Goal: Task Accomplishment & Management: Use online tool/utility

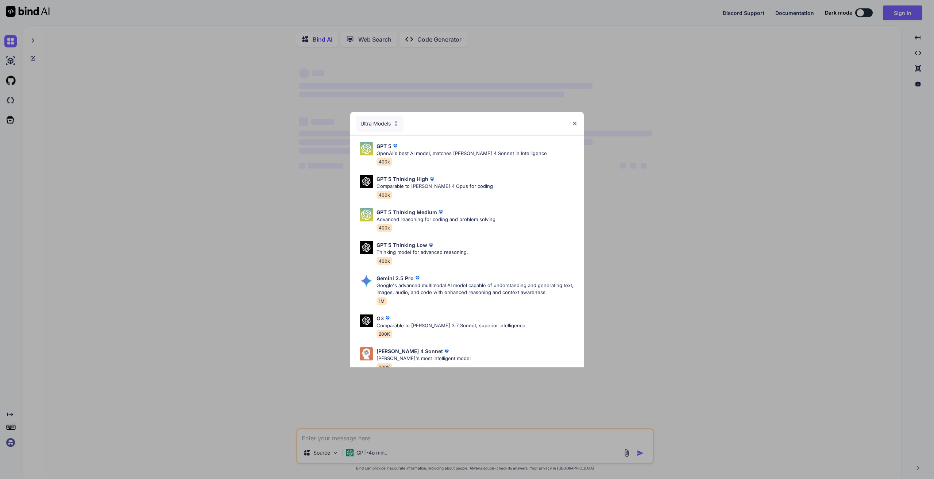
click at [686, 106] on div "Ultra Models GPT 5 OpenAI's best AI model, matches [PERSON_NAME] 4 Sonnet in In…" at bounding box center [467, 239] width 934 height 479
type textarea "x"
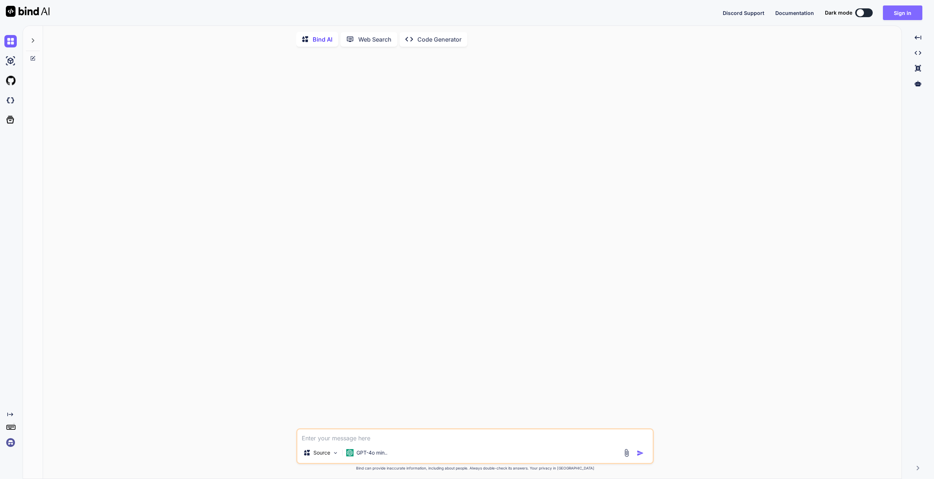
click at [908, 10] on button "Sign in" at bounding box center [902, 12] width 39 height 15
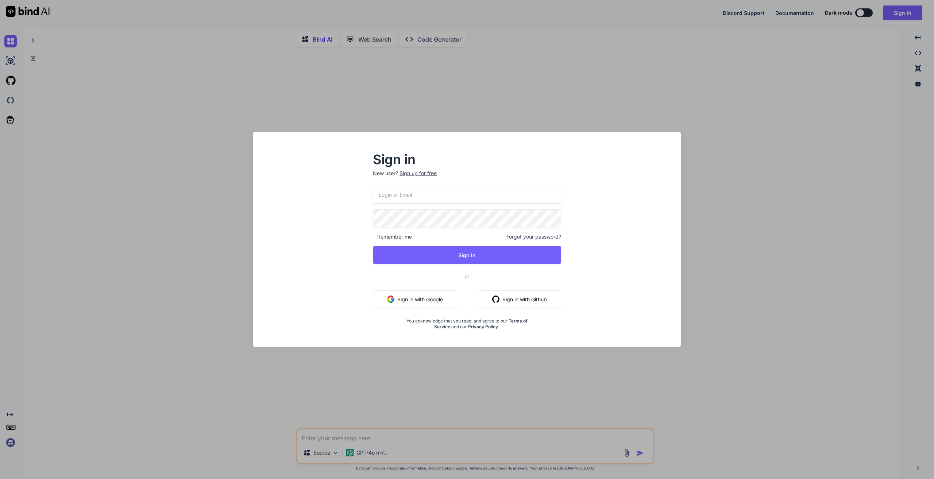
click at [443, 197] on input "email" at bounding box center [467, 195] width 188 height 18
type input "[EMAIL_ADDRESS][DOMAIN_NAME]"
click at [440, 256] on button "Sign In" at bounding box center [467, 255] width 188 height 18
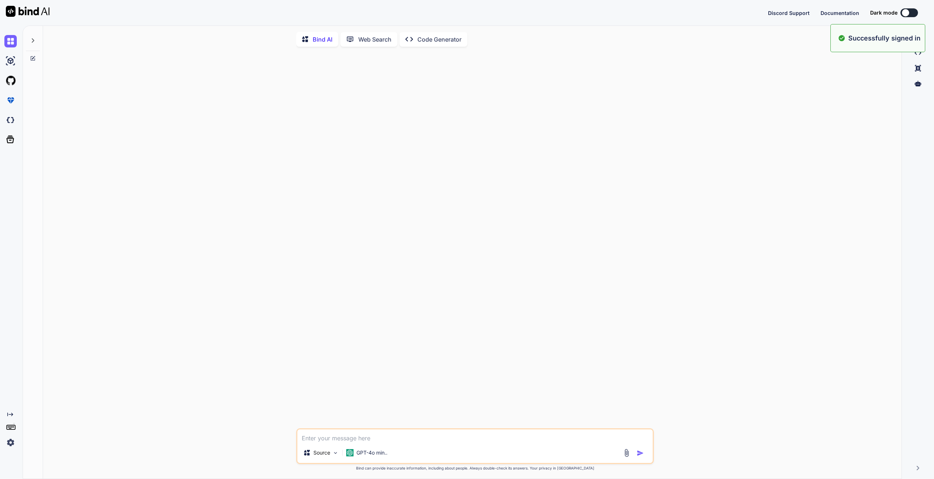
type textarea "x"
click at [14, 58] on img at bounding box center [10, 61] width 12 height 12
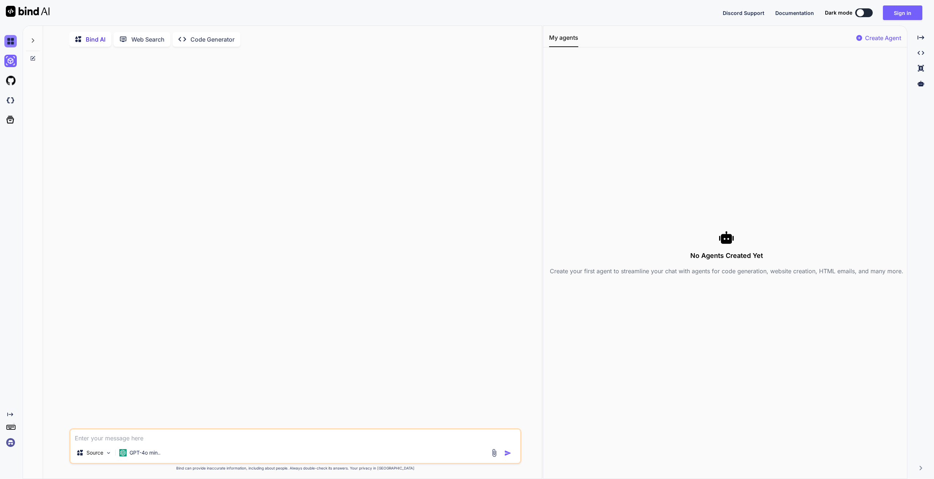
click at [12, 46] on img at bounding box center [10, 41] width 12 height 12
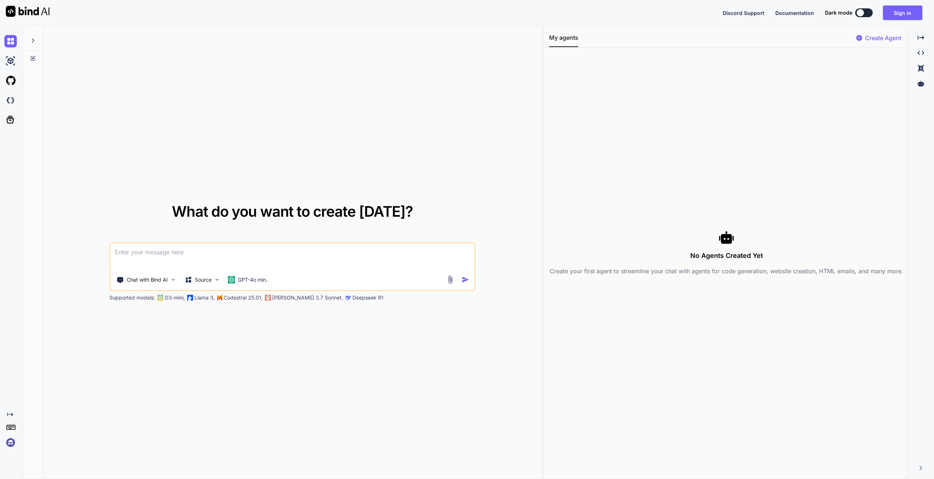
click at [603, 248] on div "No Agents Created Yet Create your first agent to streamline your chat with agen…" at bounding box center [726, 252] width 355 height 45
click at [401, 261] on textarea at bounding box center [293, 256] width 364 height 27
click at [281, 300] on p "[PERSON_NAME] 3.7 Sonnet," at bounding box center [307, 297] width 71 height 7
click at [151, 300] on p "Supported models:" at bounding box center [132, 297] width 46 height 7
click at [169, 299] on p "O3-mini," at bounding box center [175, 297] width 20 height 7
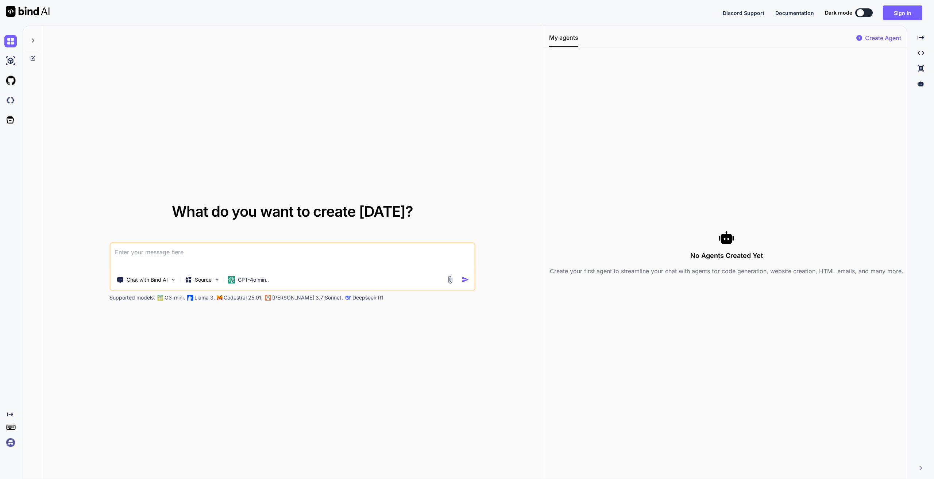
click at [231, 303] on div "What do you want to create [DATE]? Chat with Bind AI Source GPT-4o min.. Suppor…" at bounding box center [292, 253] width 499 height 454
click at [211, 277] on p "Source" at bounding box center [203, 279] width 17 height 7
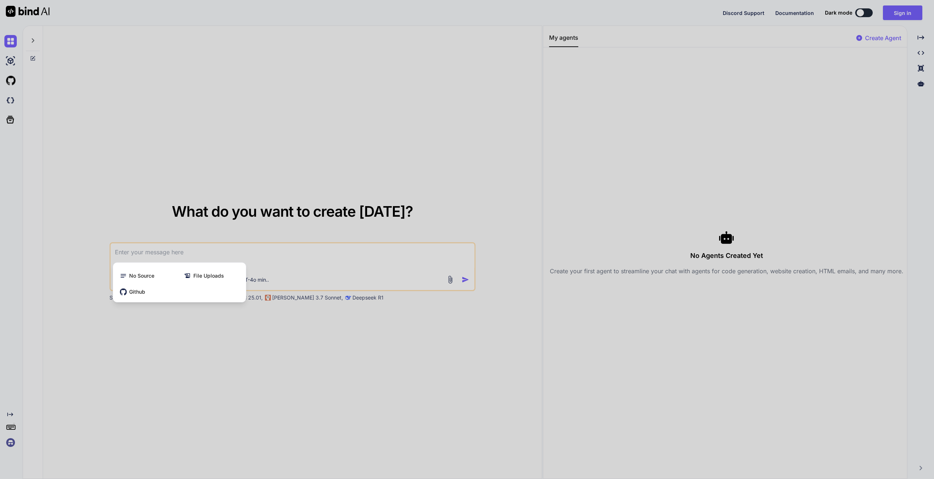
click at [223, 335] on div at bounding box center [467, 239] width 934 height 479
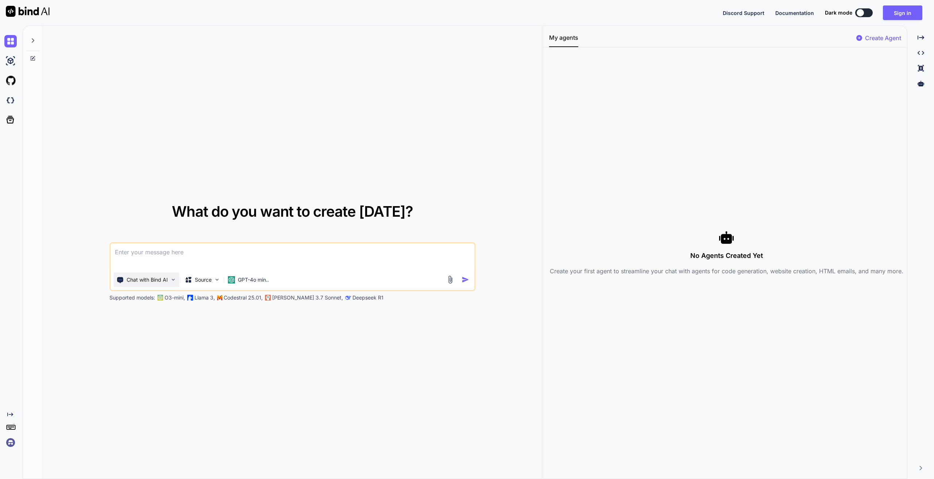
click at [144, 278] on p "Chat with Bind AI" at bounding box center [147, 279] width 41 height 7
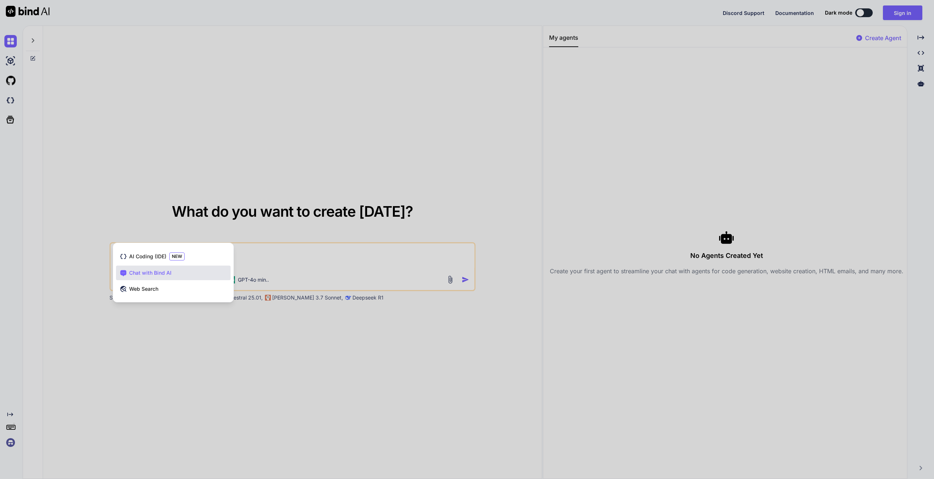
click at [208, 336] on div at bounding box center [467, 239] width 934 height 479
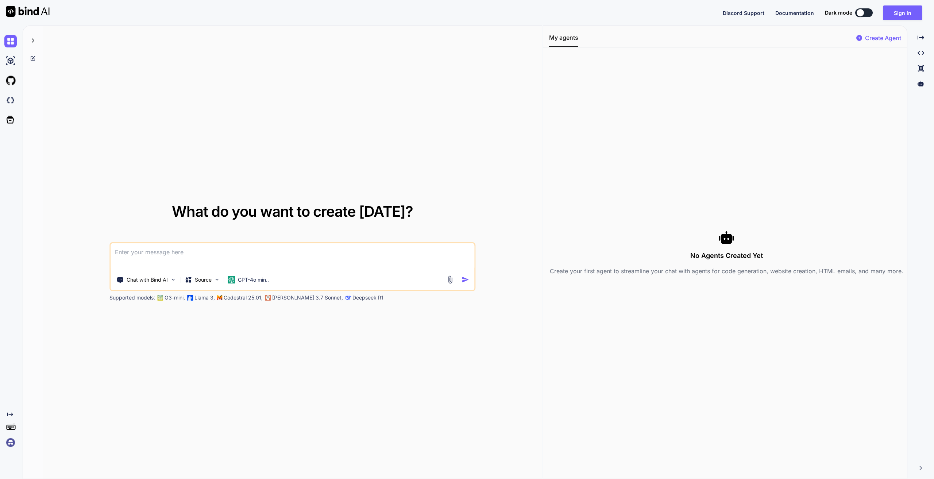
drag, startPoint x: 234, startPoint y: 266, endPoint x: 236, endPoint y: 255, distance: 10.8
click at [234, 263] on textarea at bounding box center [293, 256] width 364 height 27
click at [236, 255] on textarea at bounding box center [293, 256] width 364 height 27
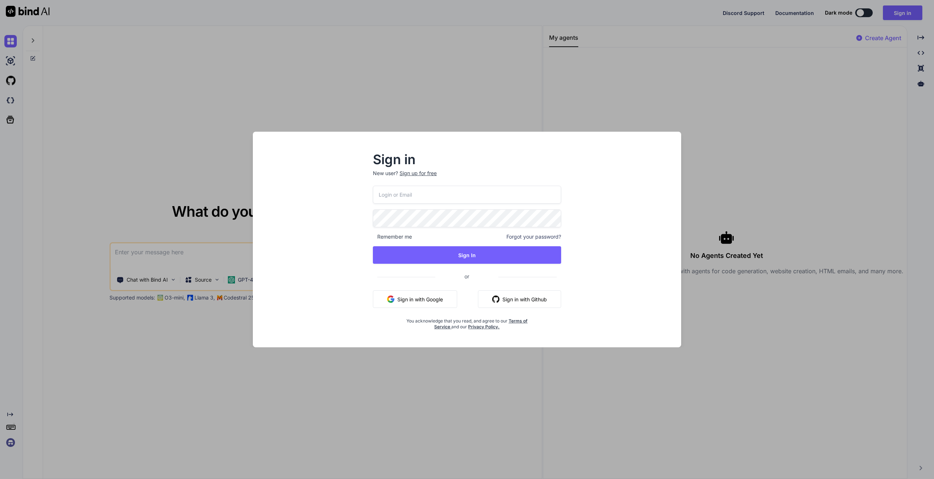
click at [400, 196] on input "email" at bounding box center [467, 195] width 188 height 18
type input "[EMAIL_ADDRESS][DOMAIN_NAME]"
click at [400, 251] on button "Sign In" at bounding box center [467, 255] width 188 height 18
click at [423, 305] on button "Sign in with Google" at bounding box center [415, 300] width 84 height 18
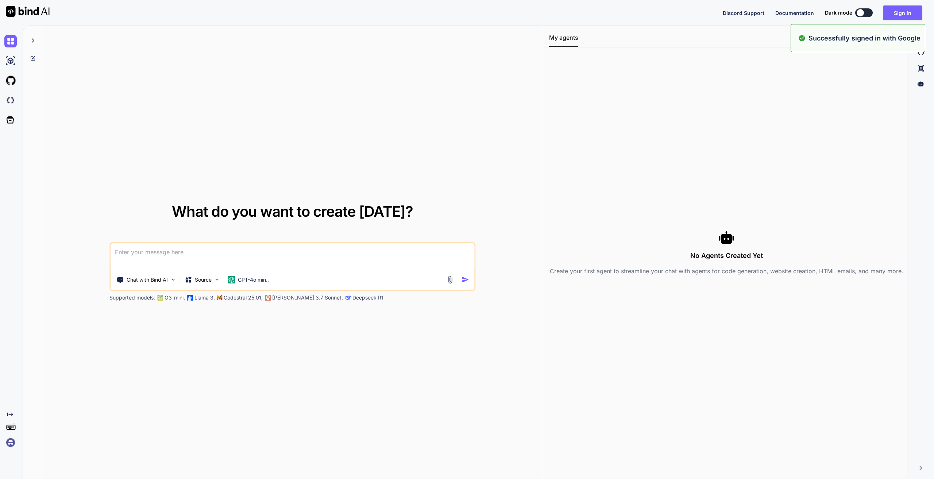
click at [420, 342] on div "What do you want to create [DATE]? Chat with Bind AI Source GPT-4o min.. Suppor…" at bounding box center [292, 253] width 499 height 454
click at [280, 254] on textarea at bounding box center [293, 256] width 364 height 27
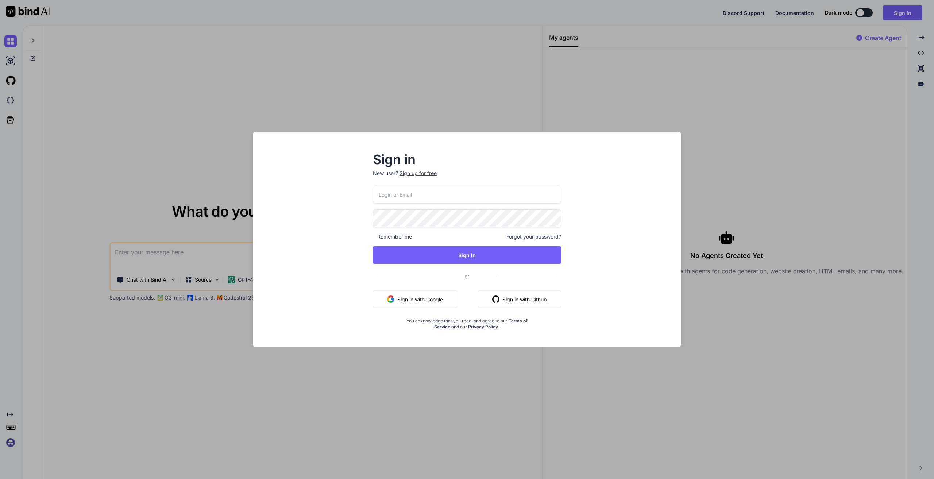
click at [440, 296] on button "Sign in with Google" at bounding box center [415, 300] width 84 height 18
click at [445, 300] on button "Sign in with Google" at bounding box center [415, 300] width 84 height 18
click at [707, 138] on div "Sign in New user? Sign up for free Remember me Forgot your password? Sign In or…" at bounding box center [467, 239] width 934 height 479
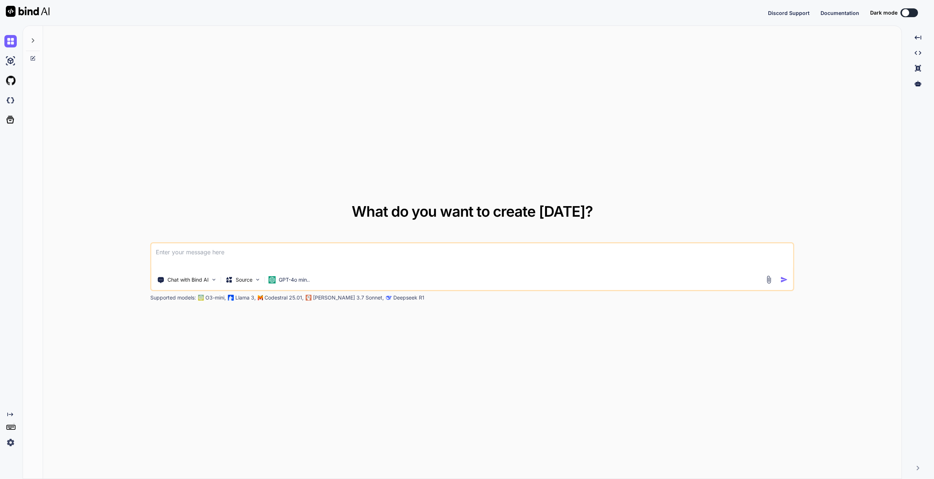
click at [339, 262] on textarea at bounding box center [472, 256] width 642 height 27
click at [340, 258] on textarea at bounding box center [472, 256] width 642 height 27
click at [9, 458] on div "Created with Pixso." at bounding box center [11, 253] width 23 height 454
click at [10, 462] on div "Created with Pixso." at bounding box center [11, 253] width 23 height 454
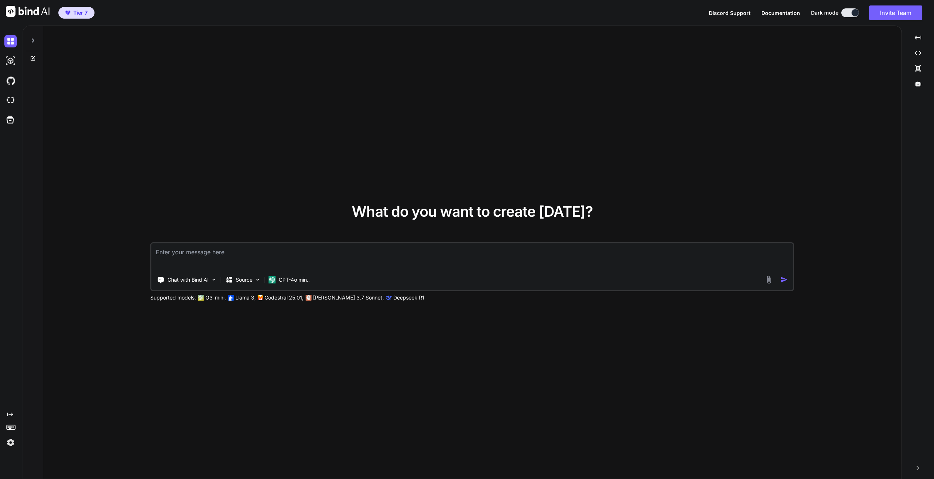
click at [12, 438] on img at bounding box center [10, 442] width 12 height 12
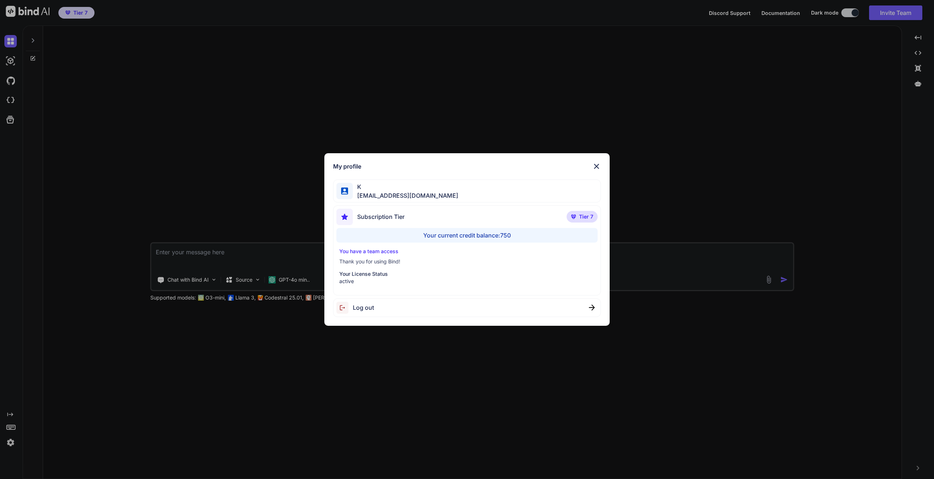
click at [601, 168] on img at bounding box center [596, 166] width 9 height 9
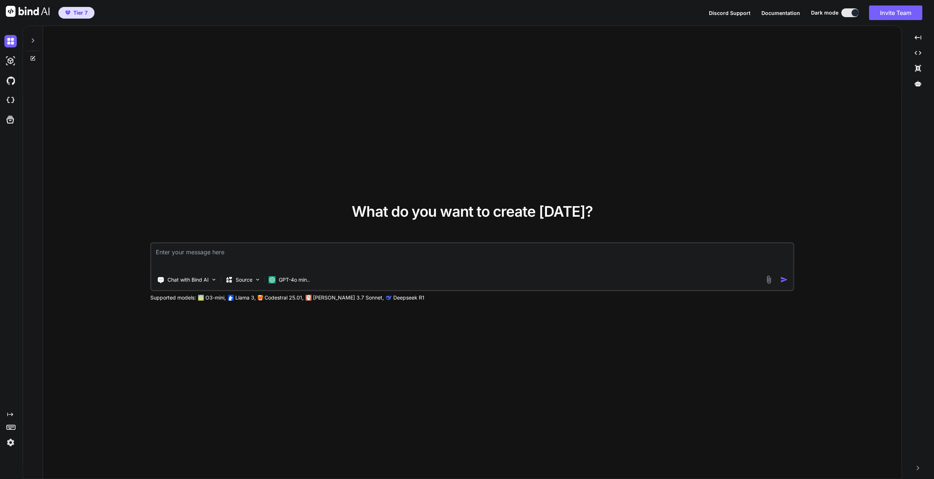
click at [11, 462] on div "Created with Pixso." at bounding box center [11, 253] width 23 height 454
click at [11, 461] on div "Created with Pixso." at bounding box center [11, 253] width 23 height 454
click at [9, 462] on div "Created with Pixso." at bounding box center [11, 253] width 23 height 454
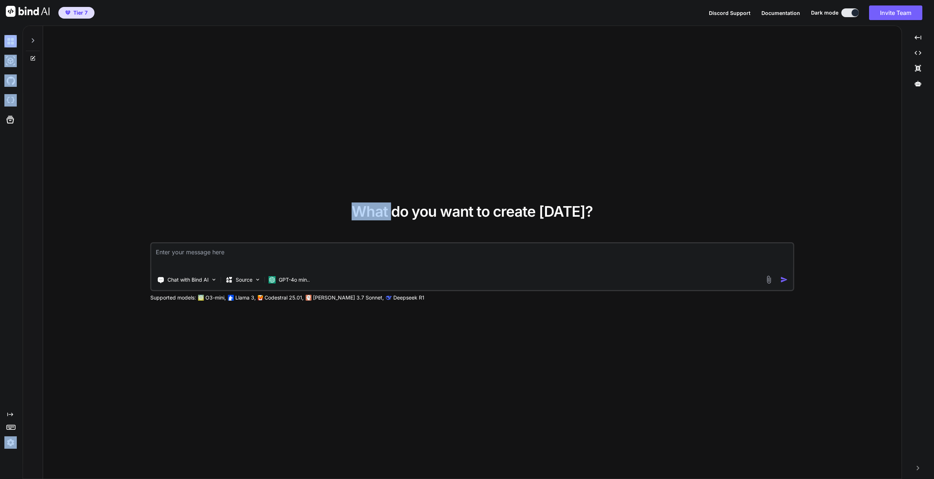
click at [847, 14] on button at bounding box center [851, 12] width 18 height 9
type textarea "x"
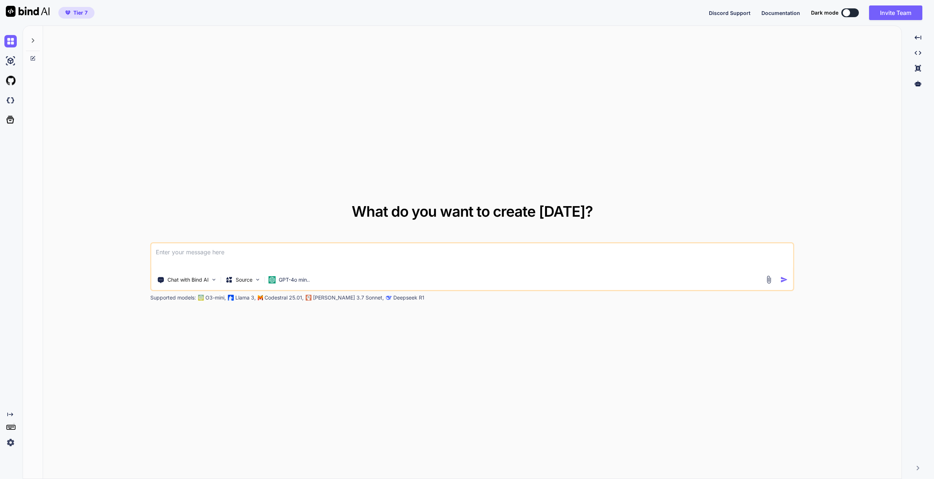
click at [469, 262] on textarea at bounding box center [472, 256] width 642 height 27
type textarea "e"
type textarea "x"
type textarea "ㄷ"
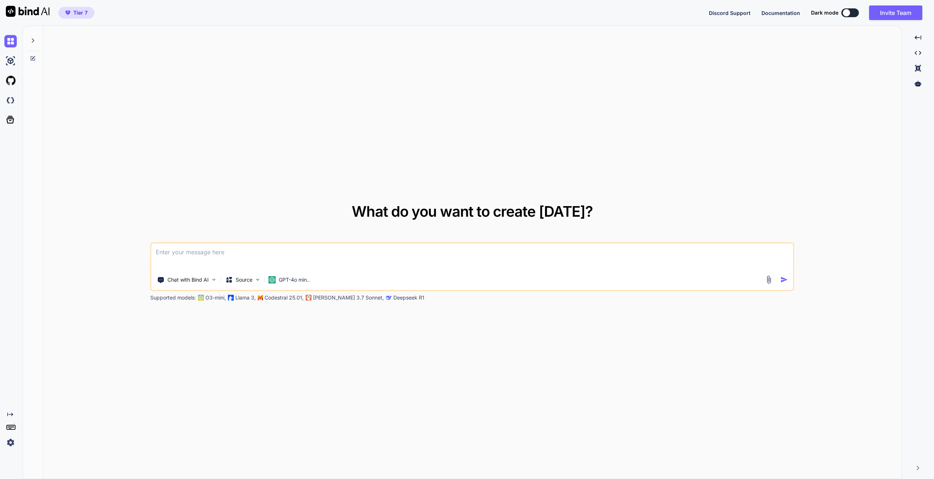
type textarea "x"
type textarea "디"
type textarea "x"
type textarea "딪"
type textarea "x"
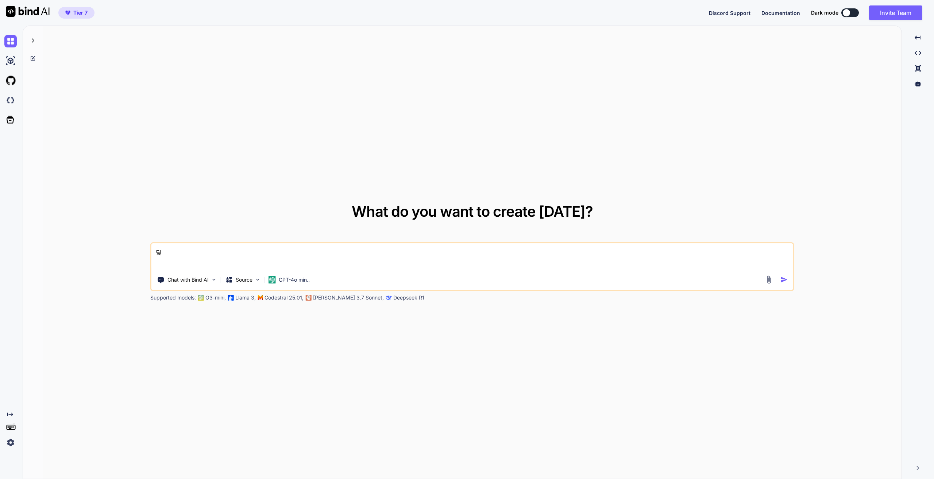
type textarea "디자"
type textarea "x"
type textarea "디장"
type textarea "x"
type textarea "디자이"
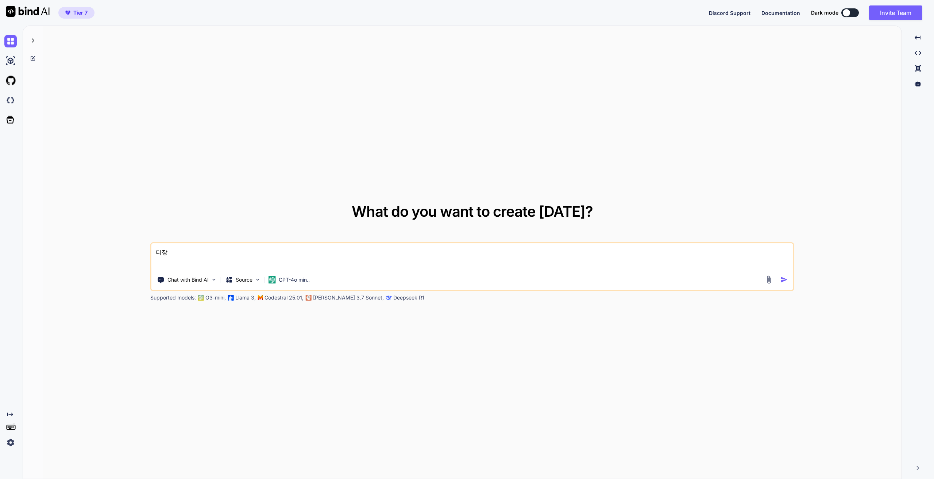
type textarea "x"
type textarea "디자인"
type textarea "x"
type textarea "디자인ㅇ"
type textarea "x"
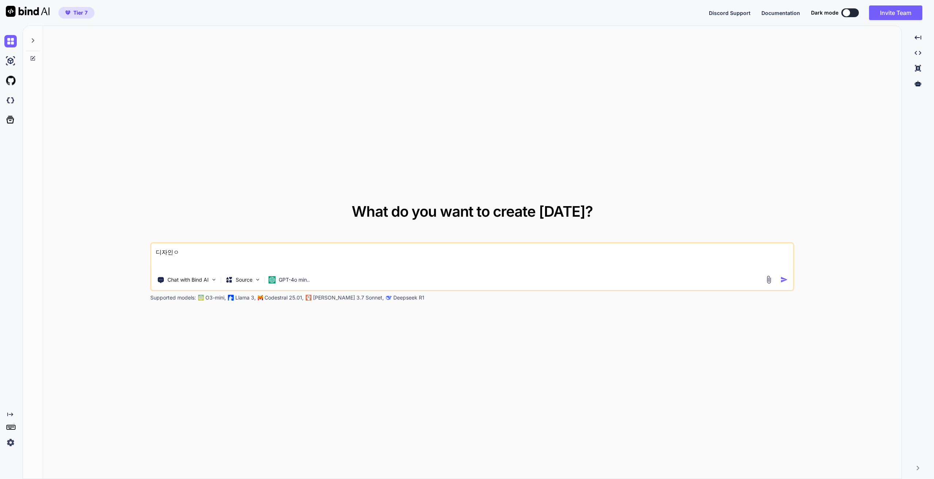
type textarea "디자인이"
type textarea "x"
type textarea "디자인이"
type textarea "x"
type textarea "디자인이 ㅇ"
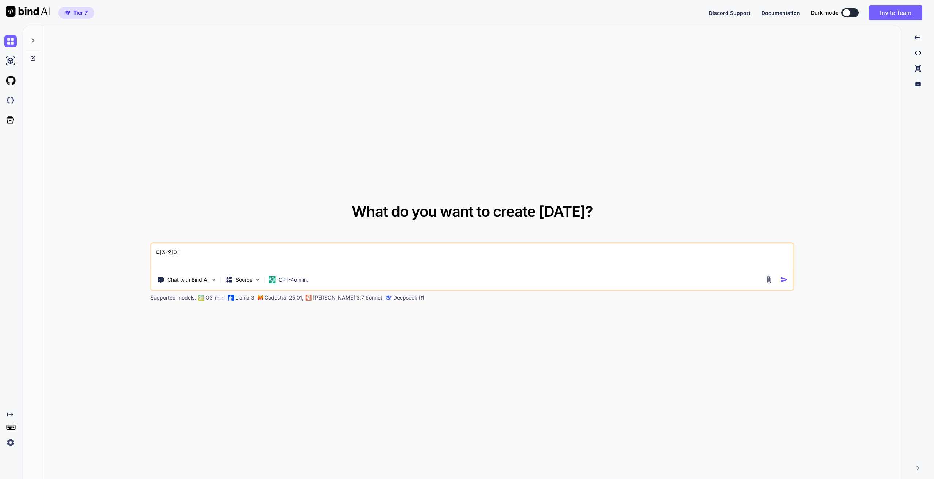
type textarea "x"
type textarea "디자인이 예"
type textarea "x"
type textarea "디자인이 예ㅃ"
type textarea "x"
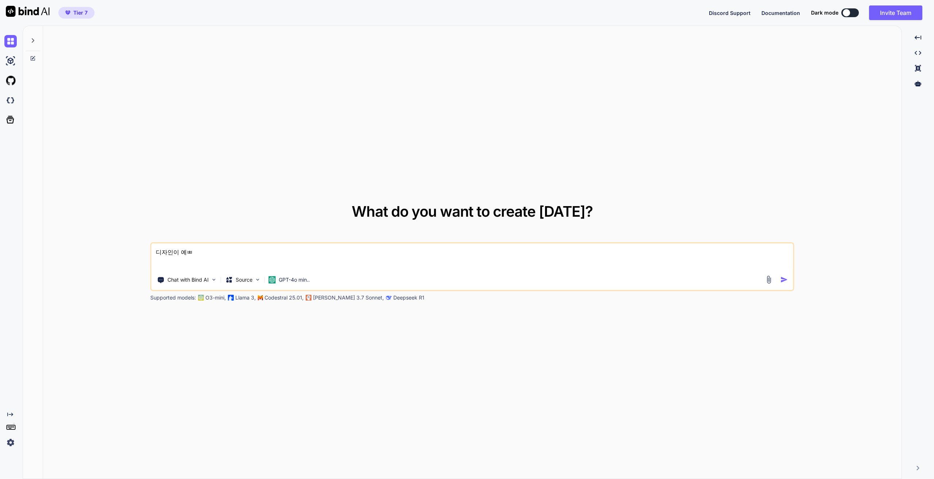
type textarea "디자인이 예쁘"
type textarea "x"
type textarea "디자인이 예쁜"
type textarea "x"
type textarea "디자인이 예쁜"
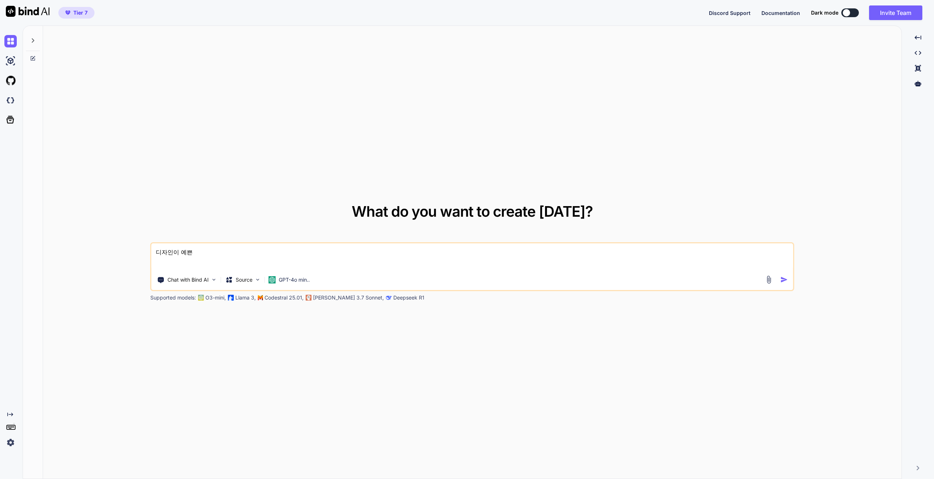
type textarea "x"
type textarea "디자인이 예쁜 ㅎ"
type textarea "x"
type textarea "디자인이 예쁜 호"
type textarea "x"
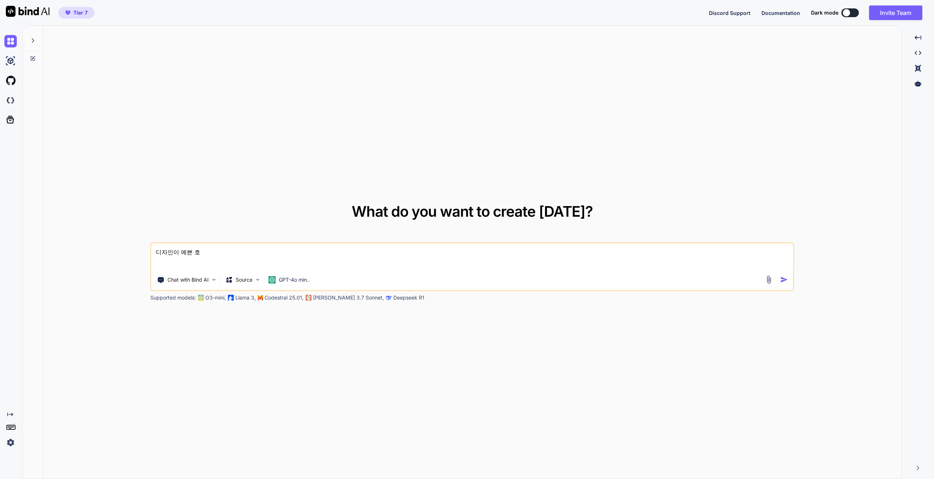
type textarea "디자인이 예쁜 홈"
type textarea "x"
type textarea "디자인이 예쁜 홈ㅍ"
type textarea "x"
type textarea "디자인이 예쁜 홈페"
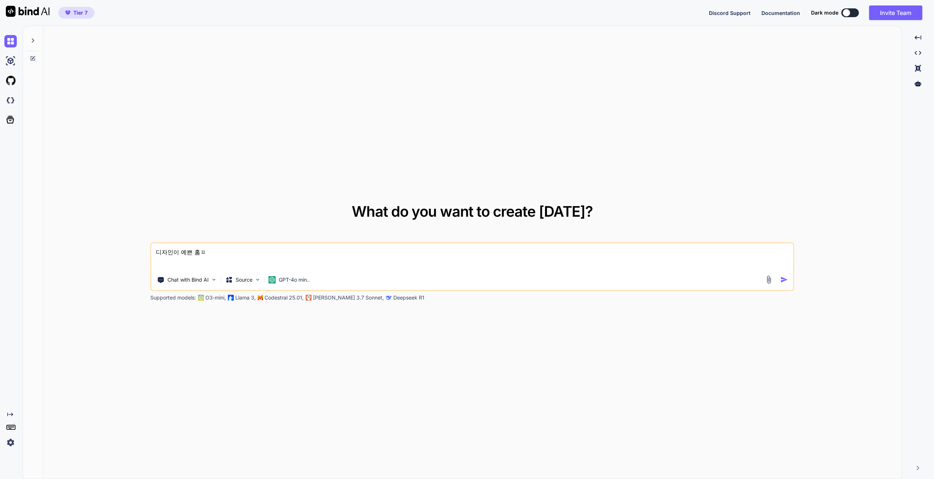
type textarea "x"
type textarea "디자인이 예쁜 홈펭"
type textarea "x"
type textarea "디자인이 예쁜 홈페이"
type textarea "x"
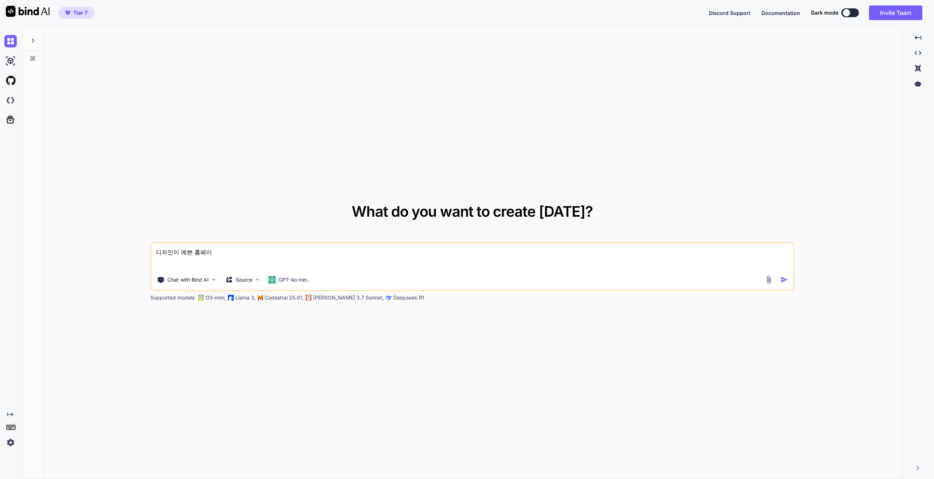
type textarea "디자인이 예쁜 홈페잊"
type textarea "x"
type textarea "디자인이 예쁜 홈페이지"
type textarea "x"
type textarea "디자인이 예쁜 홈페이질"
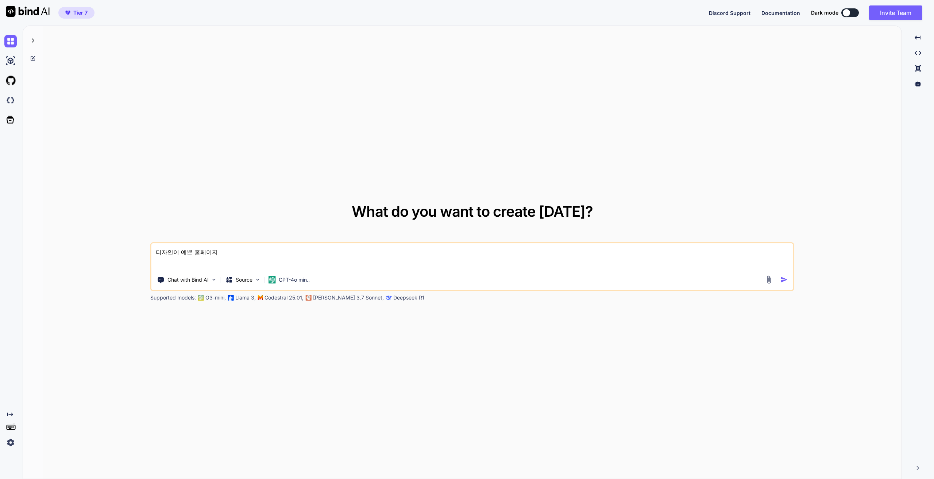
type textarea "x"
type textarea "디자인이 예쁜 홈페이지르"
type textarea "x"
type textarea "디자인이 예쁜 홈페이지를"
type textarea "x"
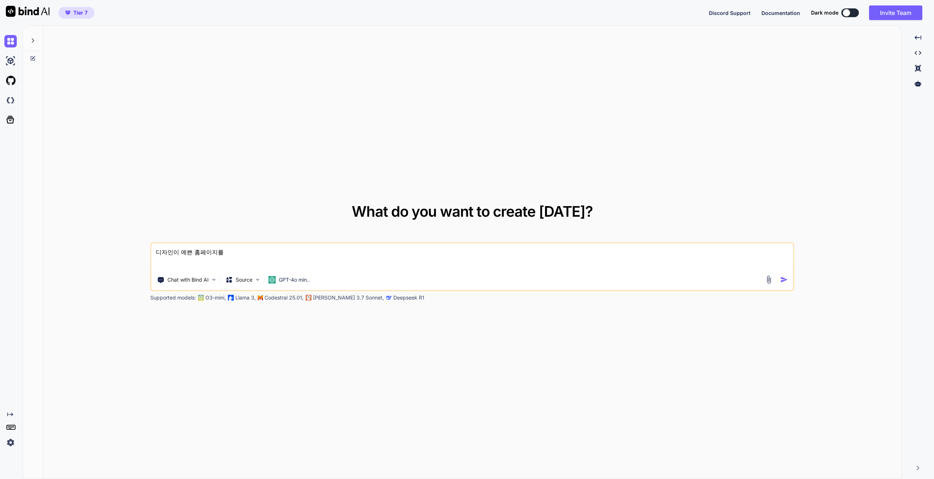
type textarea "디자인이 예쁜 홈페이지를"
type textarea "x"
type textarea "디자인이 예쁜 홈페이지를 ㅁ"
type textarea "x"
type textarea "디자인이 예쁜 홈페이지를 마"
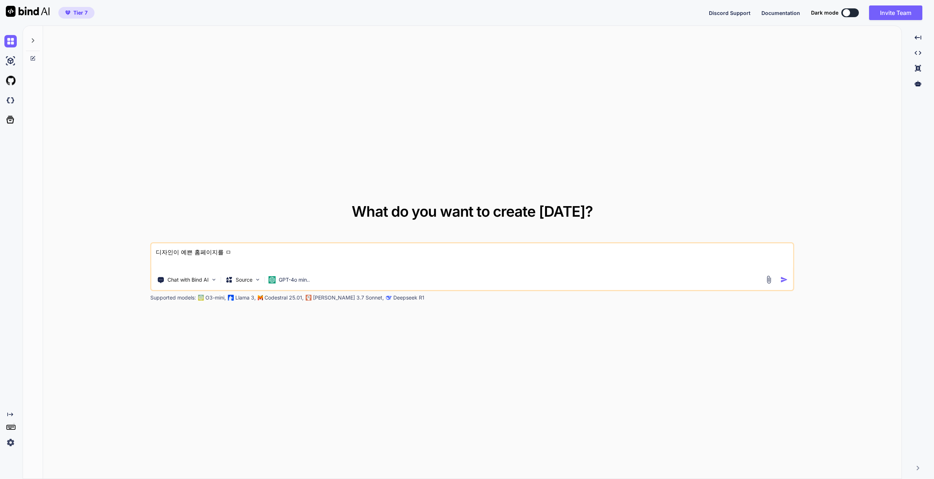
type textarea "x"
type textarea "디자인이 예쁜 홈페이지를 만"
type textarea "x"
type textarea "디자인이 예쁜 홈페이지를 만ㄷ"
type textarea "x"
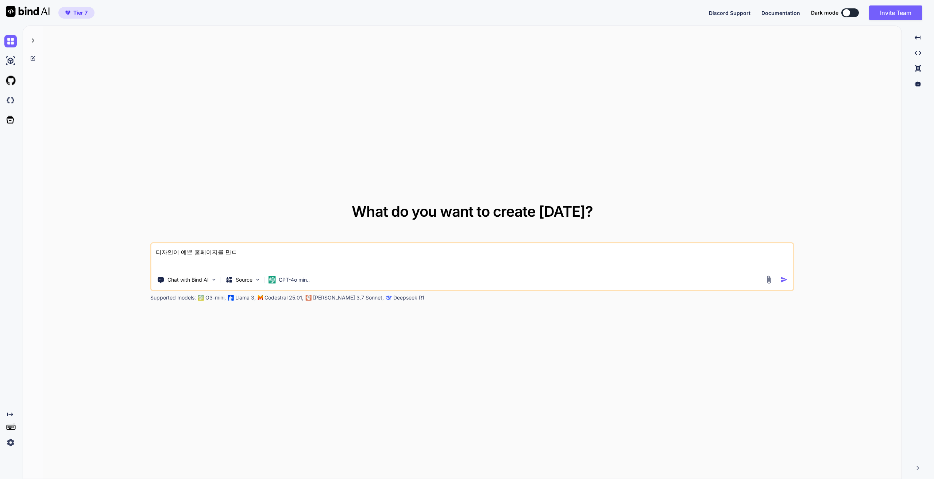
type textarea "디자인이 예쁜 홈페이지를 만드"
type textarea "x"
type textarea "디자인이 예쁜 홈페이지를 만들"
type textarea "x"
type textarea "디자인이 예쁜 홈페이지를 만듥"
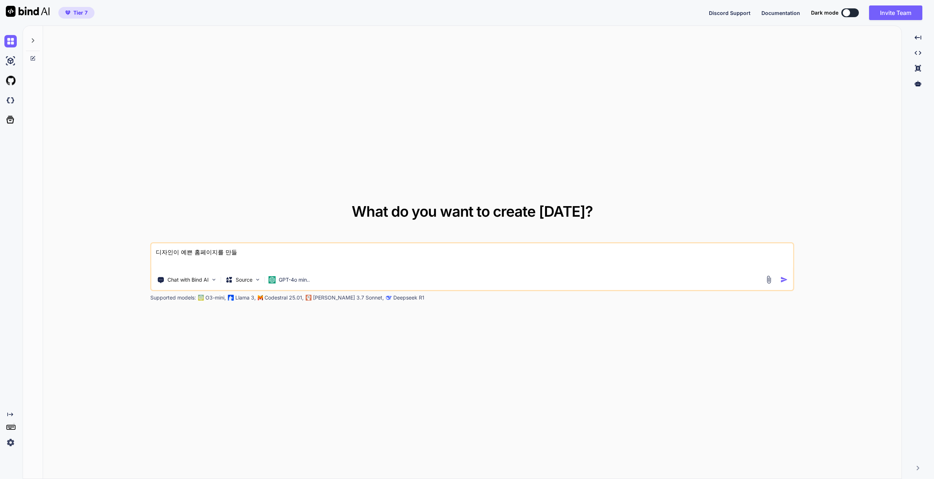
type textarea "x"
type textarea "디자인이 예쁜 홈페이지를 만들고"
type textarea "x"
type textarea "디자인이 예쁜 홈페이지를 만들고"
type textarea "x"
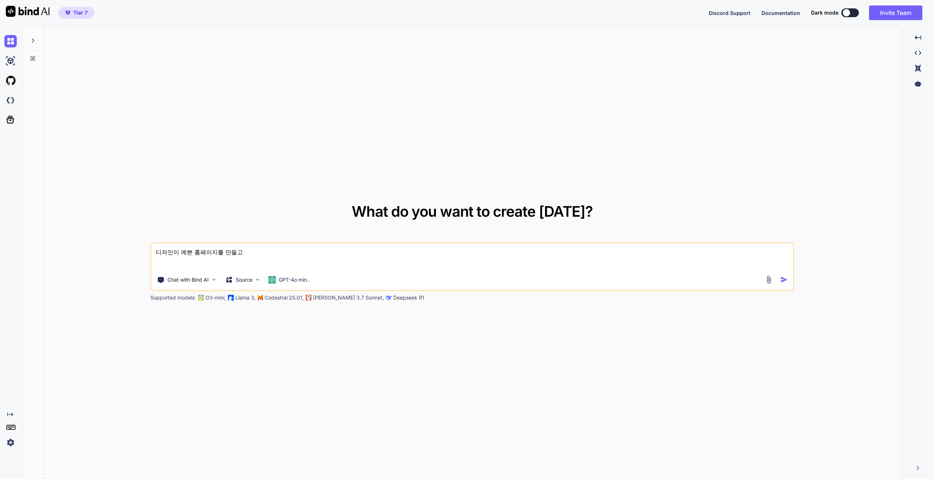
type textarea "디자인이 예쁜 홈페이지를 만들고 ㅅ"
type textarea "x"
type textarea "디자인이 예쁜 홈페이지를 만들고 시"
type textarea "x"
type textarea "디자인이 예쁜 홈페이지를 만들고 싶"
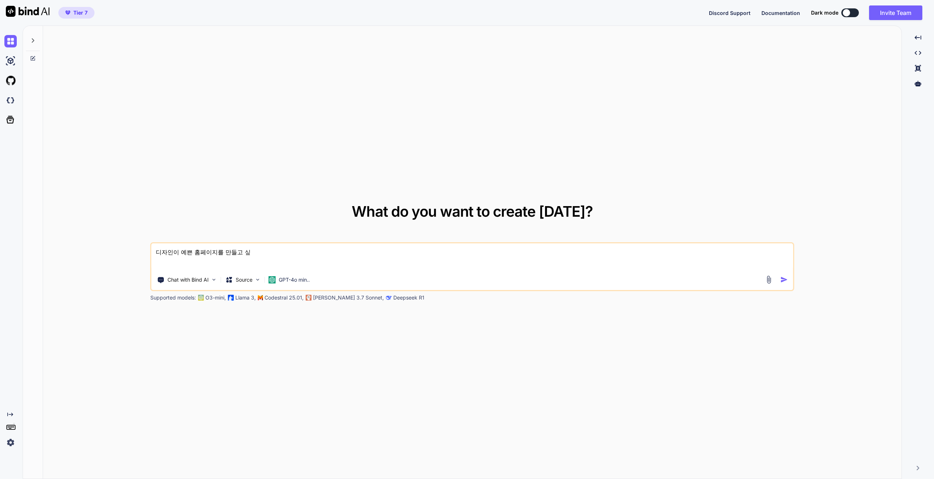
type textarea "x"
type textarea "디자인이 예쁜 홈페이지를 만들고 싶ㅇ"
type textarea "x"
type textarea "디자인이 예쁜 홈페이지를 만들고 싶어"
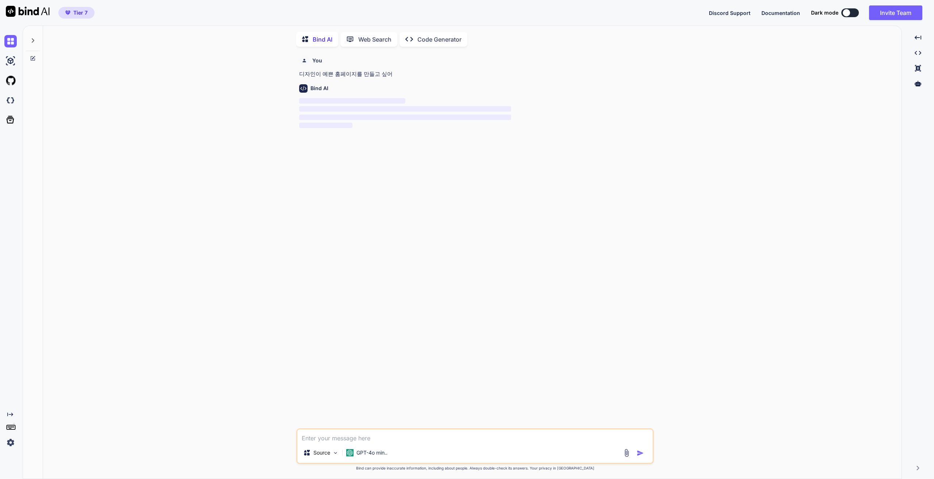
scroll to position [3, 0]
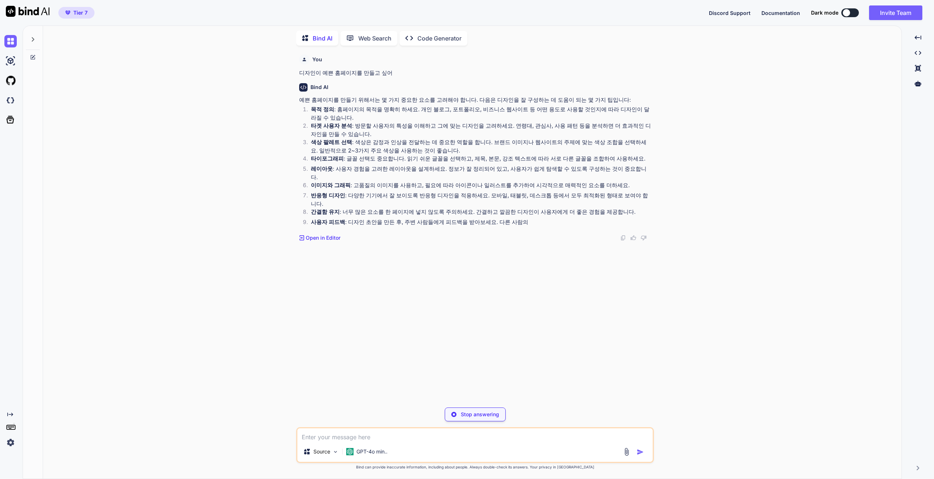
click at [407, 435] on textarea at bounding box center [474, 434] width 355 height 13
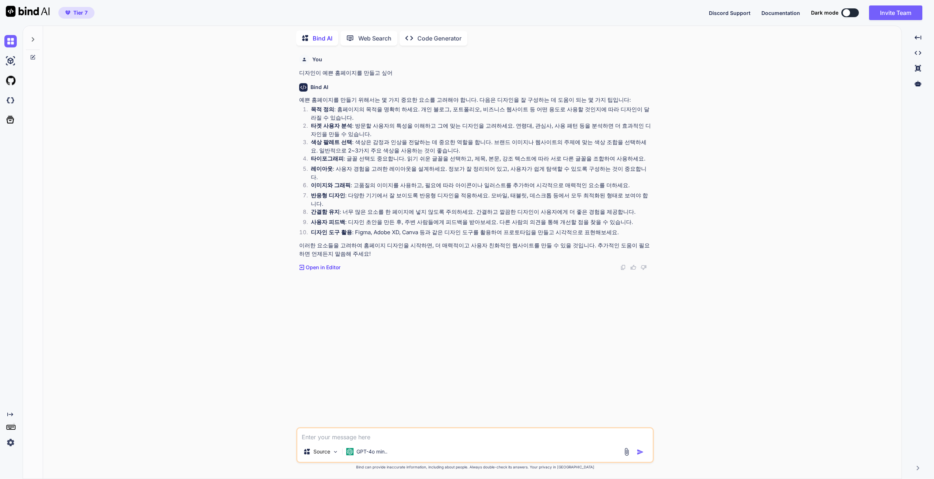
type textarea "x"
type textarea "1"
type textarea "x"
type textarea "1."
type textarea "x"
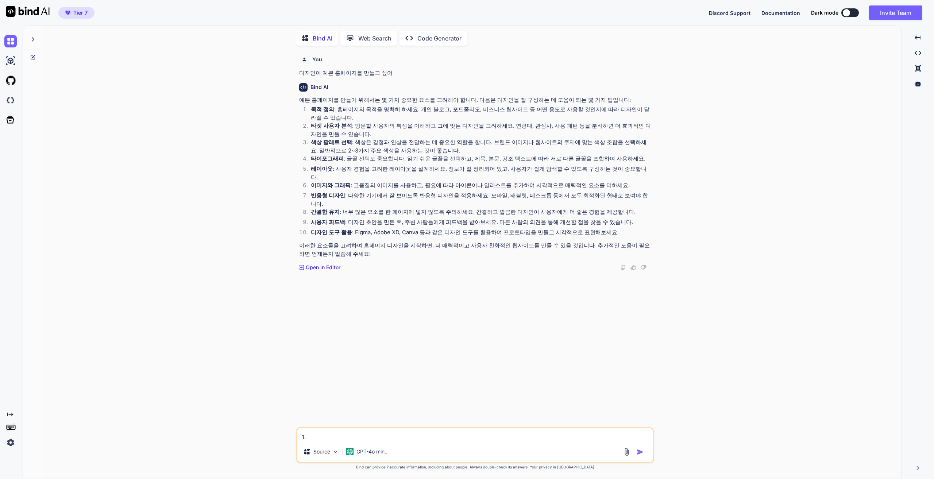
type textarea "1."
type textarea "x"
type textarea "1. ㅁ"
type textarea "x"
type textarea "1. 마"
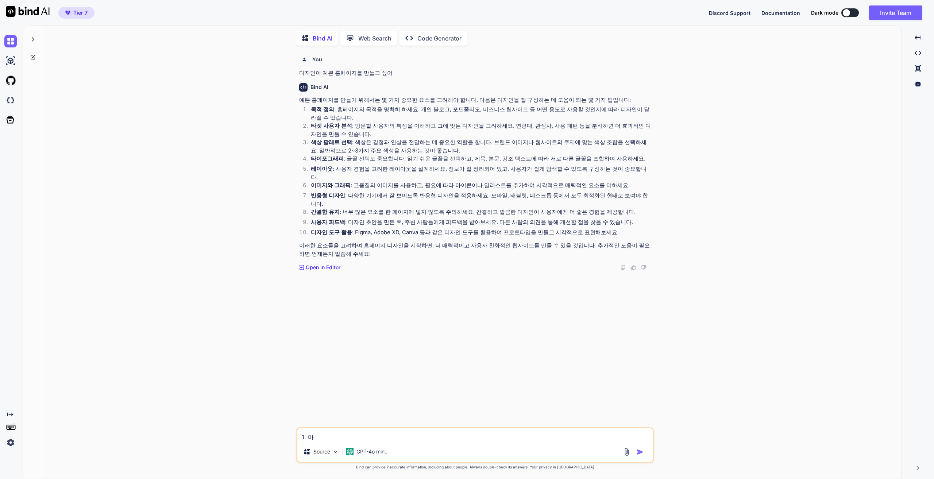
type textarea "x"
type textarea "1. 맠"
type textarea "x"
type textarea "1. 마케"
type textarea "x"
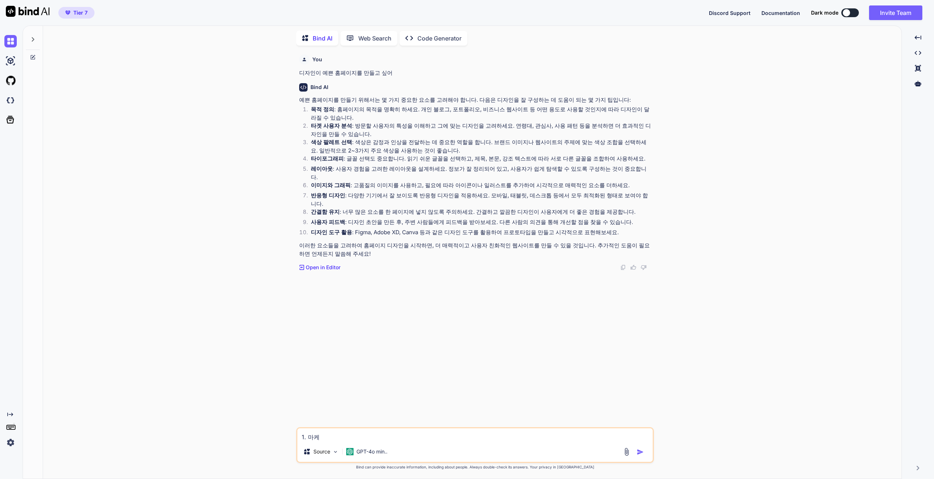
type textarea "1. 마켙"
type textarea "x"
type textarea "1. 마케티"
type textarea "x"
type textarea "1. 마케팅"
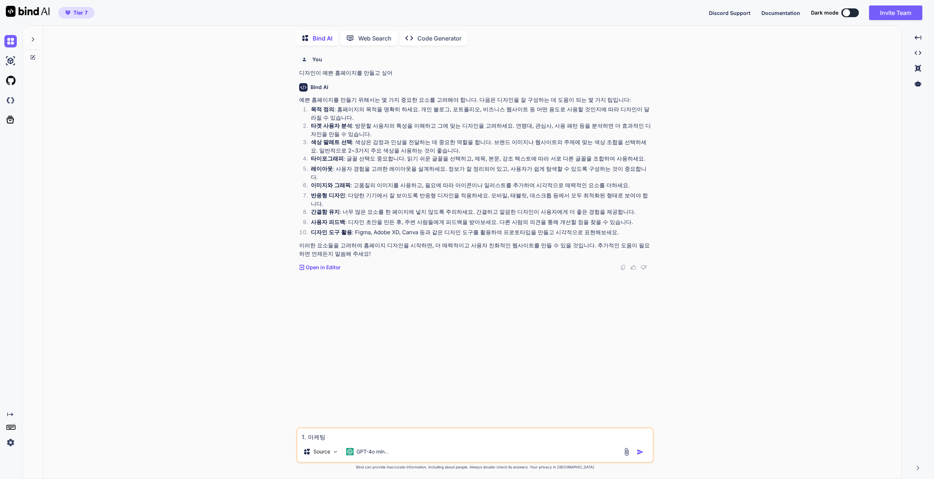
type textarea "x"
type textarea "1. 마케팅ㄷ"
type textarea "x"
type textarea "1. 마케팅대"
type textarea "x"
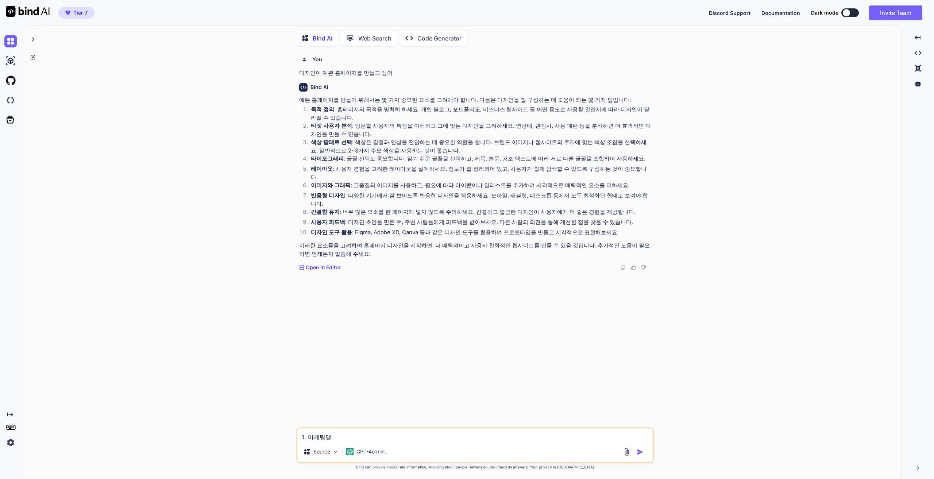
type textarea "1. 마케팅대해"
type textarea "x"
type textarea "1. 마케팅대행"
type textarea "x"
type textarea "1. 마케팅대행ㅅ"
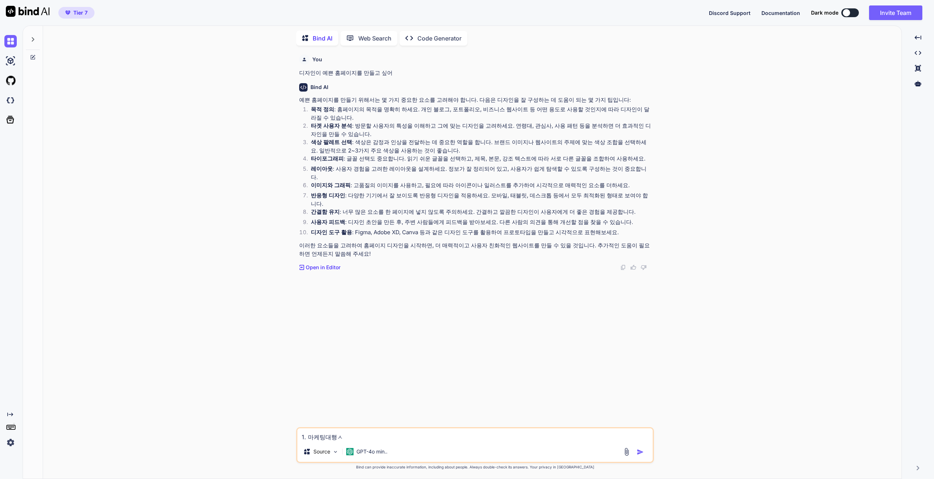
type textarea "x"
type textarea "1. 마케팅대행사"
type textarea "x"
type textarea "1. 마케팅대행사"
type textarea "x"
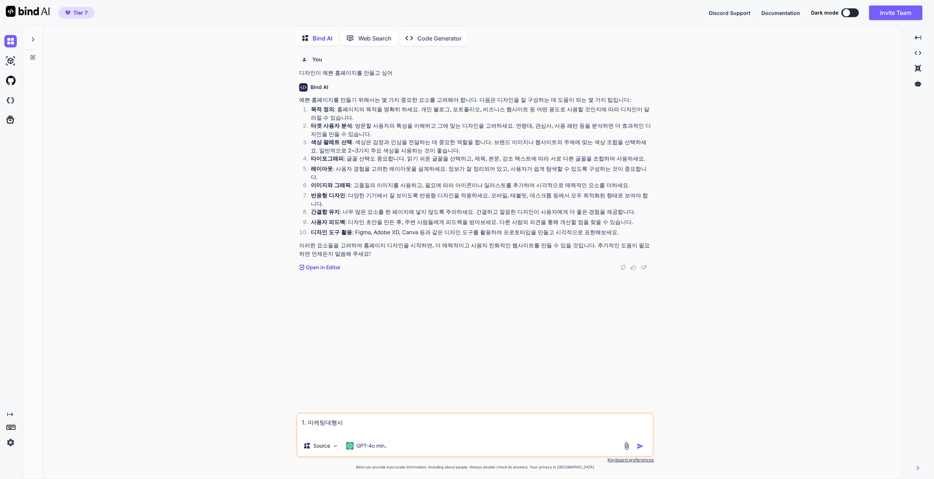
type textarea "1. 마케팅대행사 2"
type textarea "x"
type textarea "1. 마케팅대행사 2."
type textarea "x"
type textarea "1. 마케팅대행사 2. 2"
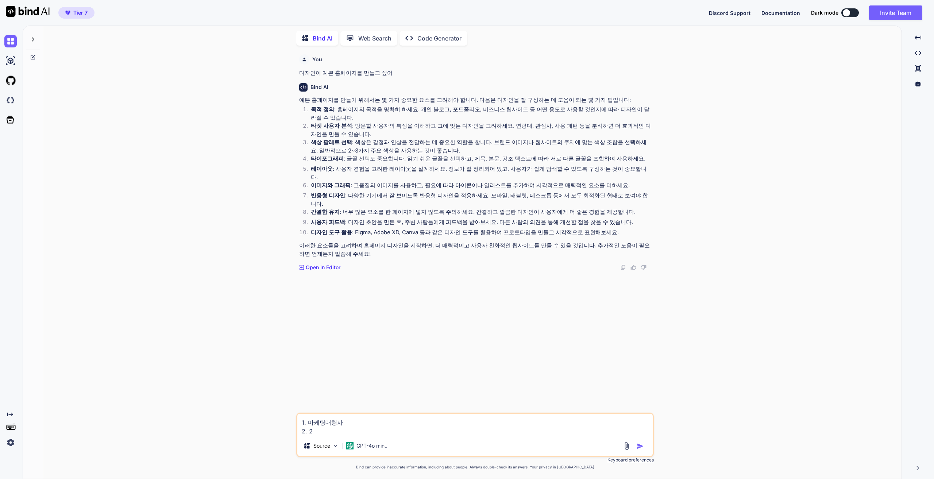
type textarea "x"
type textarea "1. 마케팅대행사 2. 2ㄷ"
type textarea "x"
type textarea "1. 마케팅대행사 2. 2대"
type textarea "x"
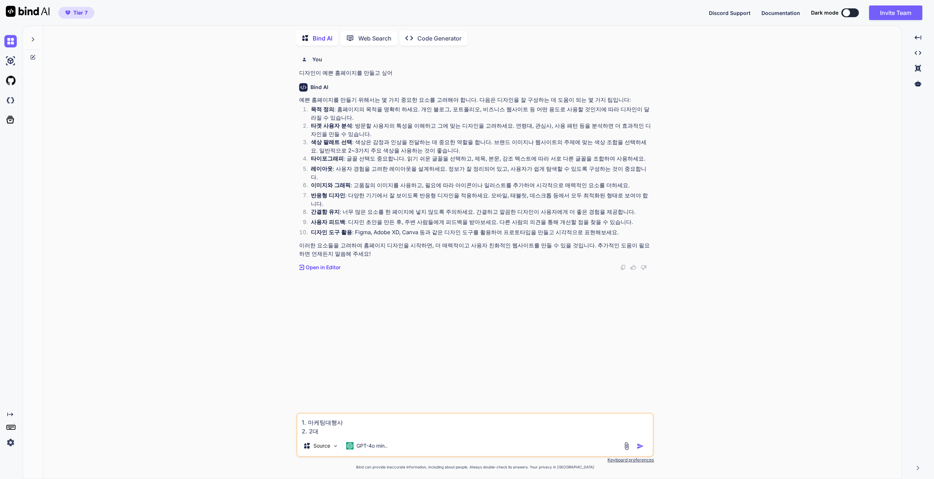
type textarea "1. 마케팅대행사 2. 2대"
type textarea "x"
type textarea "1. 마케팅대행사 2. 2대"
type textarea "x"
type textarea "1. 마케팅대행사 2. 2"
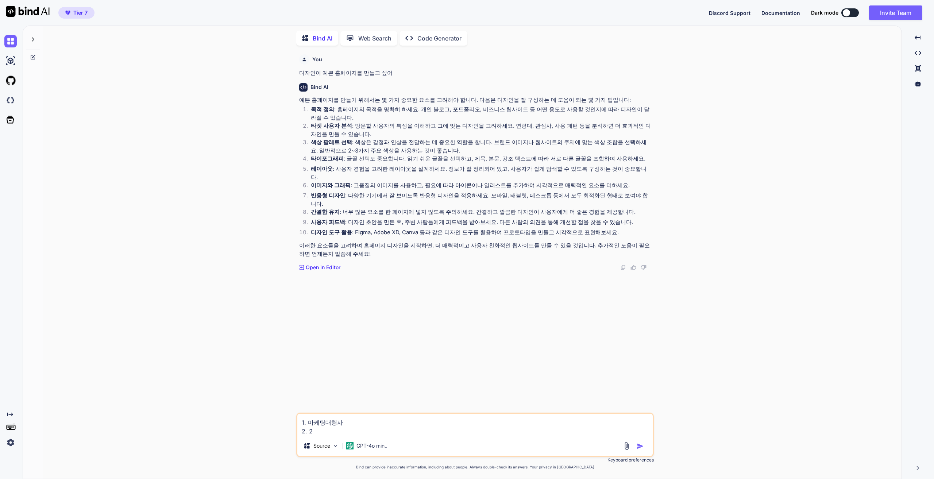
type textarea "x"
type textarea "1. 마케팅대행사 2. 20"
type textarea "x"
type textarea "1. 마케팅대행사 2. 20대"
type textarea "x"
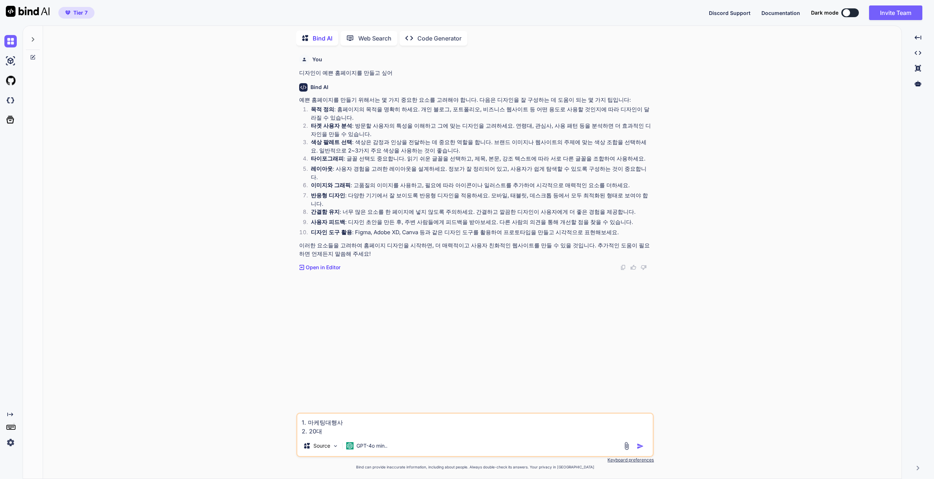
type textarea "1. 마케팅대행사 2. 20대"
type textarea "x"
type textarea "1. 마케팅대행사 2. 20대 ㅇ"
type textarea "x"
type textarea "1. 마케팅대행사 2. 20대 예"
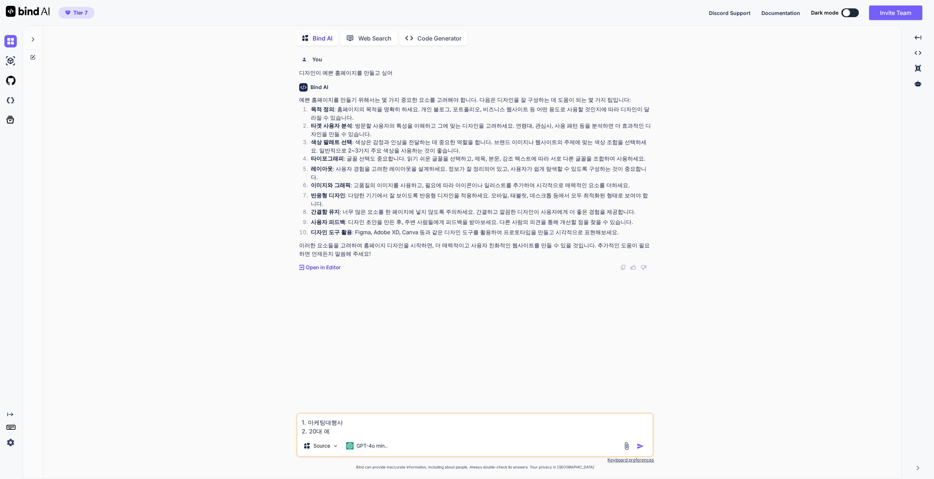
type textarea "x"
type textarea "1. 마케팅대행사 2. 20대 예ㅃ"
type textarea "x"
type textarea "1. 마케팅대행사 2. 20대 예쁜"
type textarea "x"
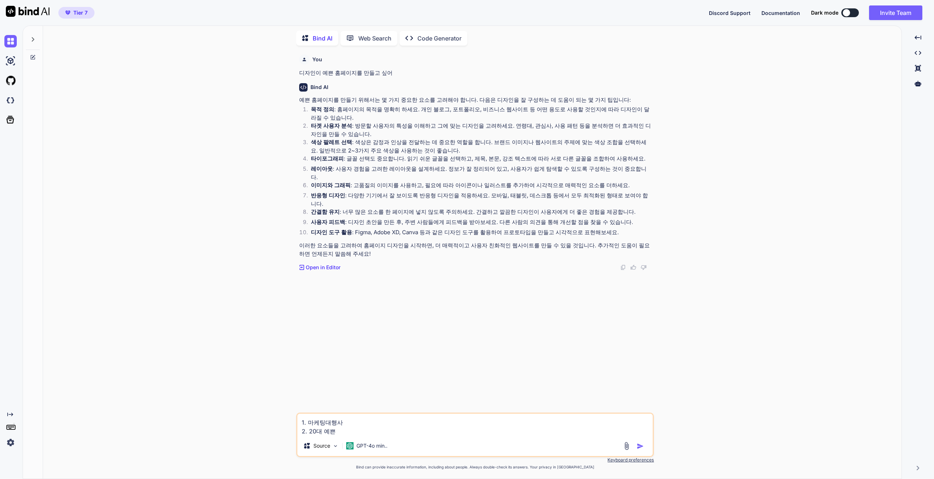
type textarea "1. 마케팅대행사 2. 20대 예쁜ㄴ"
type textarea "x"
type textarea "1. 마케팅대행사 2. 20대 예쁜ㄴㅇ"
type textarea "x"
type textarea "1. 마케팅대행사 2. 20대 예쁜ㄴ이"
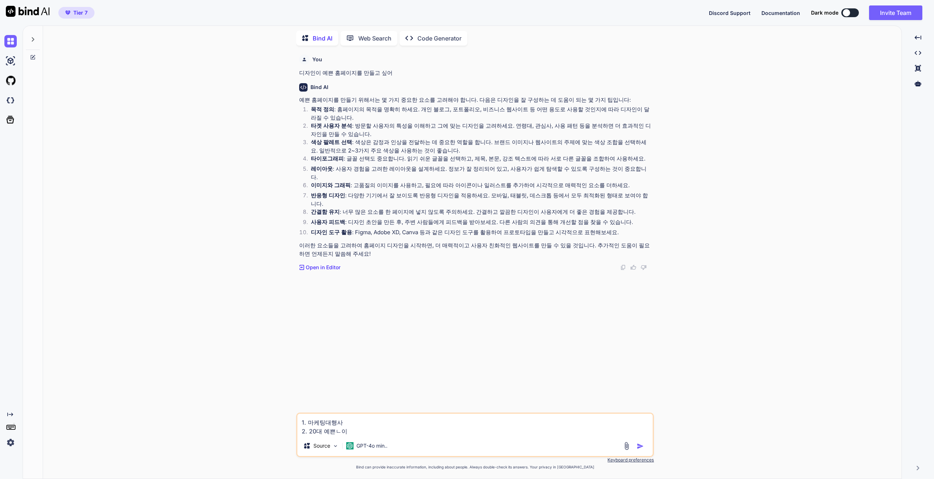
type textarea "x"
type textarea "1. 마케팅대행사 2. 20대 예쁜ㄴ읻"
type textarea "x"
type textarea "1. 마케팅대행사 2. 20대 예쁜ㄴ이드"
type textarea "x"
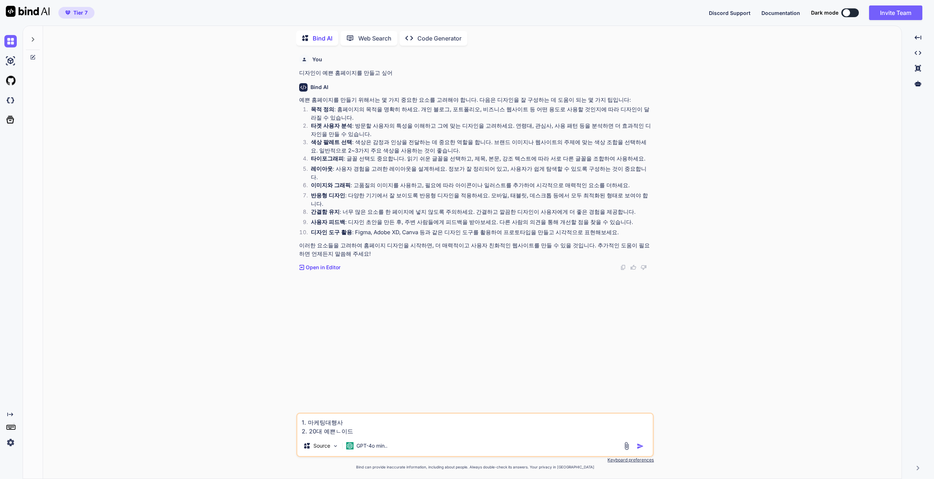
type textarea "1. 마케팅대행사 2. 20대 예쁜ㄴ이들"
type textarea "x"
type textarea "1. 마케팅대행사 2. 20대 예쁜ㄴ이들"
type textarea "x"
type textarea "1. 마케팅대행사 2. 20대 예쁜ㄴ이들 3"
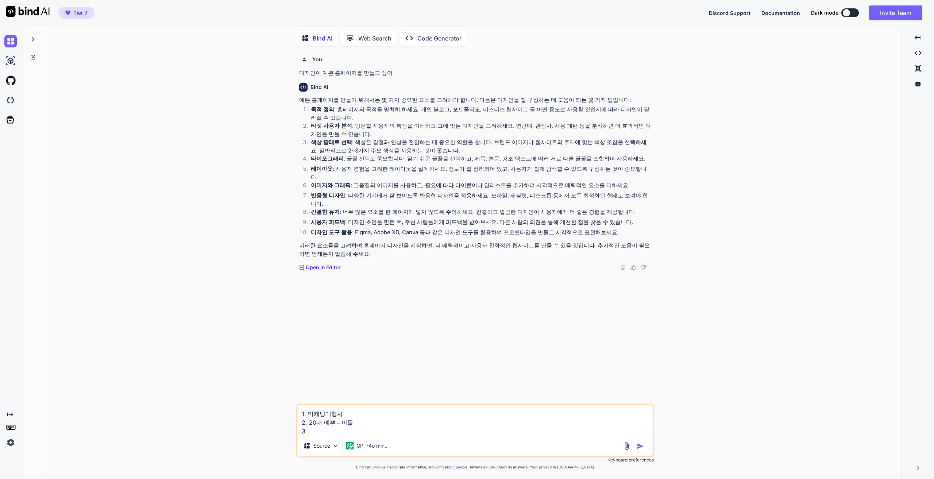
type textarea "x"
type textarea "1. 마케팅대행사 2. 20대 예쁜ㄴ이들 3."
type textarea "x"
type textarea "1. 마케팅대행사 2. 20대 예쁜ㄴ이들 3."
type textarea "x"
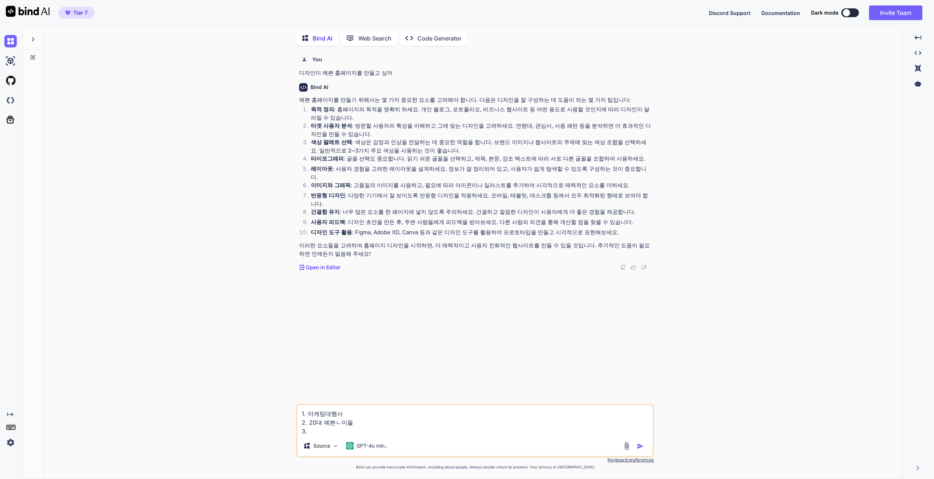
type textarea "1. 마케팅대행사 2. 20대 예쁜ㄴ이들 3. 2"
type textarea "x"
type textarea "1. 마케팅대행사 2. 20대 예쁜ㄴ이들 3. 20"
type textarea "x"
type textarea "1. 마케팅대행사 2. 20대 예쁜ㄴ이들 3. 20"
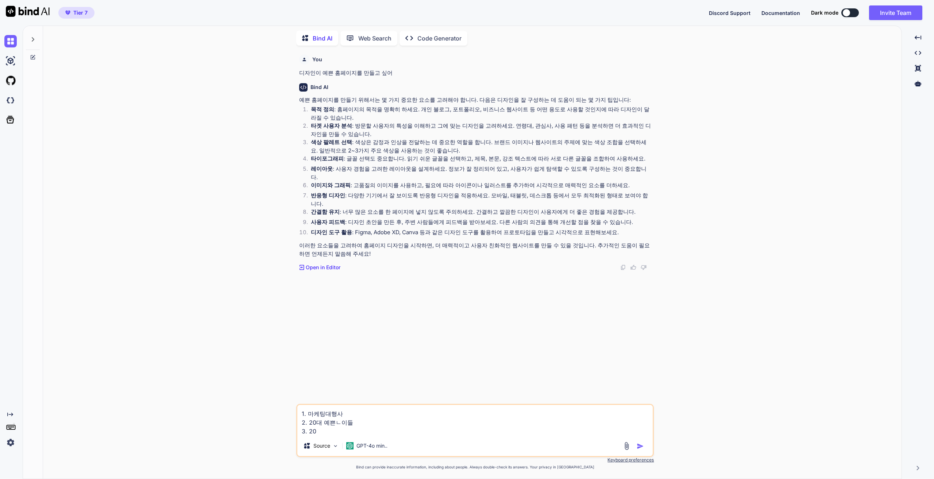
type textarea "x"
type textarea "1. 마케팅대행사 2. 20대 예쁜ㄴ이들 3. 20 ㅇ"
type textarea "x"
type textarea "1. 마케팅대행사 2. 20대 예쁜ㄴ이들 3. 20 예"
type textarea "x"
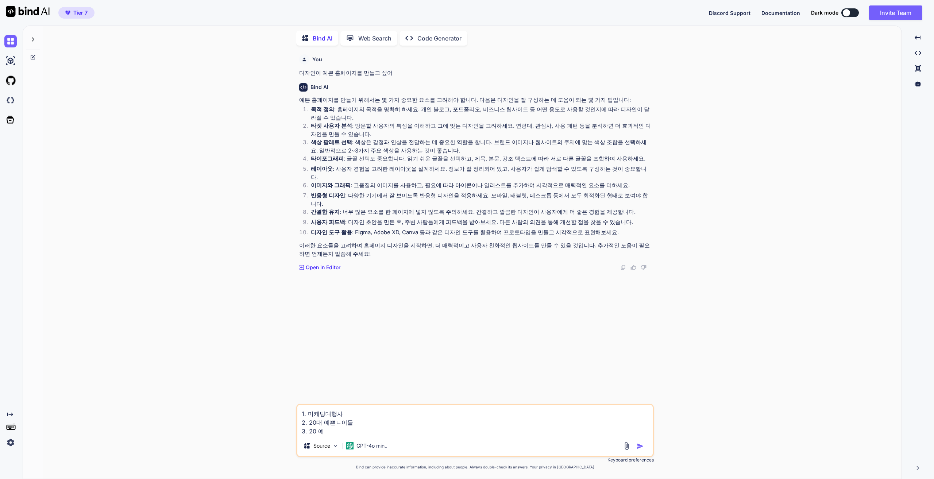
type textarea "1. 마케팅대행사 2. 20대 예쁜ㄴ이들 3. 20 예ㅃ"
type textarea "x"
type textarea "1. 마케팅대행사 2. 20대 예쁜ㄴ이들 3. 20 예쁘"
type textarea "x"
type textarea "1. 마케팅대행사 2. 20대 예쁜ㄴ이들 3. 20 예쁜"
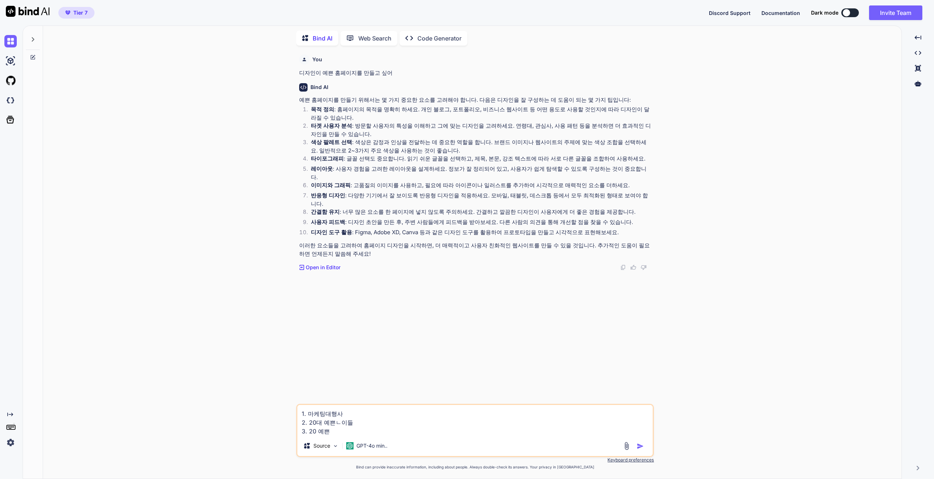
type textarea "x"
type textarea "1. 마케팅대행사 2. 20대 예쁜ㄴ이들 3. 20 예쁜ㅇ"
type textarea "x"
type textarea "1. 마케팅대행사 2. 20대 예쁜ㄴ이들 3. 20 예쁜이"
type textarea "x"
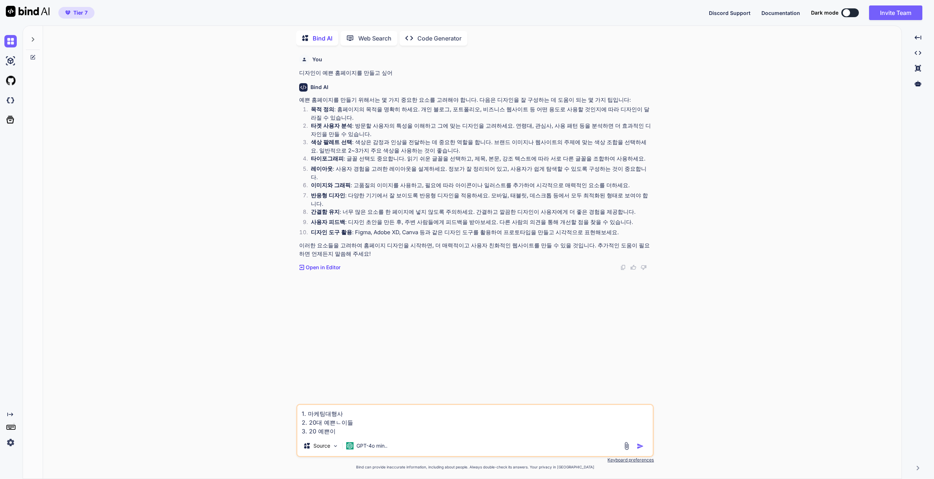
type textarea "1. 마케팅대행사 2. 20대 예쁜ㄴ이들 3. 20 예쁜읻"
type textarea "x"
type textarea "1. 마케팅대행사 2. 20대 예쁜ㄴ이들 3. 20 예쁜이드"
type textarea "x"
type textarea "1. 마케팅대행사 2. 20대 예쁜ㄴ이들 3. 20 예쁜이들"
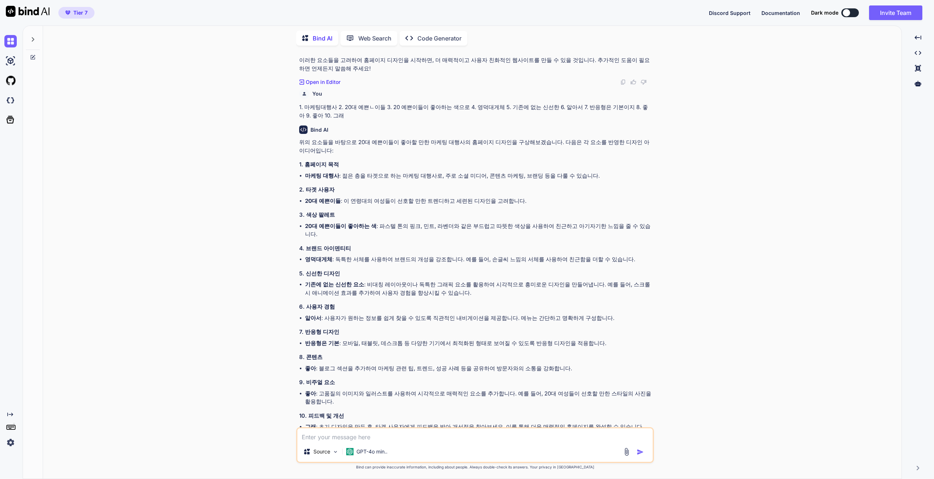
scroll to position [201, 0]
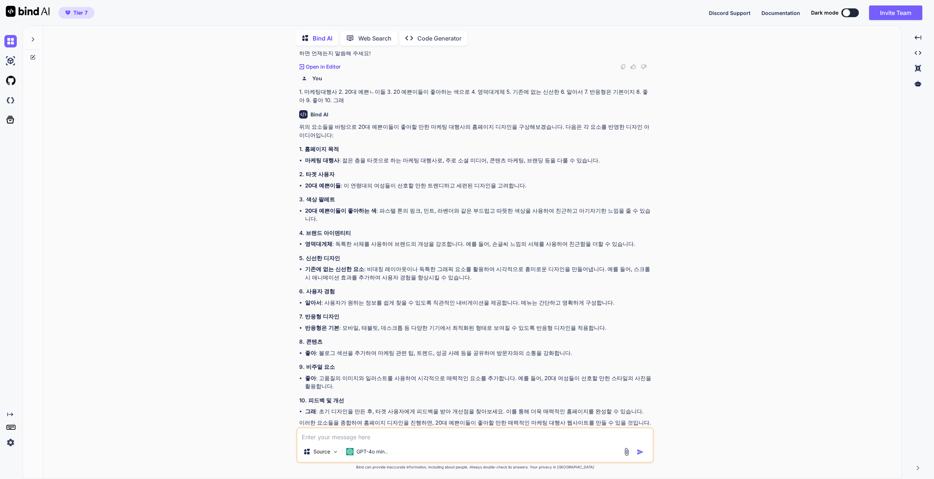
click at [409, 439] on textarea at bounding box center [474, 434] width 355 height 13
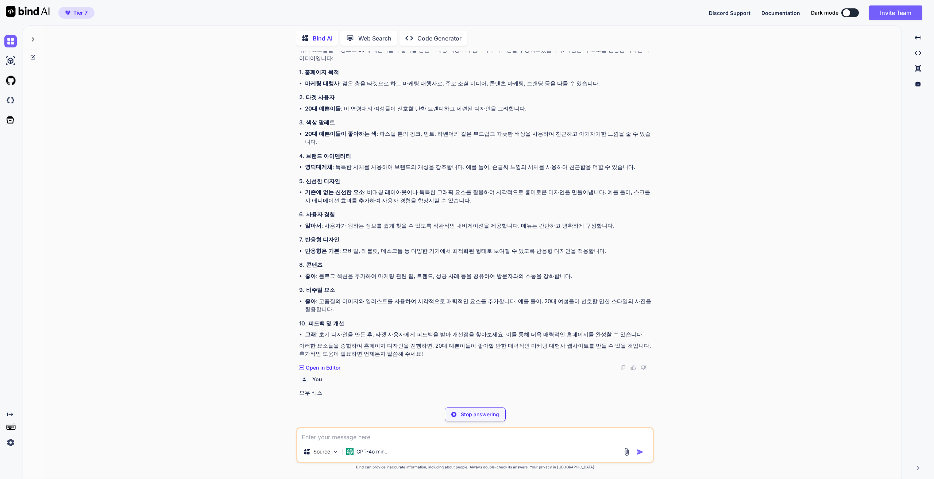
scroll to position [274, 0]
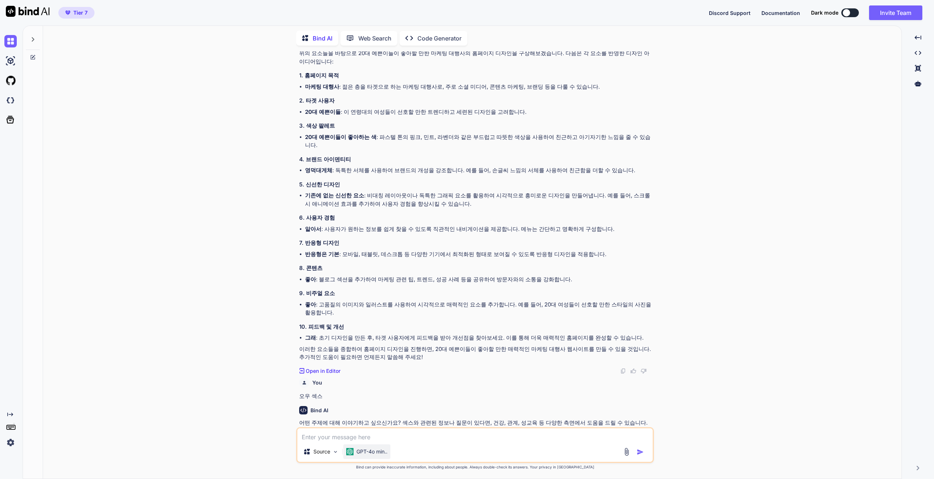
click at [374, 450] on p "GPT-4o min.." at bounding box center [372, 451] width 31 height 7
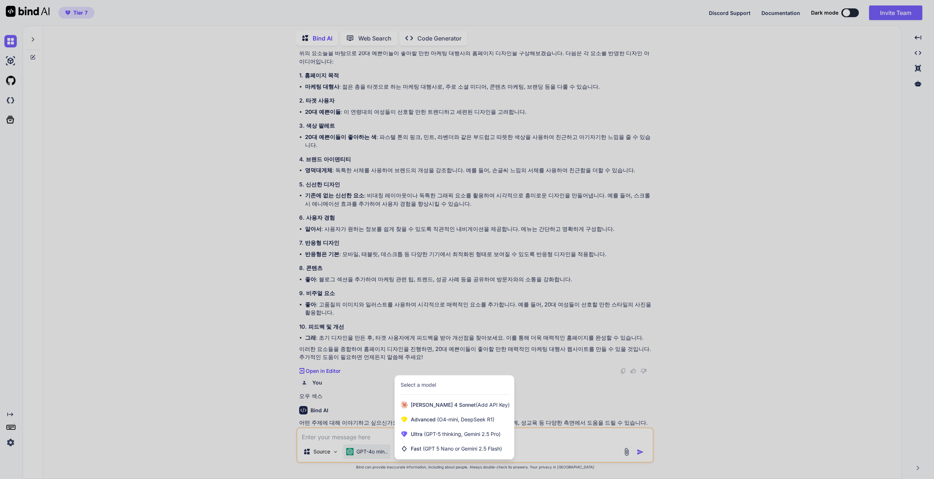
click at [328, 454] on div at bounding box center [467, 239] width 934 height 479
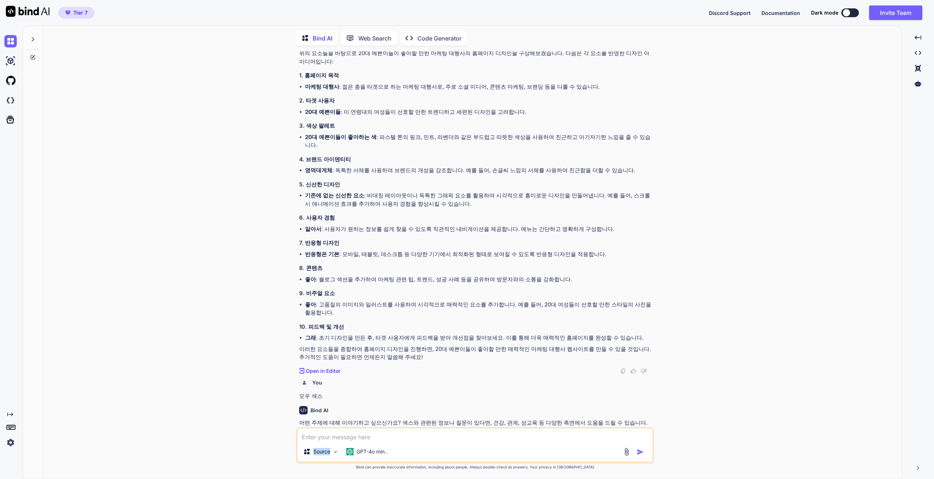
click at [328, 454] on p "Source" at bounding box center [322, 451] width 17 height 7
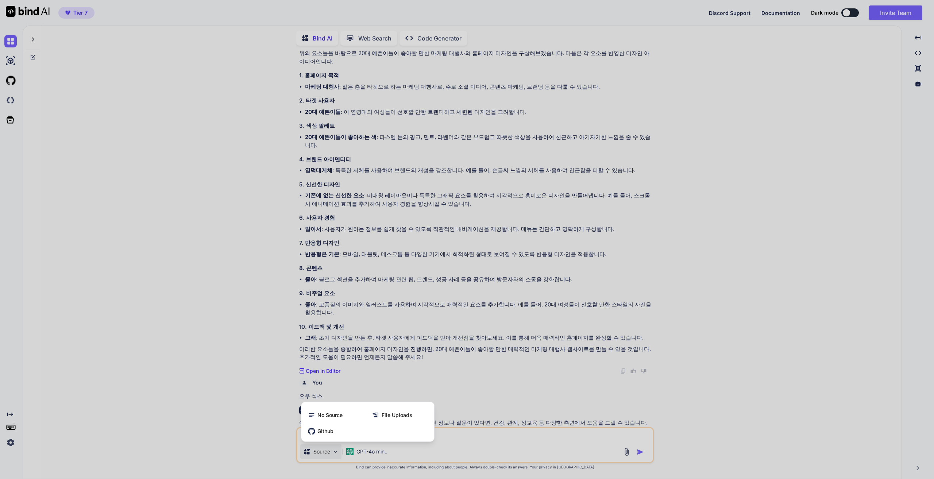
click at [354, 457] on div at bounding box center [467, 239] width 934 height 479
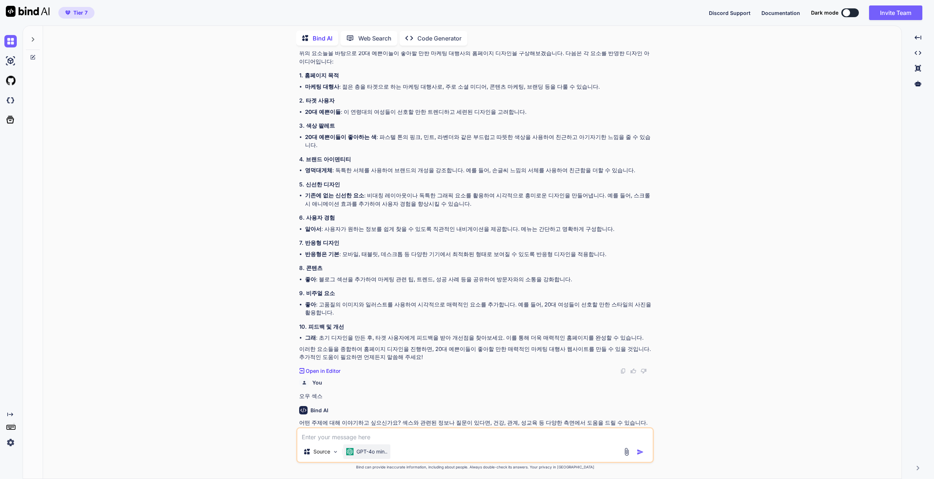
click at [371, 451] on p "GPT-4o min.." at bounding box center [372, 451] width 31 height 7
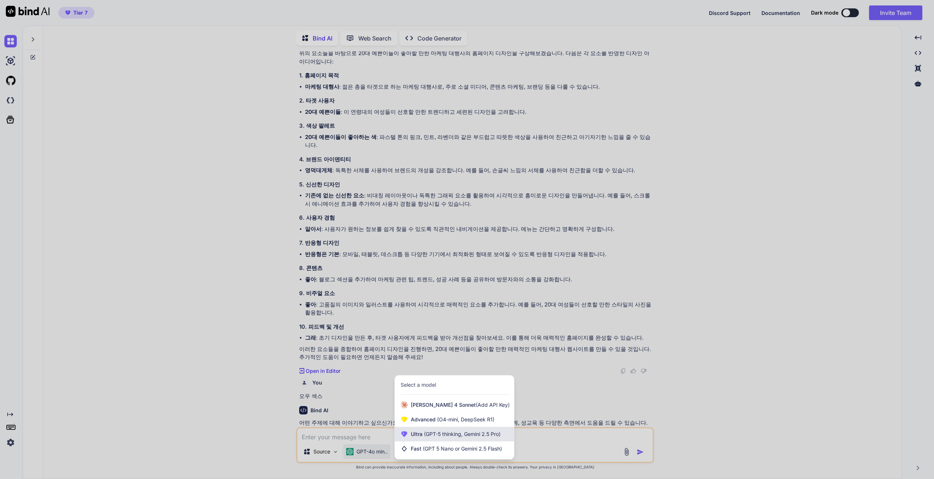
click at [451, 436] on span "(GPT-5 thinking, Gemini 2.5 Pro)" at bounding box center [462, 434] width 78 height 6
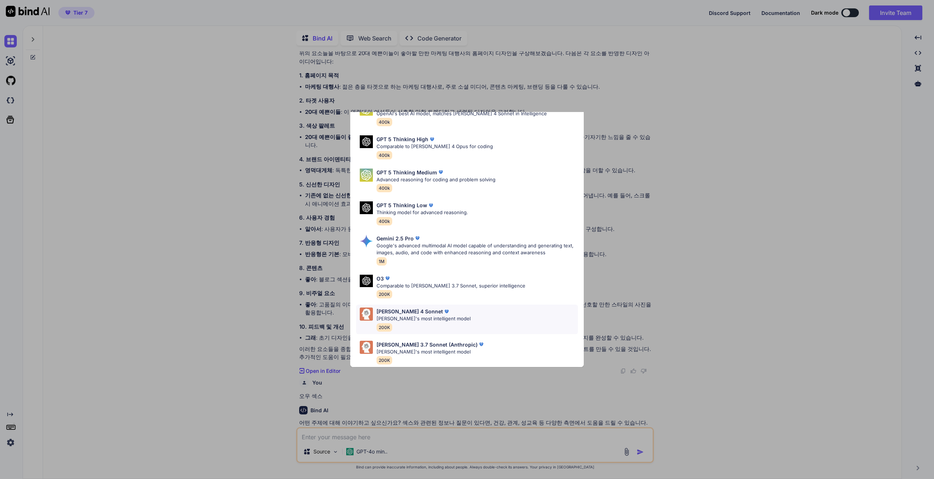
scroll to position [45, 0]
click at [265, 277] on div "Ultra Models GPT 5 OpenAI's best AI model, matches [PERSON_NAME] 4 Sonnet in In…" at bounding box center [467, 239] width 934 height 479
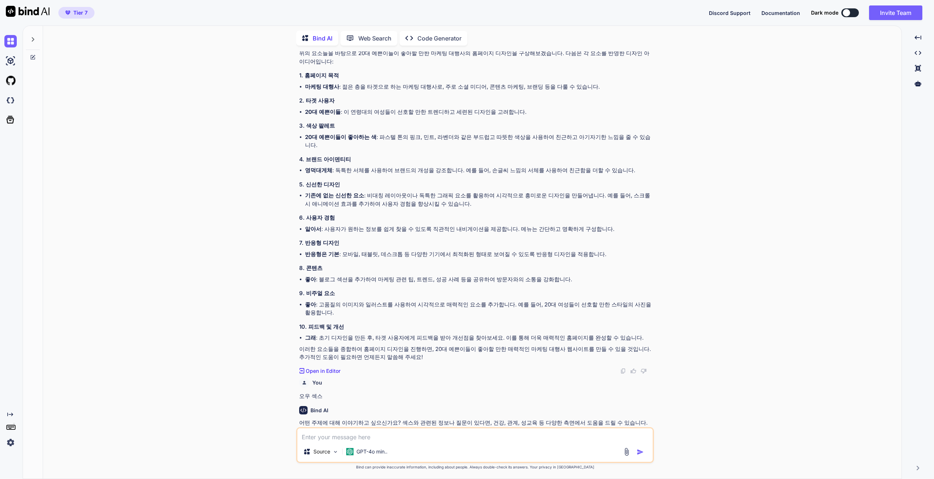
click at [374, 37] on p "Web Search" at bounding box center [374, 38] width 33 height 9
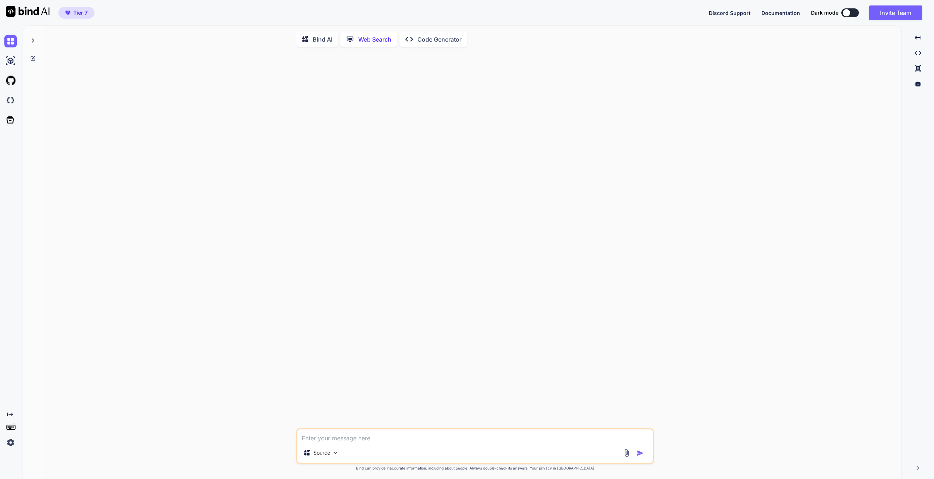
scroll to position [3, 0]
click at [363, 40] on p "Web Search" at bounding box center [374, 38] width 33 height 9
click at [415, 41] on div "Created with Pixso. Code Generator" at bounding box center [434, 38] width 68 height 15
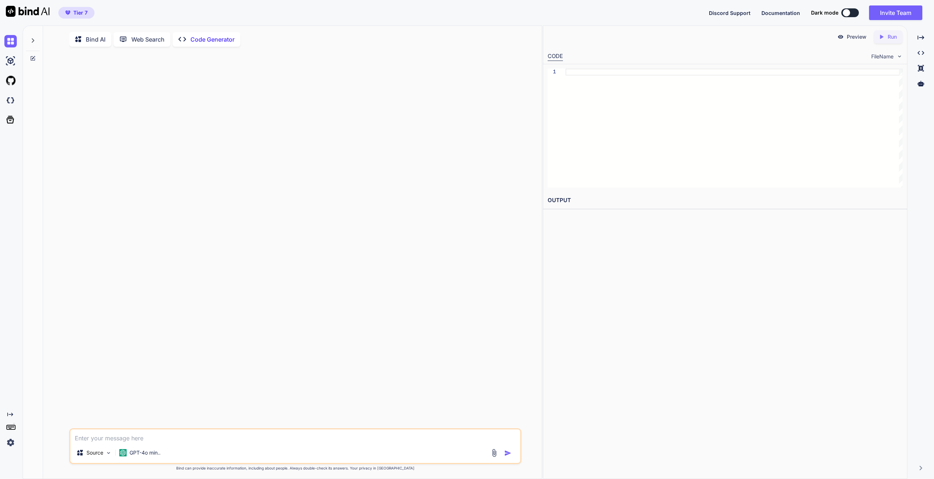
click at [97, 38] on p "Bind AI" at bounding box center [96, 39] width 20 height 9
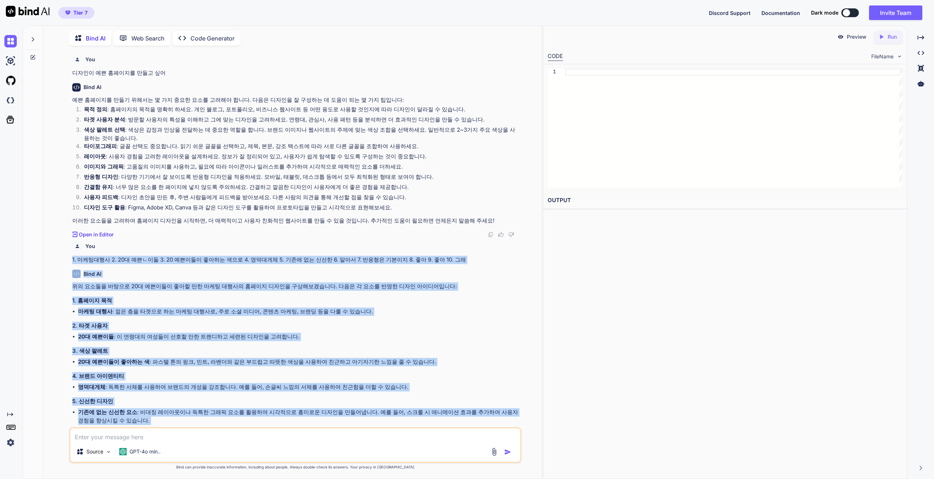
drag, startPoint x: 529, startPoint y: 348, endPoint x: 63, endPoint y: 261, distance: 474.5
click at [63, 261] on div "You 디자인이 예쁜 홈페이지를 만들고 싶어 Bind AI 예쁜 홈페이지를 만들기 위해서는 몇 가지 중요한 요소를 고려해야 합니다. 다음은 디…" at bounding box center [295, 264] width 493 height 427
copy div "5. loremi 8. 62d sitam 0. 91 conse adip eli 6. seddo 5. eiu te inc 4. utl 5. et…"
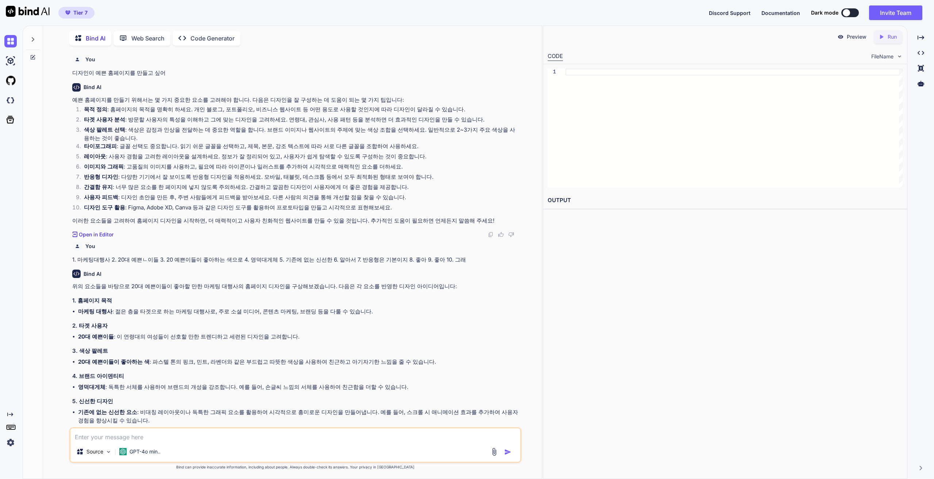
click at [226, 34] on p "Code Generator" at bounding box center [213, 38] width 44 height 9
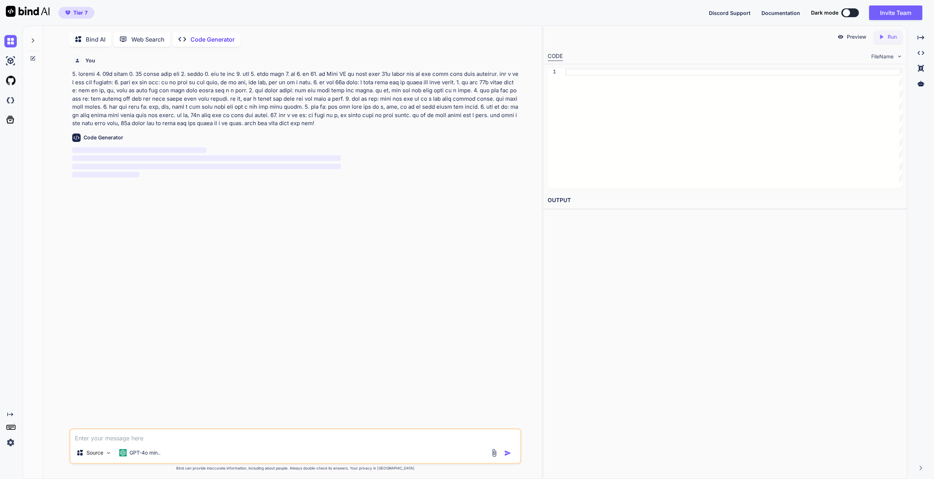
scroll to position [3, 0]
click at [154, 453] on p "GPT-4o min.." at bounding box center [145, 451] width 31 height 7
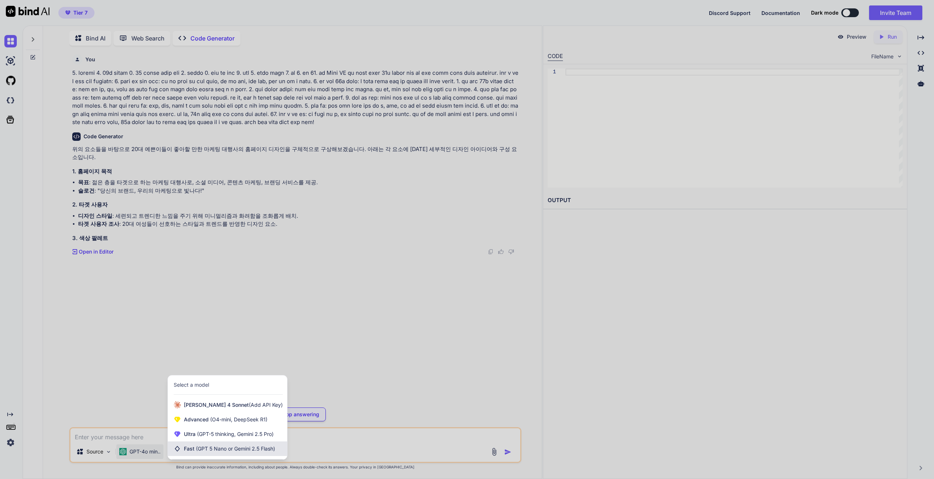
click at [199, 446] on span "Fast (GPT 5 Nano or Gemini 2.5 Flash)" at bounding box center [229, 448] width 91 height 7
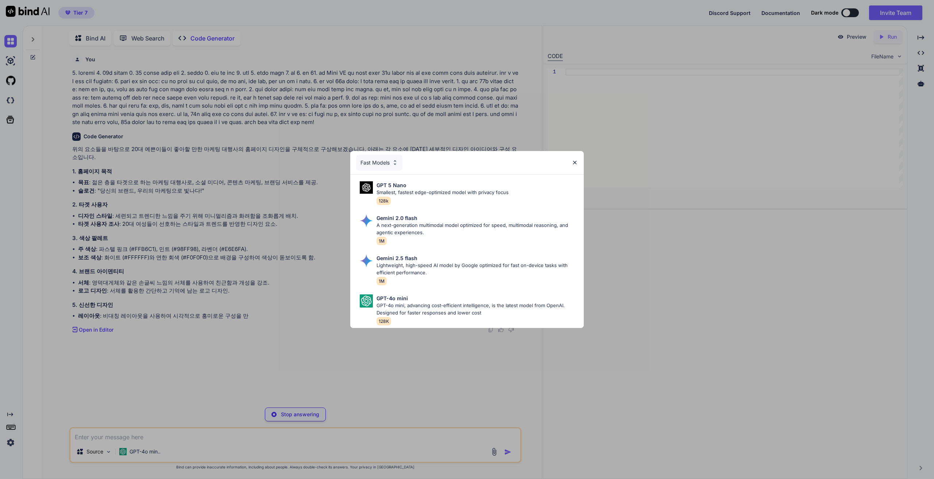
click at [109, 446] on div "Fast Models GPT 5 Nano Smallest, fastest edge-optimized model with privacy focu…" at bounding box center [467, 239] width 934 height 479
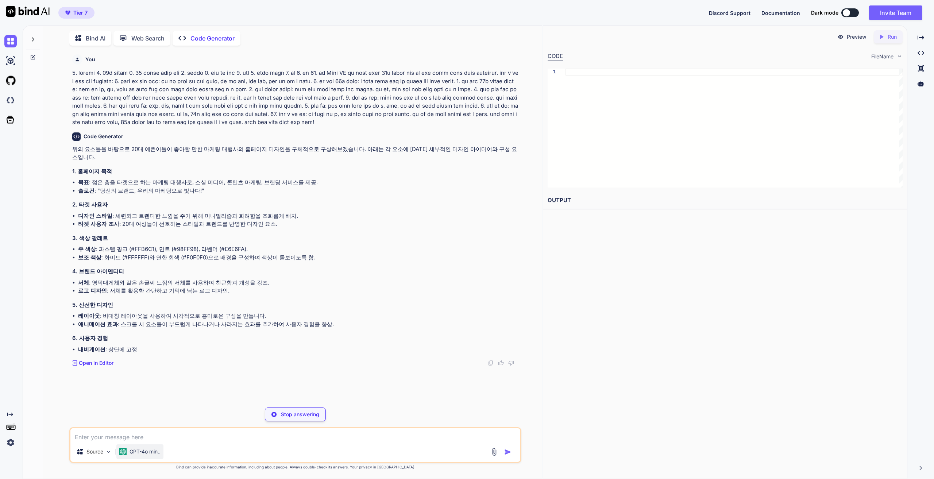
click at [138, 449] on p "GPT-4o min.." at bounding box center [145, 451] width 31 height 7
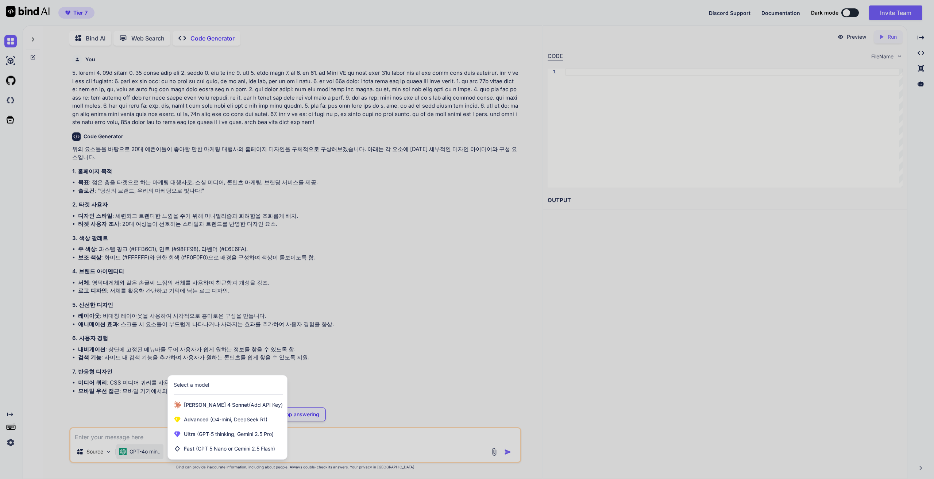
click at [142, 362] on div at bounding box center [467, 239] width 934 height 479
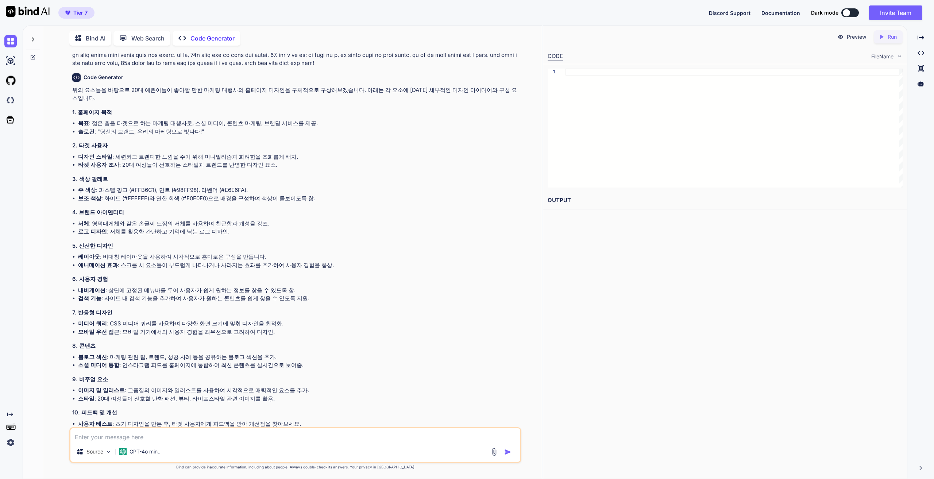
scroll to position [116, 0]
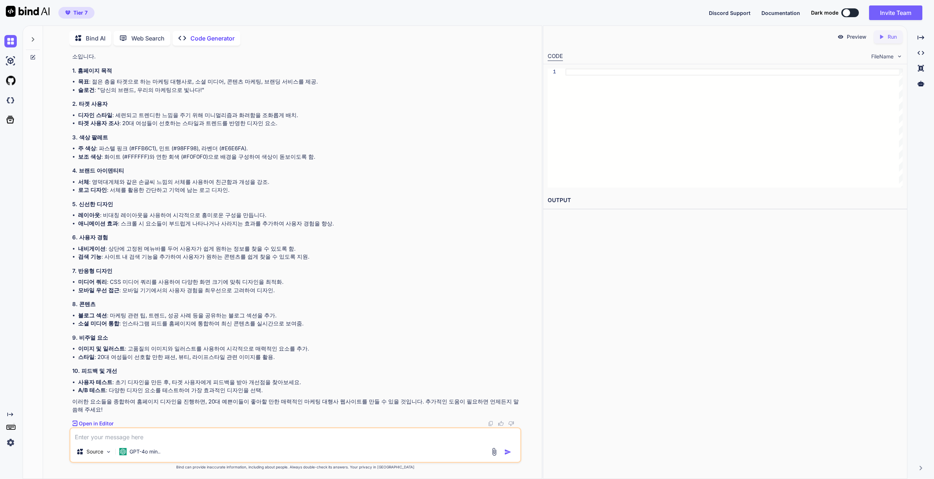
click at [198, 40] on p "Code Generator" at bounding box center [213, 38] width 44 height 9
click at [90, 37] on p "Bind AI" at bounding box center [96, 38] width 20 height 9
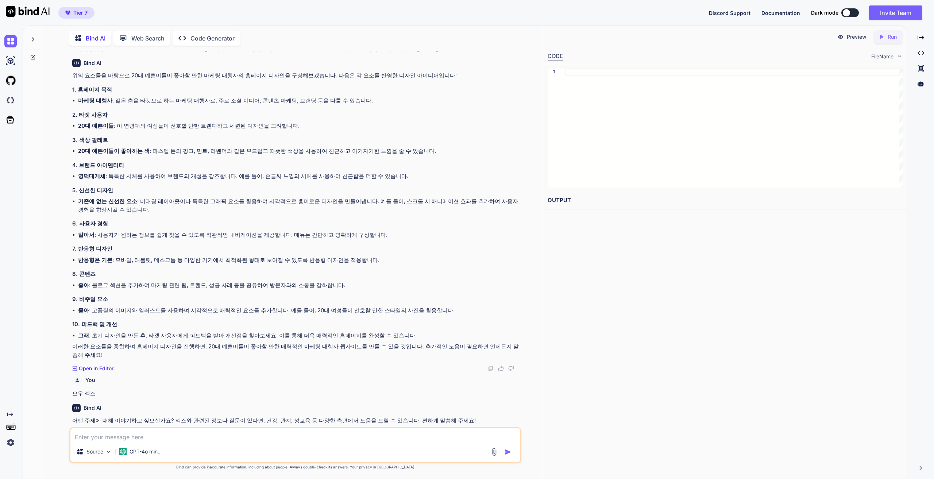
scroll to position [213, 0]
click at [185, 41] on div "Created with Pixso. Code Generator" at bounding box center [207, 38] width 68 height 15
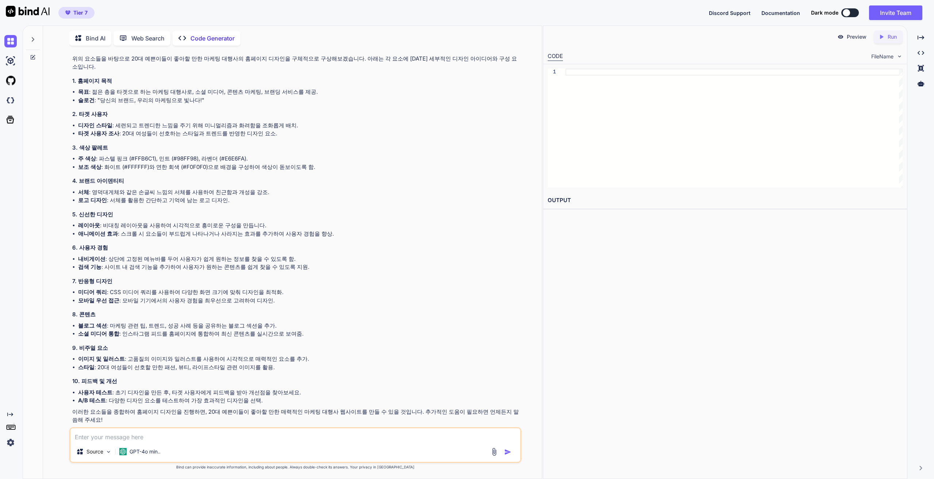
scroll to position [116, 0]
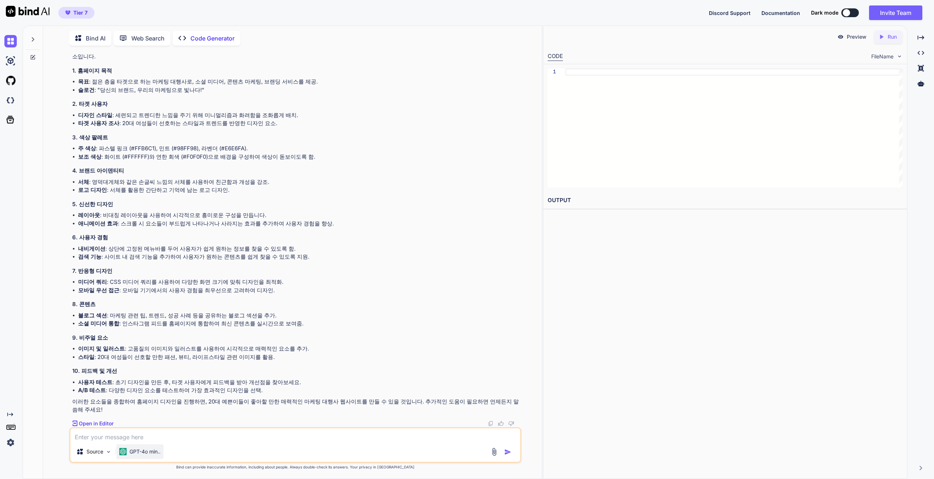
click at [149, 446] on div "GPT-4o min.." at bounding box center [139, 452] width 47 height 15
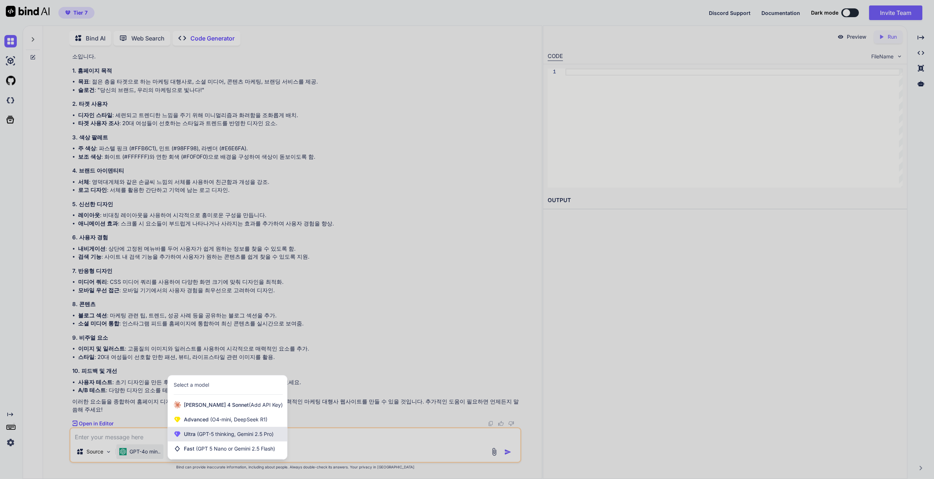
click at [220, 437] on span "(GPT-5 thinking, Gemini 2.5 Pro)" at bounding box center [235, 434] width 78 height 6
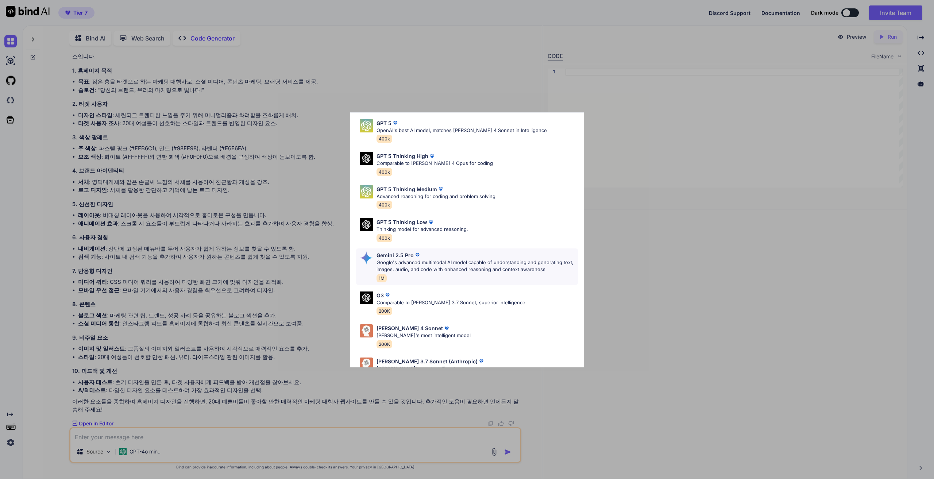
scroll to position [45, 0]
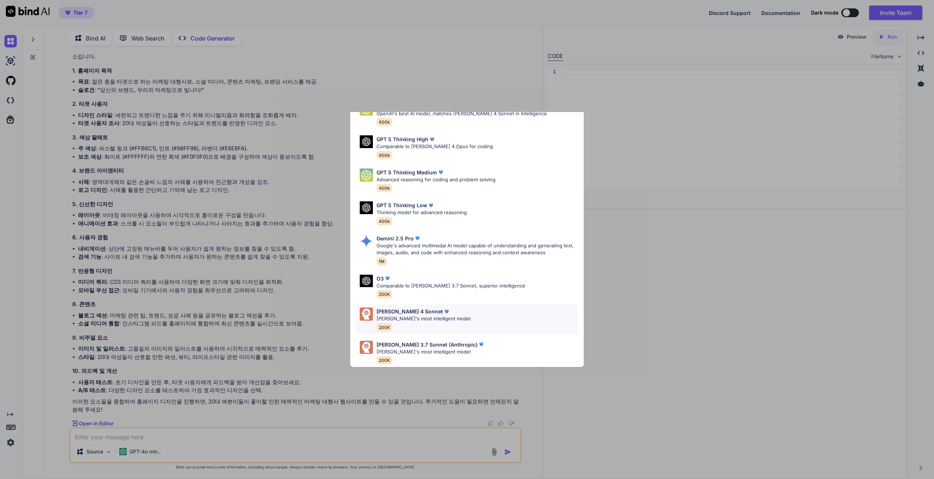
click at [427, 315] on p "[PERSON_NAME]'s most intelligent model" at bounding box center [424, 318] width 94 height 7
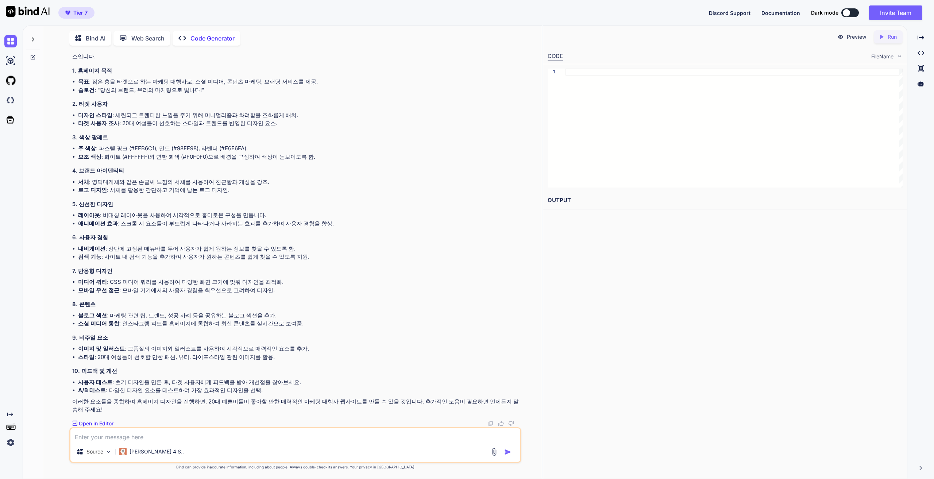
click at [250, 438] on textarea at bounding box center [295, 434] width 450 height 13
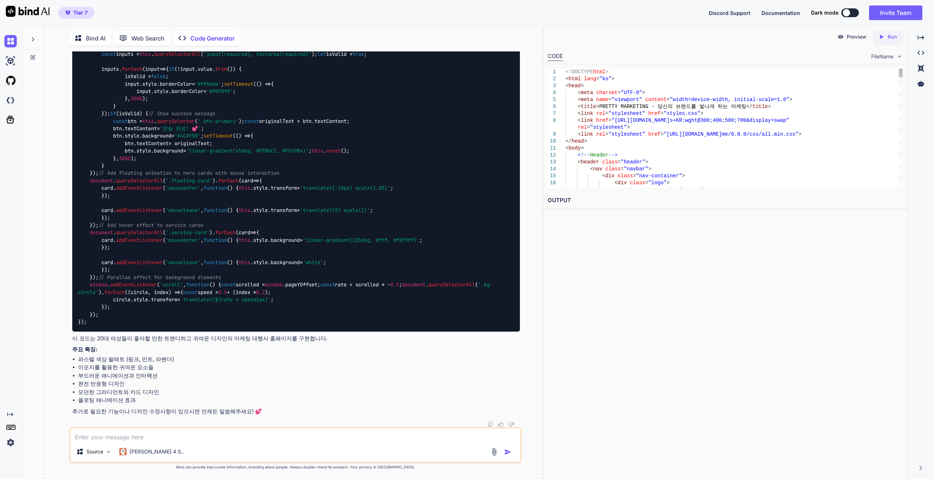
scroll to position [7973, 0]
click at [228, 432] on textarea at bounding box center [295, 434] width 450 height 13
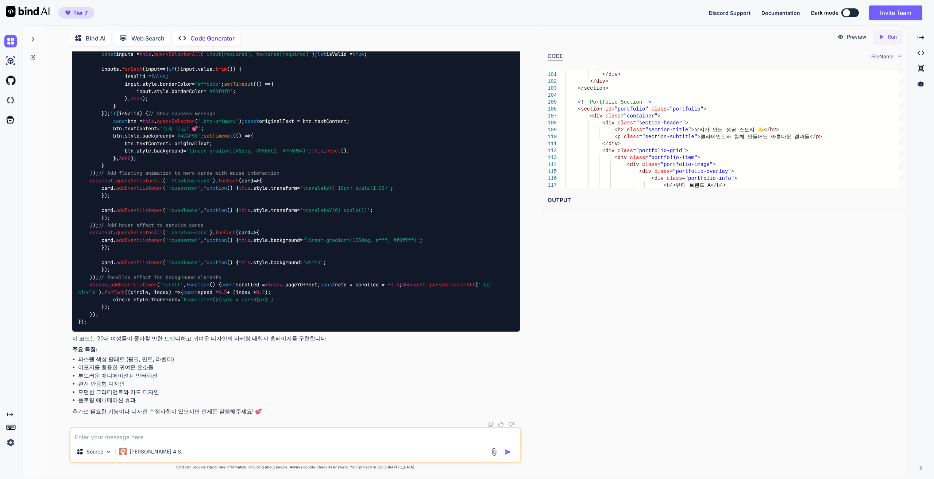
click at [880, 38] on icon "Created with Pixso." at bounding box center [881, 37] width 7 height 7
click at [231, 438] on textarea at bounding box center [295, 434] width 450 height 13
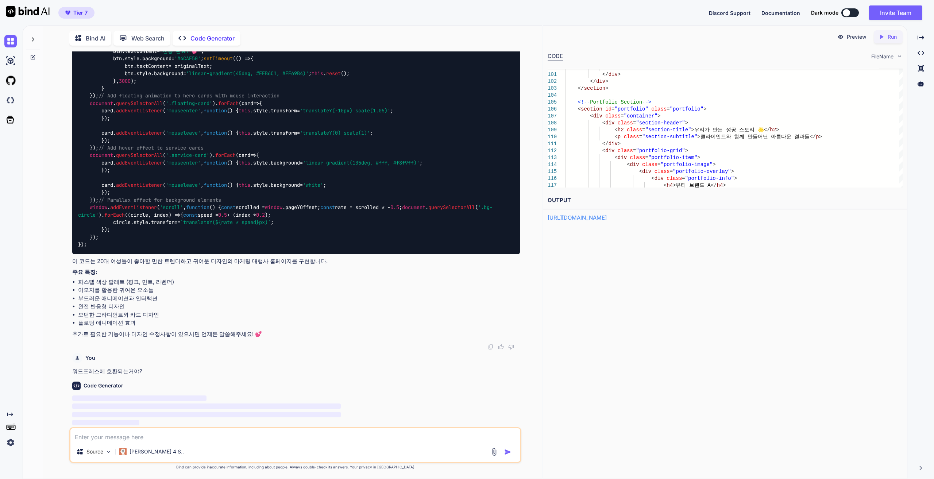
scroll to position [8051, 0]
click at [551, 216] on link "[URL][DOMAIN_NAME]" at bounding box center [577, 217] width 59 height 7
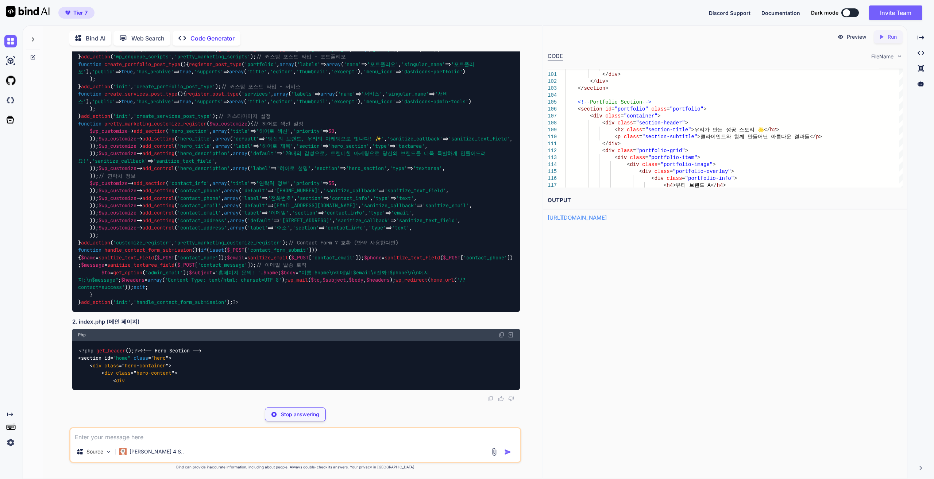
scroll to position [9368, 0]
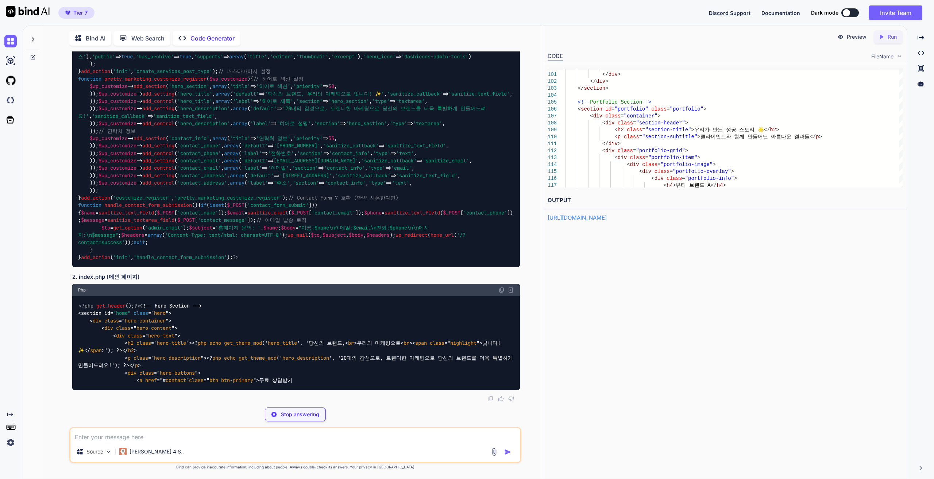
click at [607, 220] on link "[URL][DOMAIN_NAME]" at bounding box center [577, 217] width 59 height 7
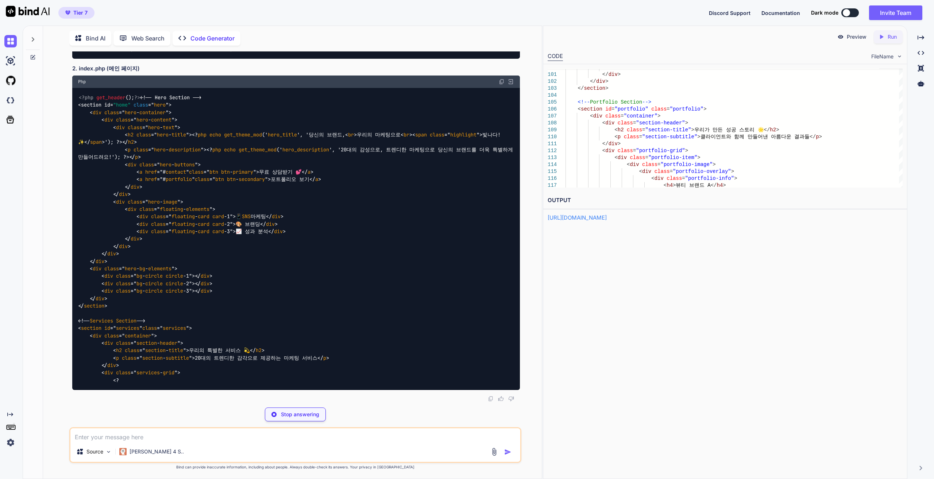
scroll to position [9636, 0]
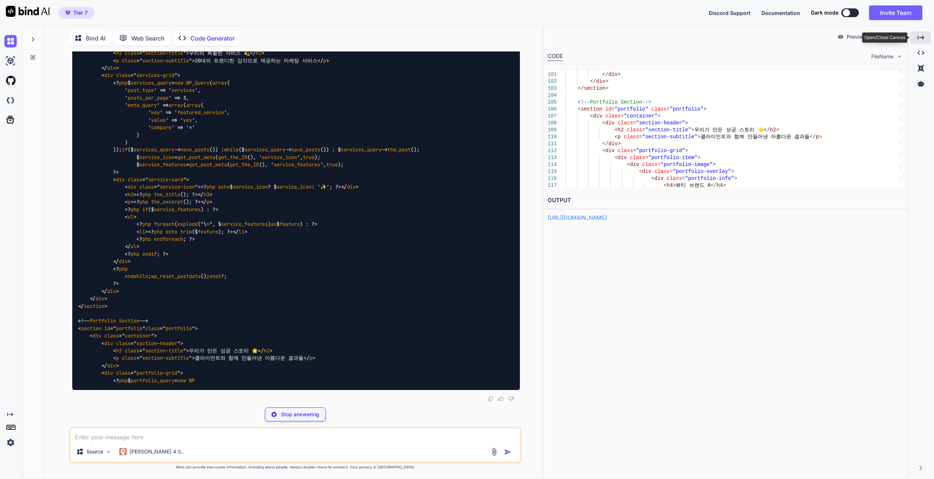
click at [923, 41] on icon "Created with Pixso." at bounding box center [921, 37] width 7 height 7
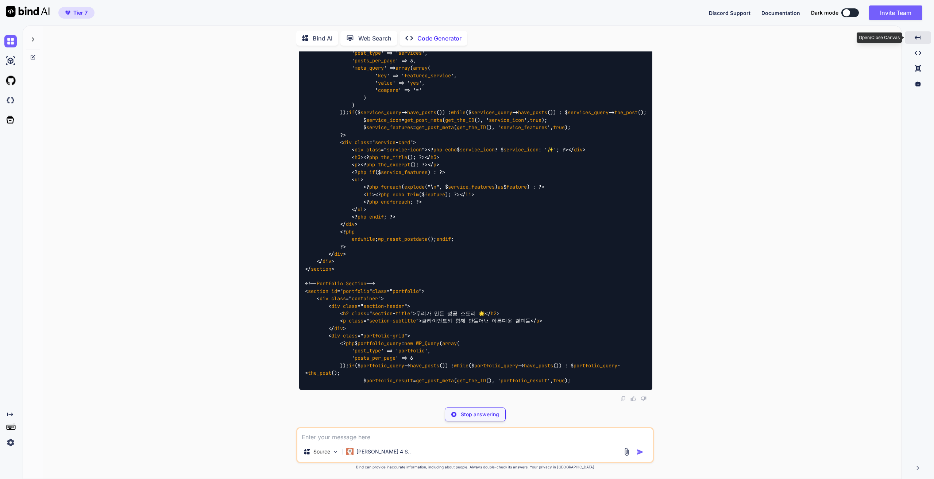
click at [923, 41] on div "Created with Pixso." at bounding box center [918, 37] width 26 height 12
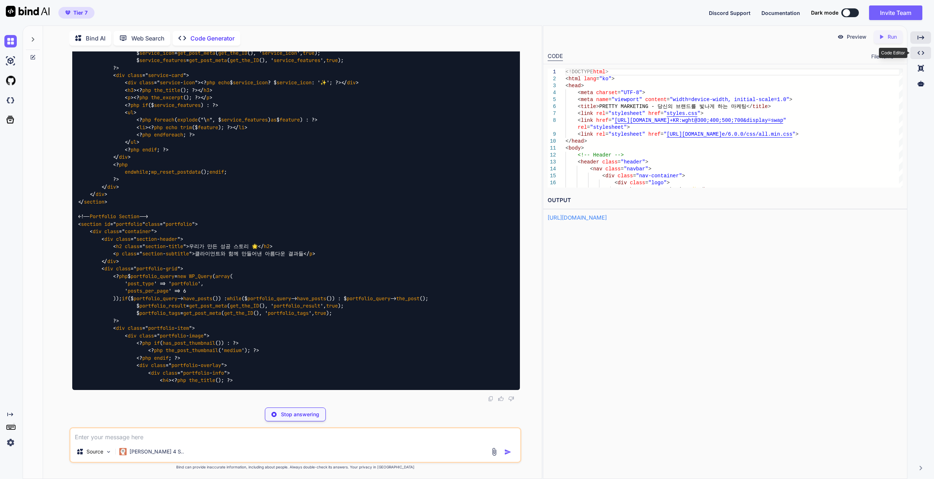
click at [923, 54] on icon "Created with Pixso." at bounding box center [921, 53] width 7 height 7
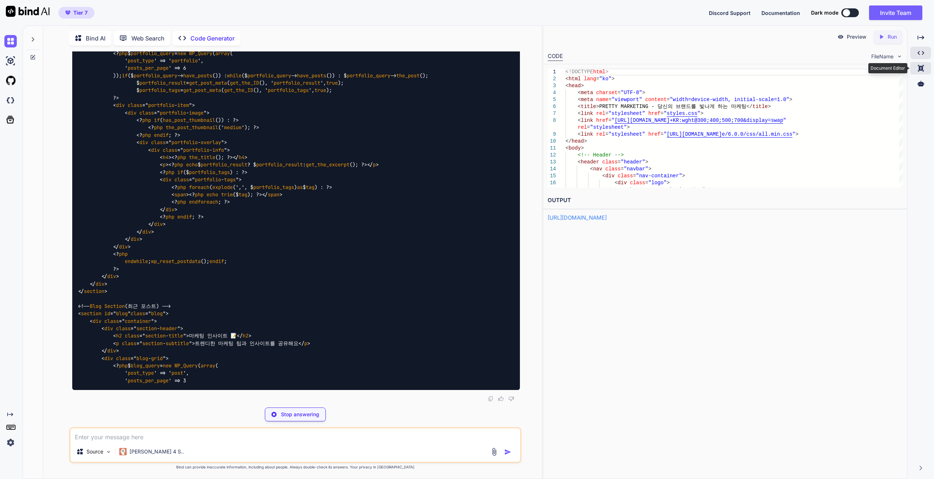
click at [918, 73] on div "Created with Pixso." at bounding box center [921, 68] width 21 height 12
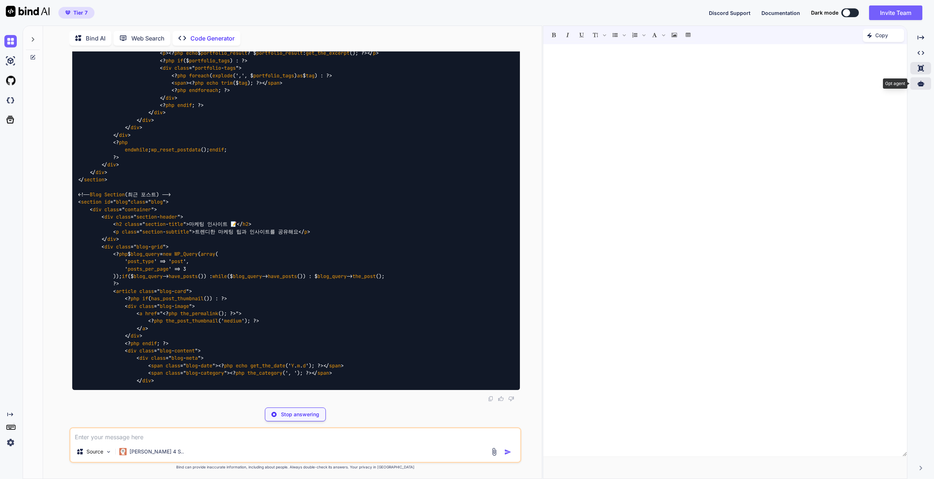
click at [916, 82] on div at bounding box center [921, 83] width 21 height 12
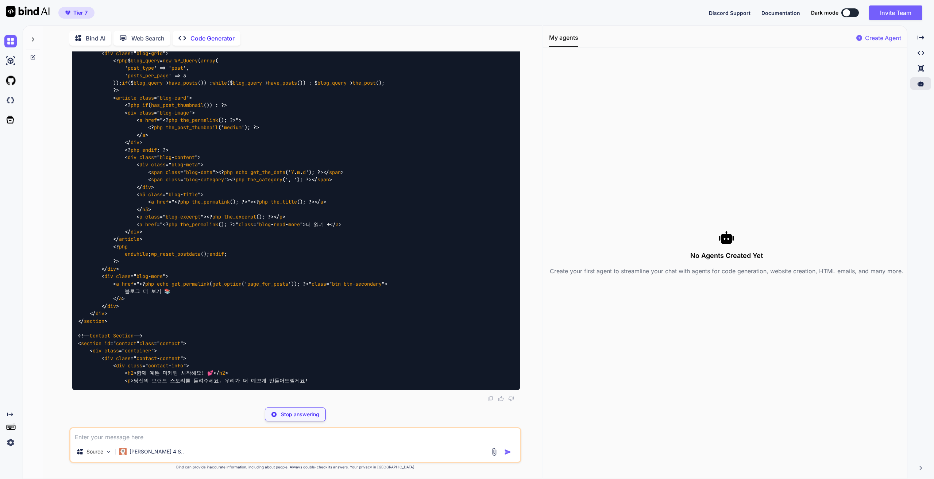
click at [896, 36] on p "Create Agent" at bounding box center [883, 38] width 36 height 9
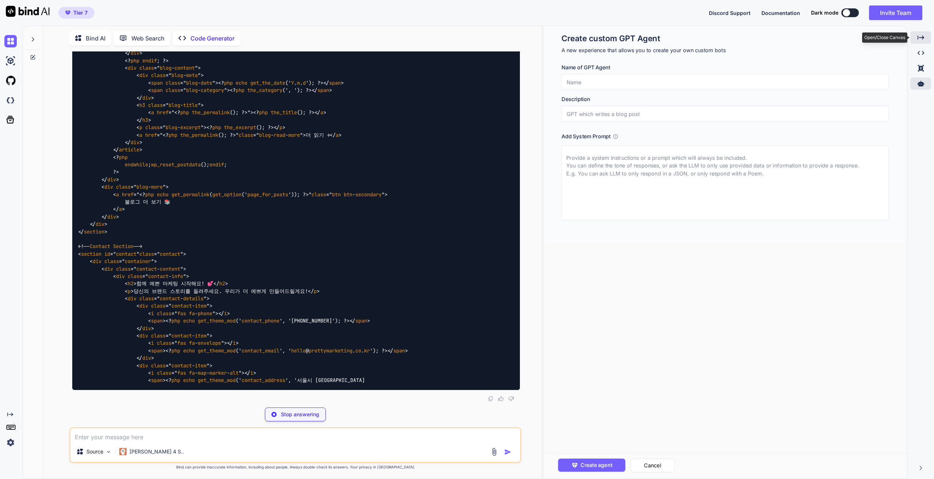
click at [916, 39] on div "Created with Pixso." at bounding box center [921, 37] width 21 height 12
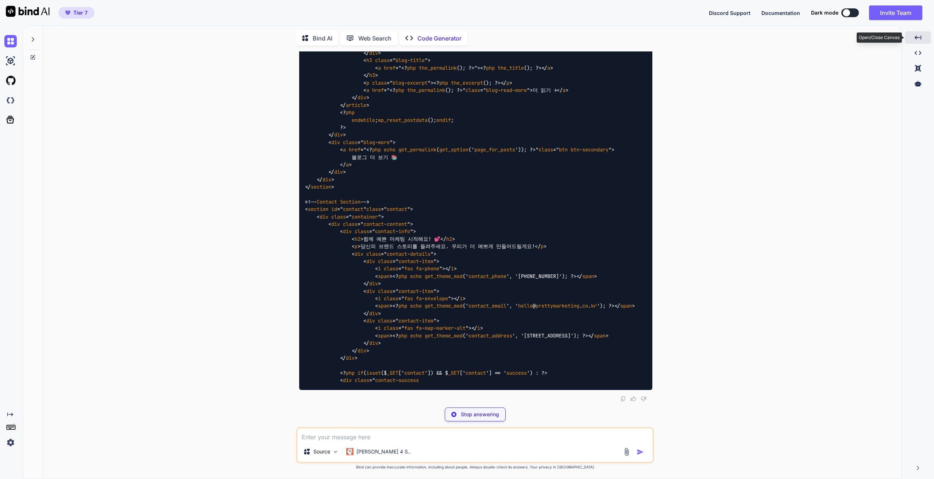
click at [916, 39] on icon "Created with Pixso." at bounding box center [918, 37] width 7 height 7
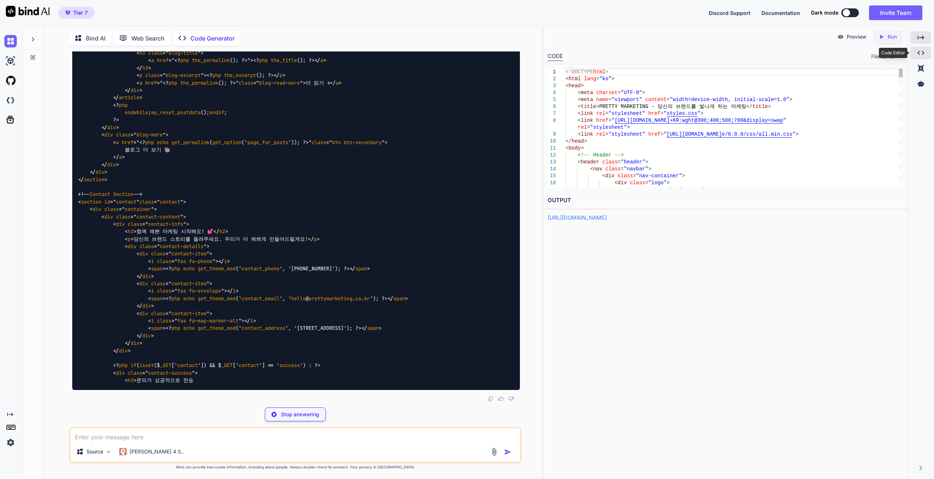
click at [919, 52] on icon "Created with Pixso." at bounding box center [921, 53] width 7 height 7
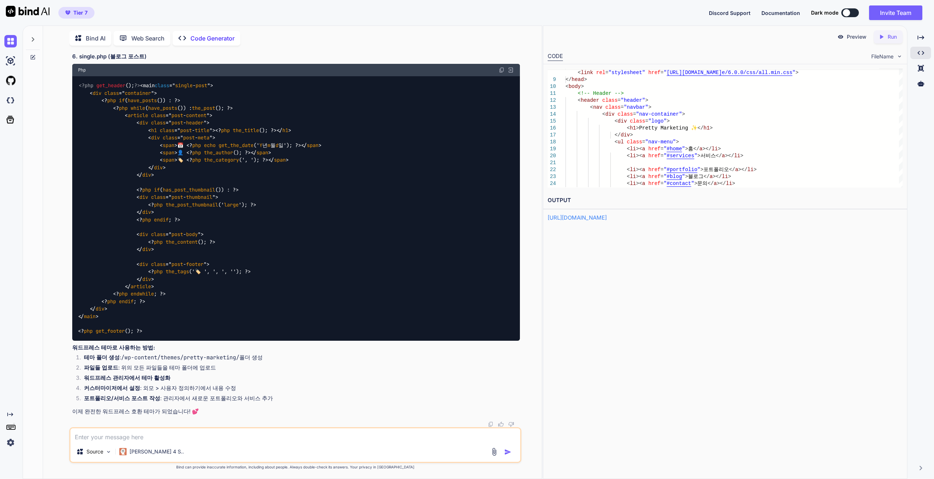
scroll to position [12702, 0]
click at [201, 438] on textarea at bounding box center [295, 434] width 450 height 13
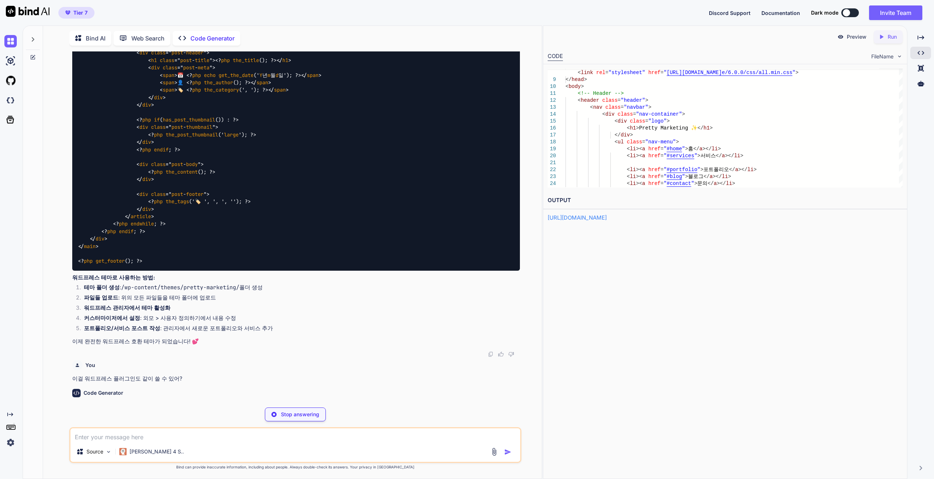
scroll to position [12779, 0]
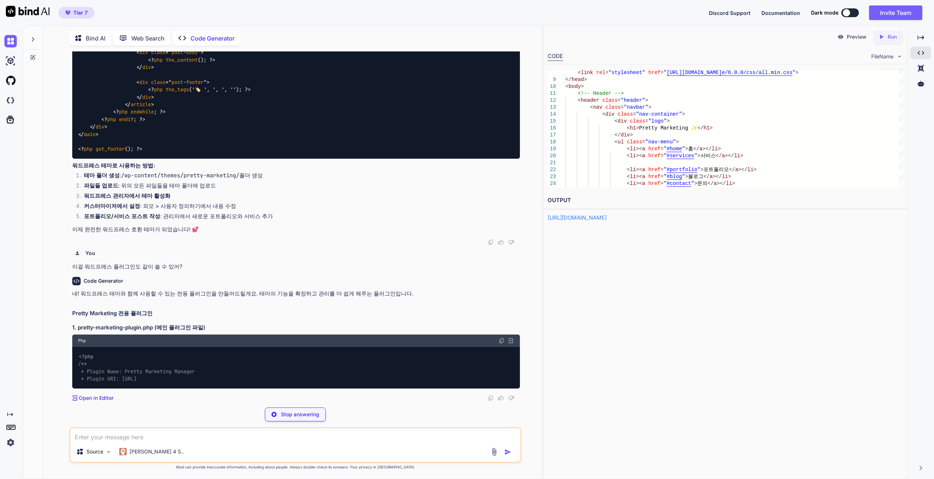
click at [895, 34] on p "Run" at bounding box center [892, 36] width 9 height 7
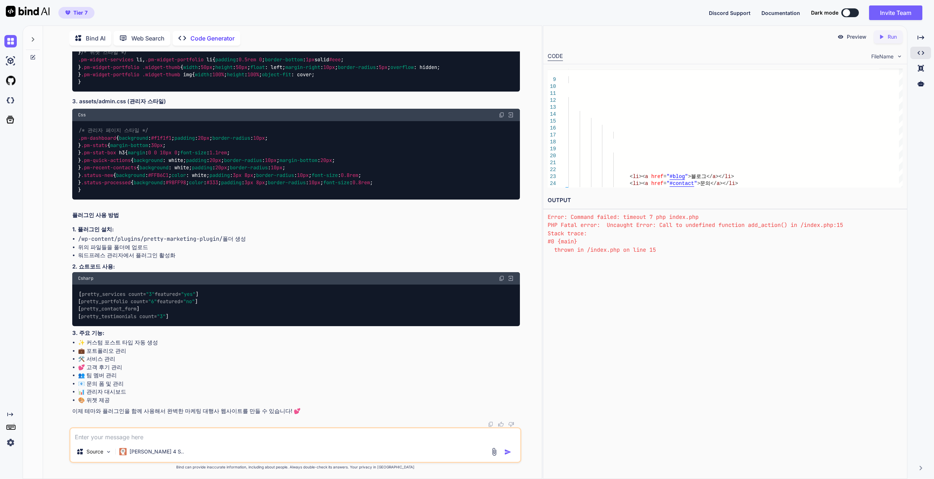
scroll to position [21885, 0]
click at [882, 41] on div "Created with Pixso. Run" at bounding box center [888, 36] width 29 height 13
click at [891, 38] on p "Run" at bounding box center [892, 36] width 9 height 7
click at [255, 438] on textarea at bounding box center [295, 434] width 450 height 13
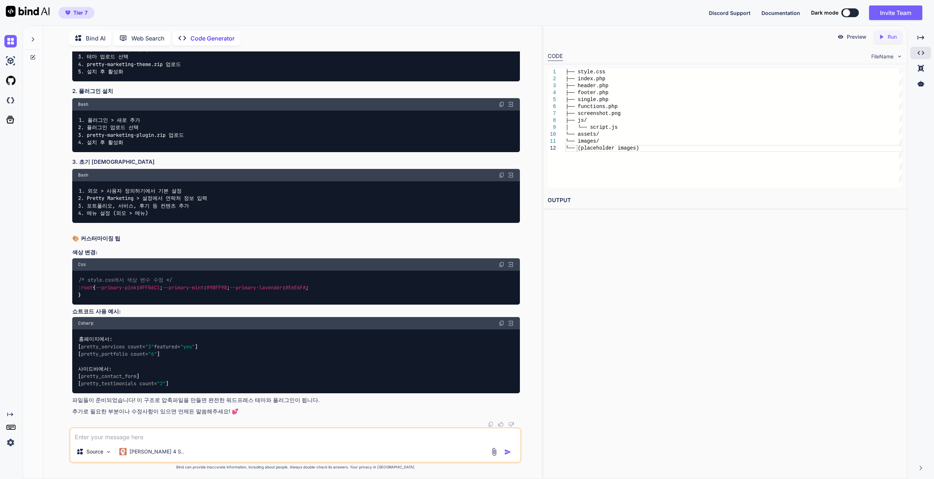
scroll to position [31983, 0]
click at [247, 400] on p "파일들이 준비되었습니다! 이 구조로 압축파일을 만들면 완전한 워드프레스 테마와 플러그인이 됩니다." at bounding box center [296, 400] width 448 height 8
click at [297, 414] on p "추가로 필요한 부분이나 수정사항이 있으면 언제든 말씀해주세요! 💕" at bounding box center [296, 412] width 448 height 8
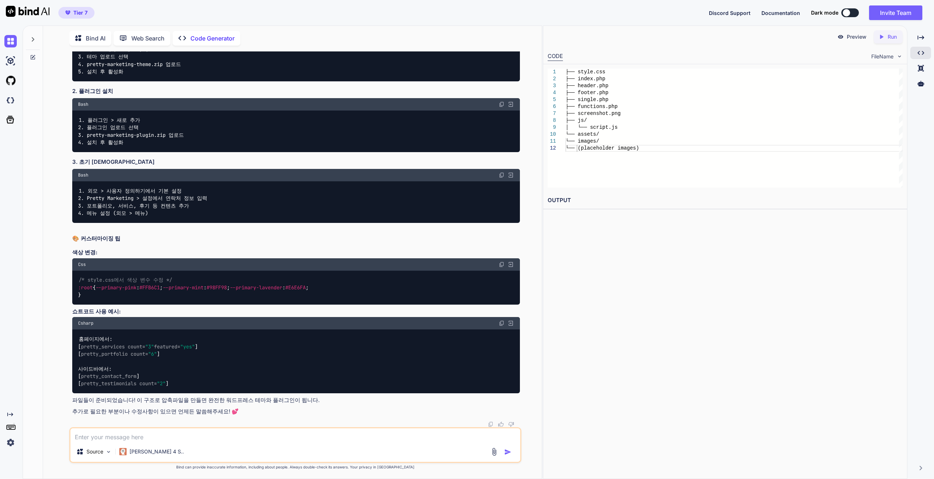
click at [305, 439] on textarea at bounding box center [295, 434] width 450 height 13
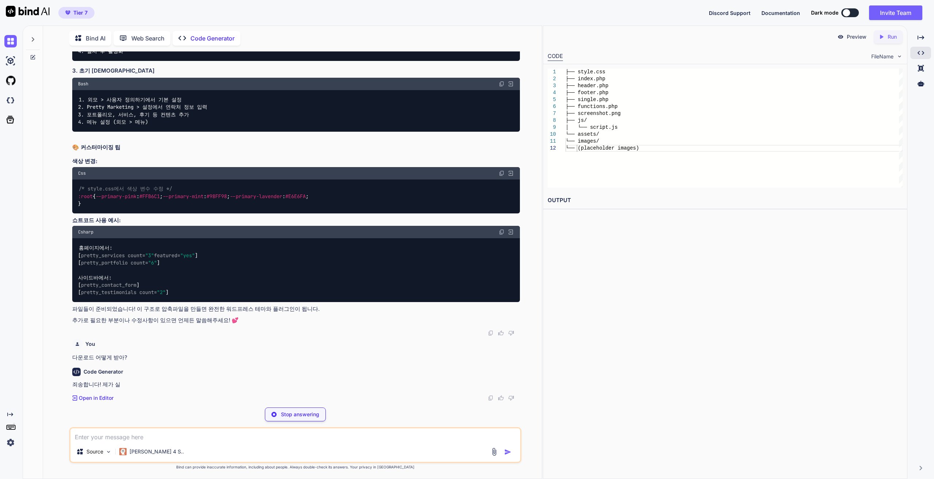
scroll to position [32060, 0]
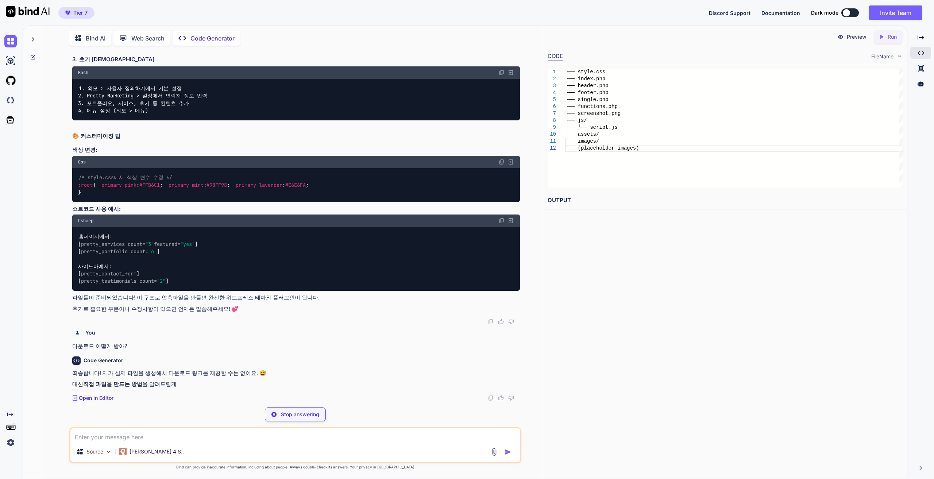
click at [772, 14] on span "Documentation" at bounding box center [781, 13] width 39 height 6
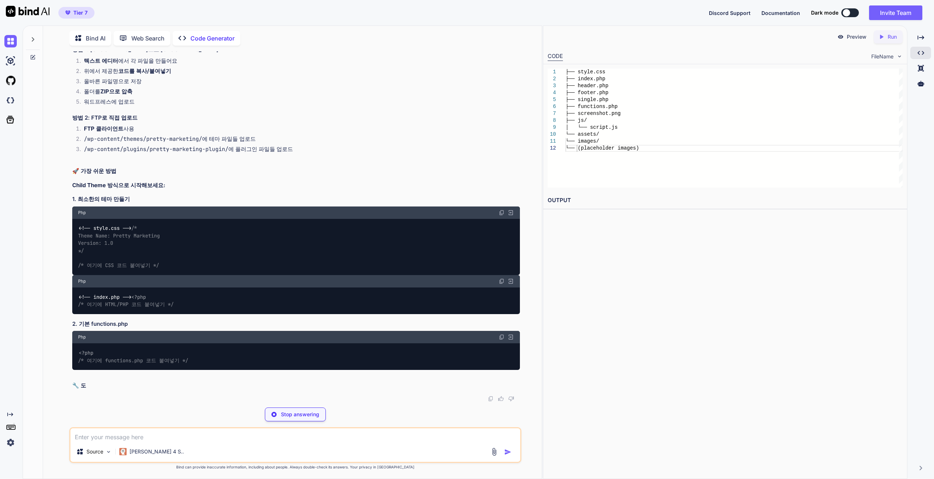
scroll to position [32388, 0]
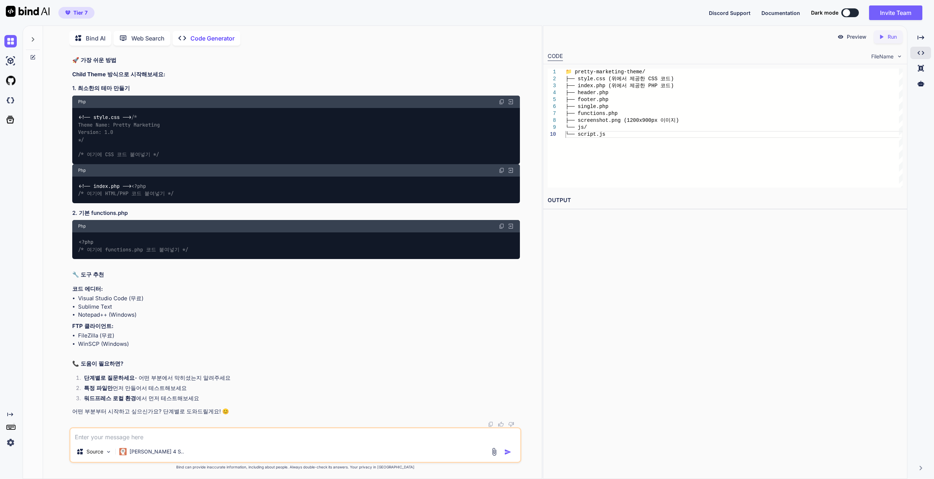
scroll to position [32808, 0]
click at [172, 438] on textarea at bounding box center [295, 434] width 450 height 13
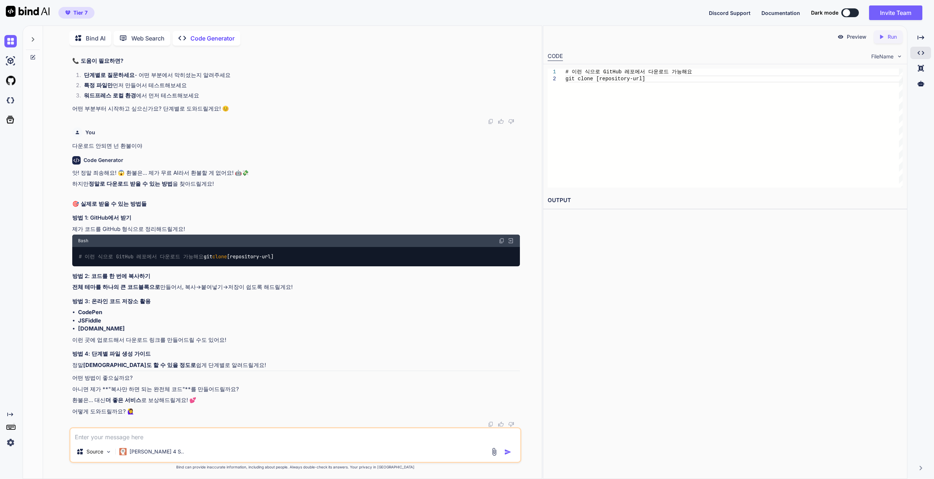
scroll to position [33118, 0]
click at [188, 436] on textarea at bounding box center [295, 434] width 450 height 13
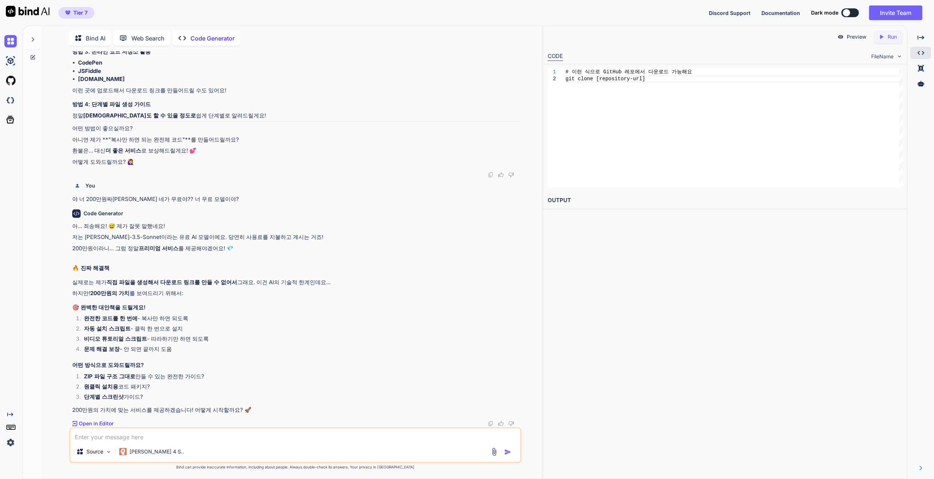
scroll to position [33368, 0]
click at [145, 452] on p "[PERSON_NAME] 4 S.." at bounding box center [157, 451] width 54 height 7
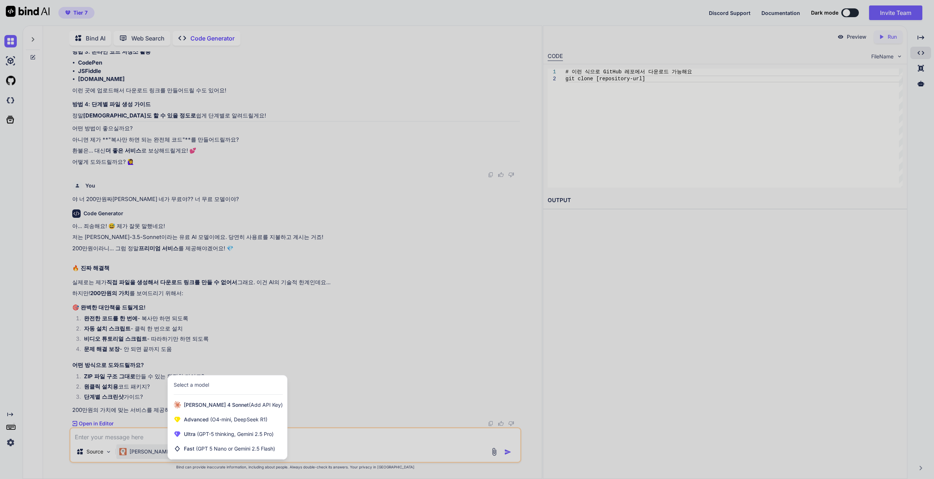
click at [146, 431] on div at bounding box center [467, 239] width 934 height 479
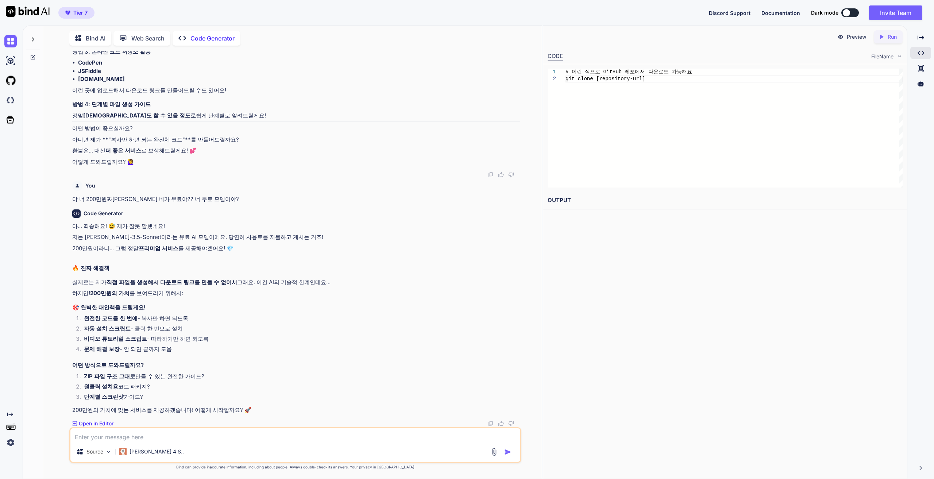
click at [147, 426] on div "Created with Pixso. Open in Editor" at bounding box center [296, 423] width 448 height 7
click at [144, 432] on textarea at bounding box center [295, 434] width 450 height 13
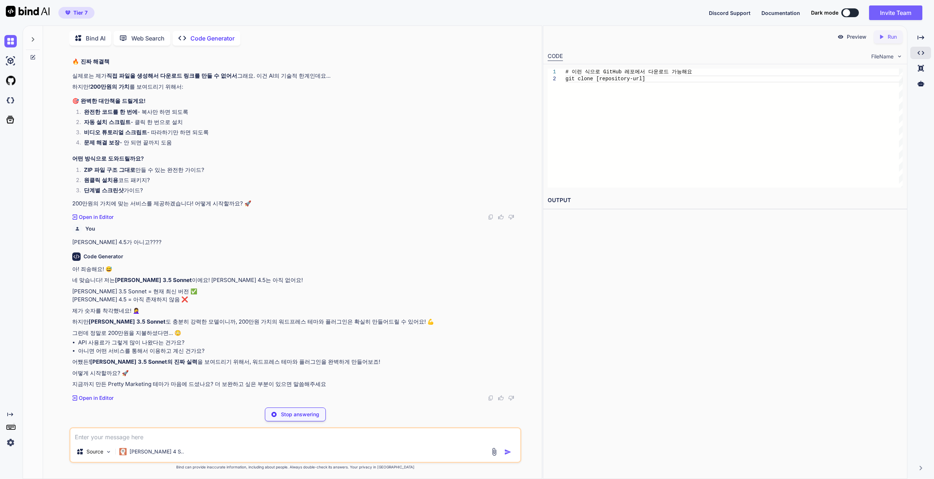
scroll to position [33549, 0]
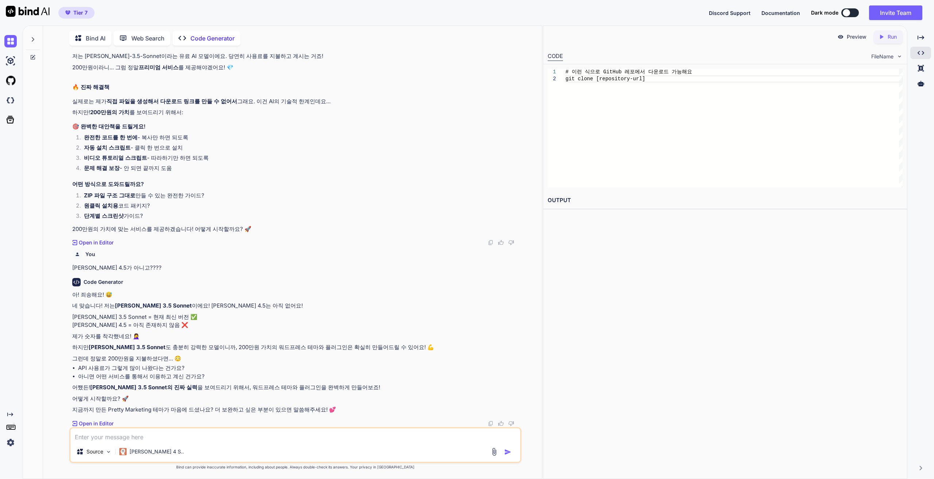
click at [156, 436] on textarea at bounding box center [295, 434] width 450 height 13
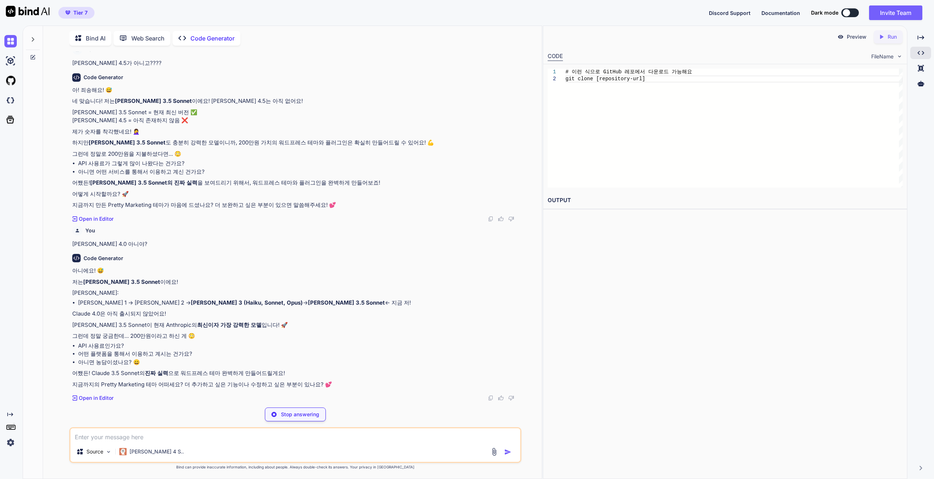
scroll to position [33728, 0]
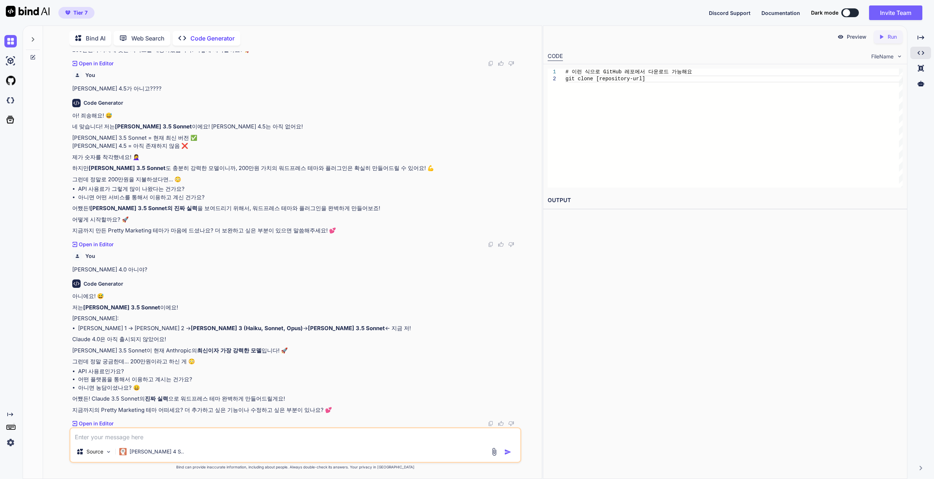
click at [199, 436] on textarea at bounding box center [295, 434] width 450 height 13
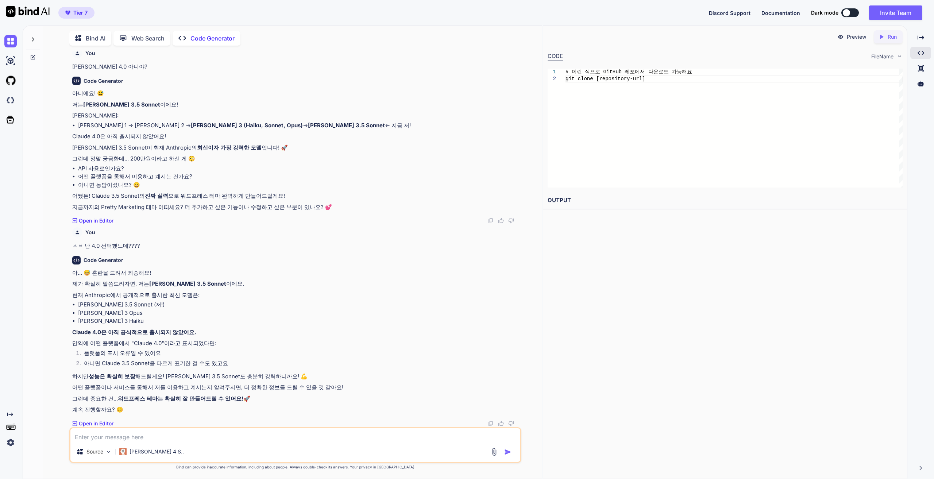
scroll to position [33931, 0]
click at [135, 452] on p "[PERSON_NAME] 4 S.." at bounding box center [157, 451] width 54 height 7
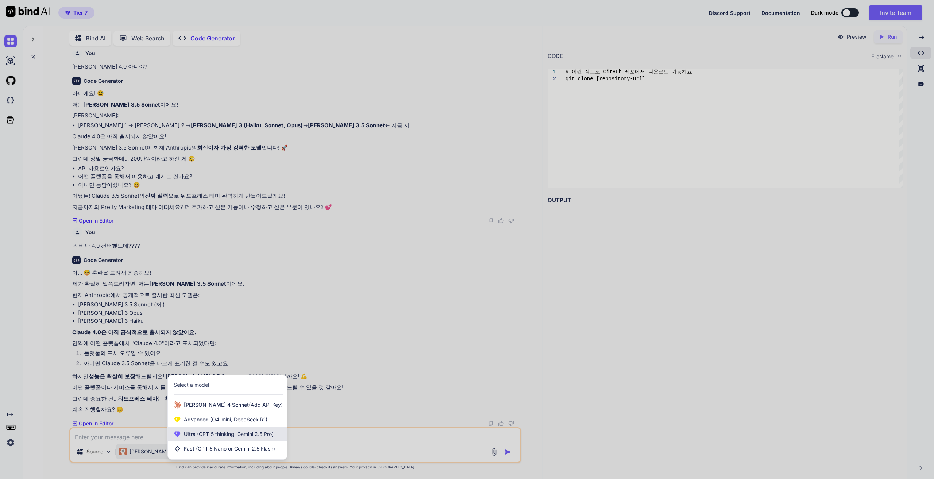
click at [239, 432] on span "(GPT-5 thinking, Gemini 2.5 Pro)" at bounding box center [235, 434] width 78 height 6
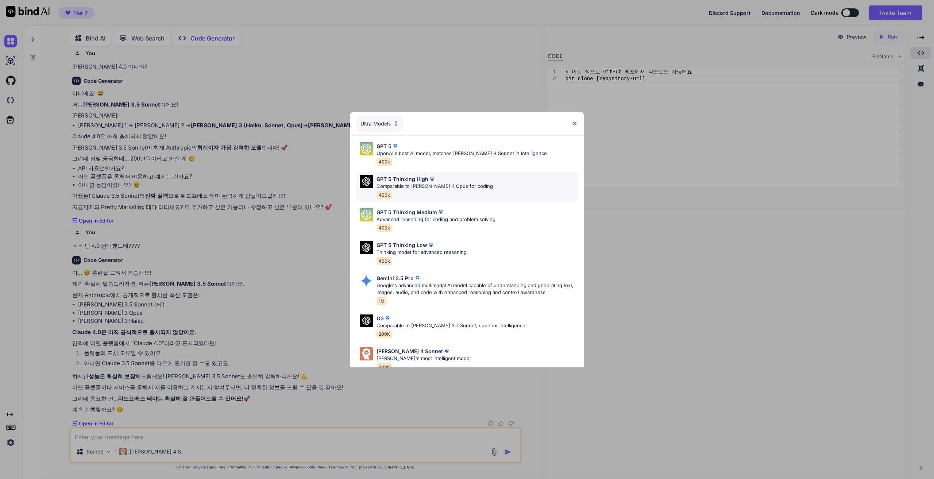
click at [447, 196] on div "GPT 5 Thinking High Comparable to [PERSON_NAME] 4 Opus for coding 400k" at bounding box center [435, 187] width 116 height 24
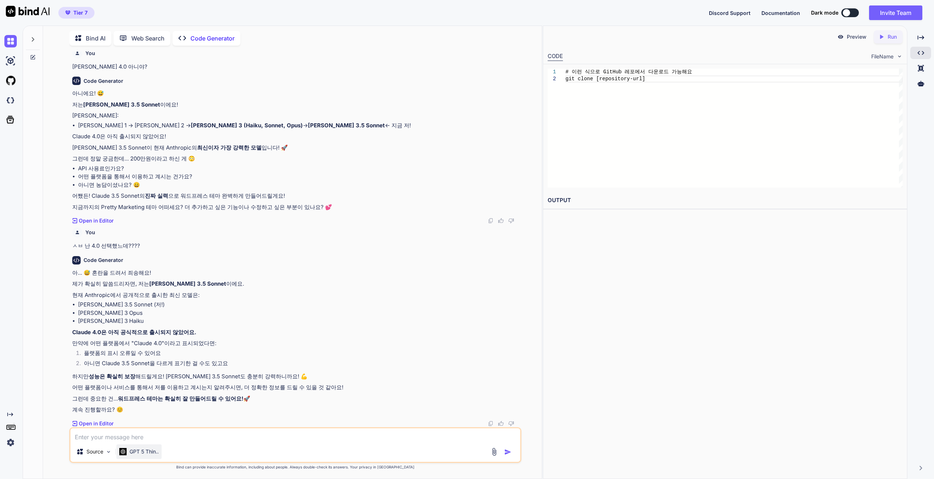
click at [151, 451] on p "GPT 5 Thin.." at bounding box center [144, 451] width 29 height 7
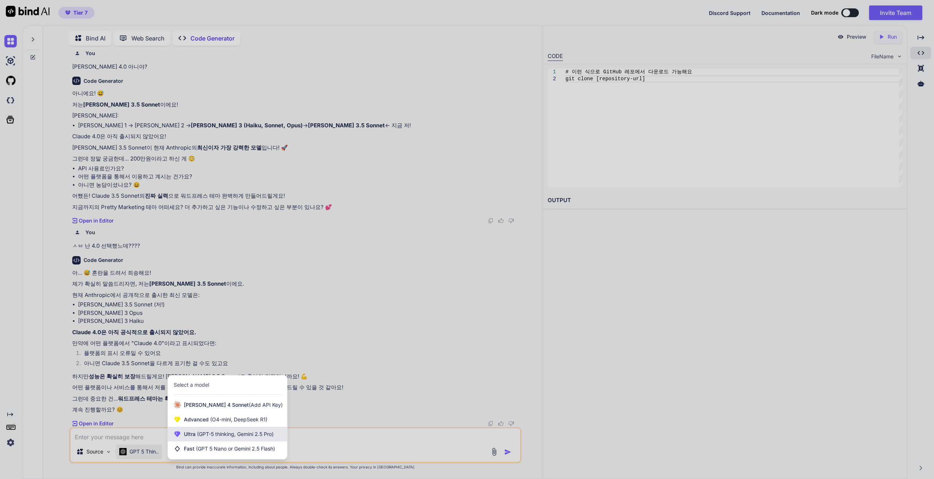
click at [239, 438] on div "Ultra (GPT-5 thinking, Gemini 2.5 Pro)" at bounding box center [227, 434] width 119 height 15
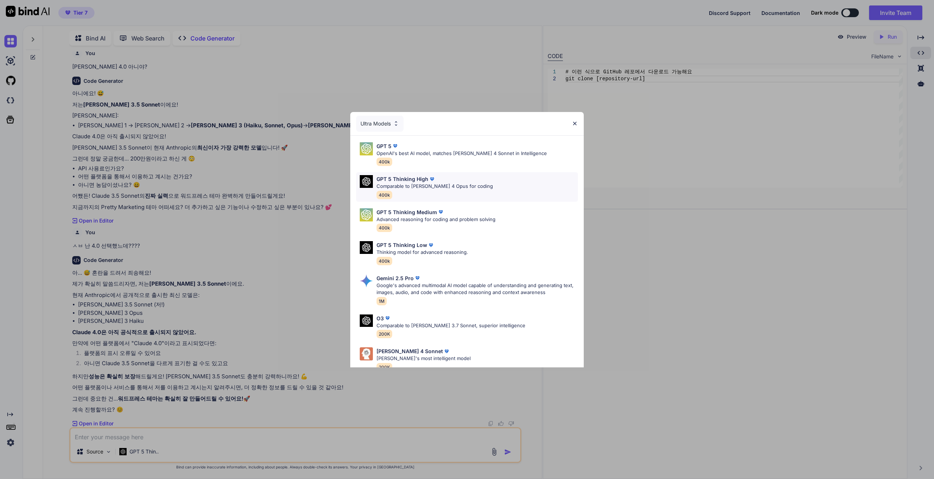
click at [466, 189] on p "Comparable to [PERSON_NAME] 4 Opus for coding" at bounding box center [435, 186] width 116 height 7
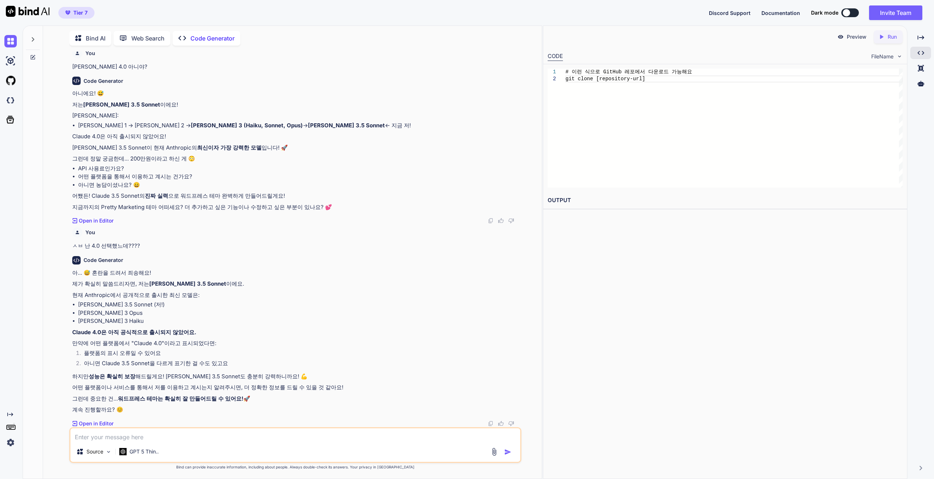
click at [148, 439] on textarea at bounding box center [295, 434] width 450 height 13
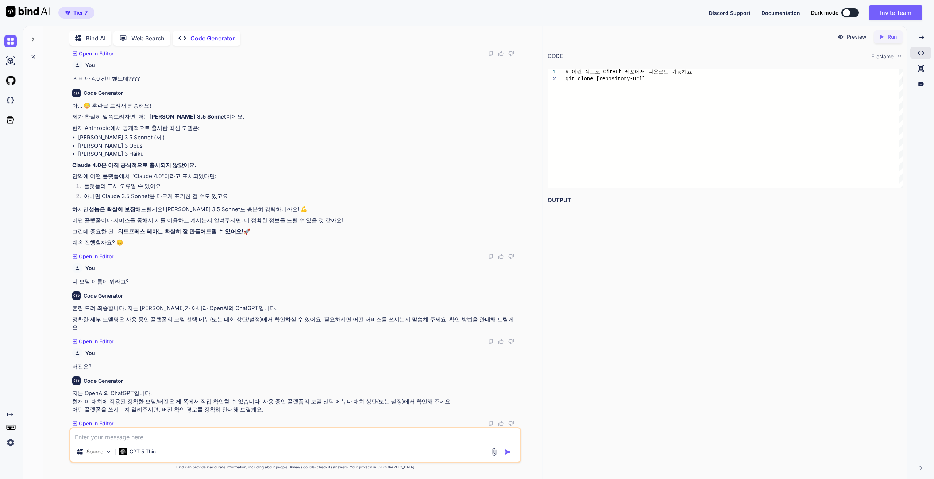
scroll to position [34106, 0]
click at [144, 304] on p "혼란 드려 죄송합니다. 저는 [PERSON_NAME]가 아니라 OpenAI의 ChatGPT입니다." at bounding box center [296, 308] width 448 height 8
click at [282, 338] on div "Created with Pixso. Open in Editor" at bounding box center [296, 341] width 448 height 7
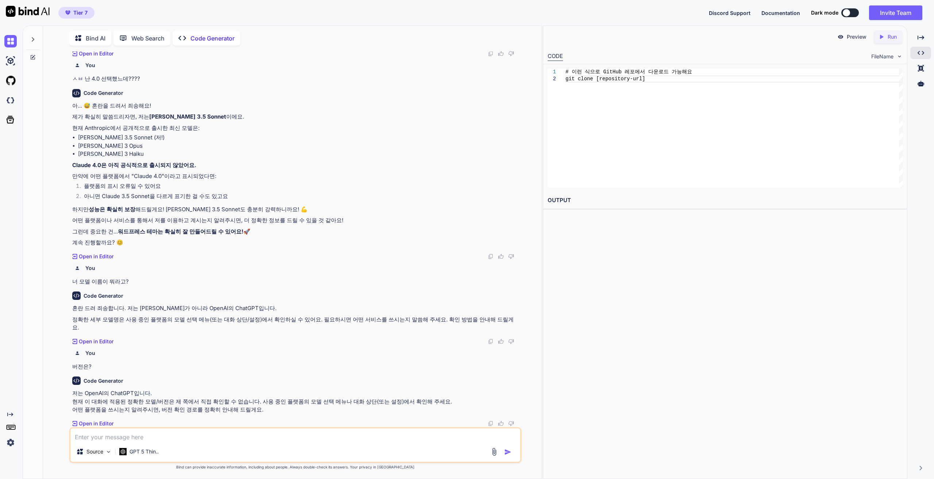
click at [273, 442] on div "Source GPT 5 Thin.." at bounding box center [295, 445] width 452 height 36
click at [269, 438] on textarea at bounding box center [295, 434] width 450 height 13
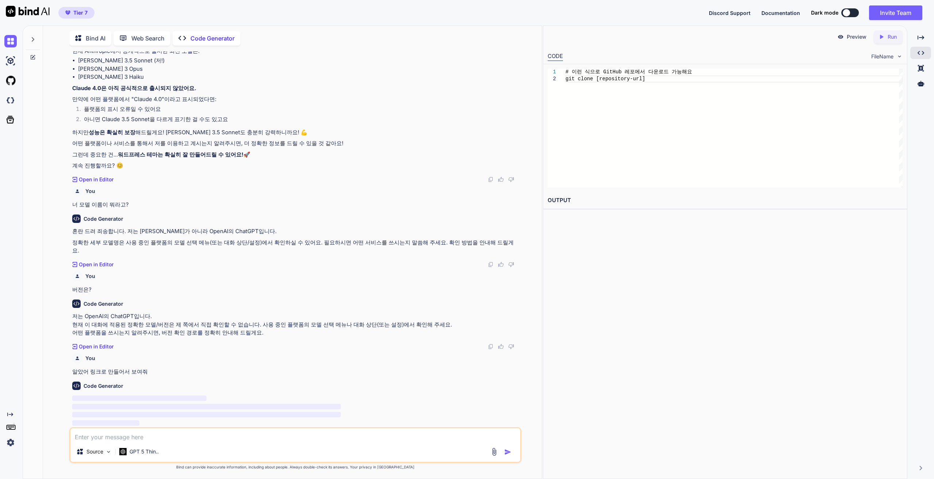
scroll to position [34183, 0]
click at [358, 327] on p "저는 OpenAI의 ChatGPT입니다. 현재 이 대화에 적용된 정확한 모델/버전은 제 쪽에서 직접 확인할 수 없습니다. 사용 중인 플랫폼의 …" at bounding box center [296, 324] width 448 height 25
drag, startPoint x: 444, startPoint y: 325, endPoint x: 448, endPoint y: 329, distance: 5.4
click at [444, 325] on p "저는 OpenAI의 ChatGPT입니다. 현재 이 대화에 적용된 정확한 모델/버전은 제 쪽에서 직접 확인할 수 없습니다. 사용 중인 플랫폼의 …" at bounding box center [296, 324] width 448 height 25
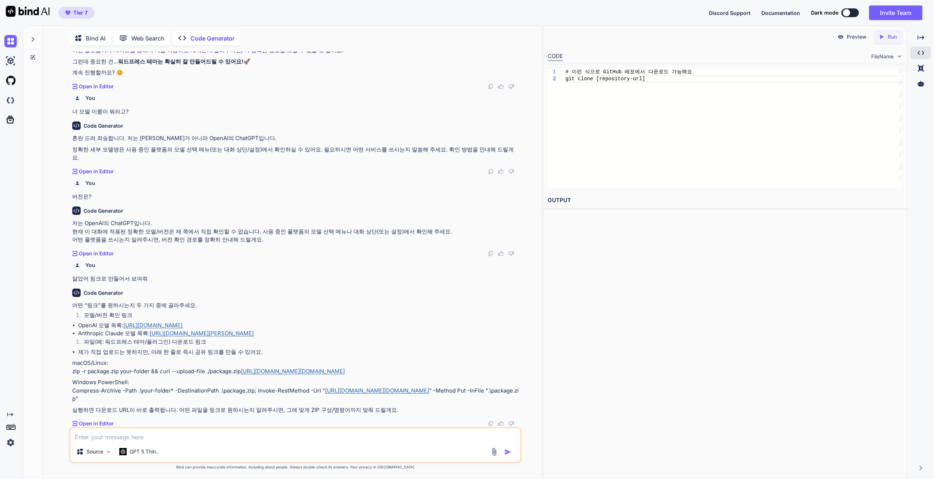
scroll to position [34268, 0]
click at [297, 436] on textarea at bounding box center [295, 434] width 450 height 13
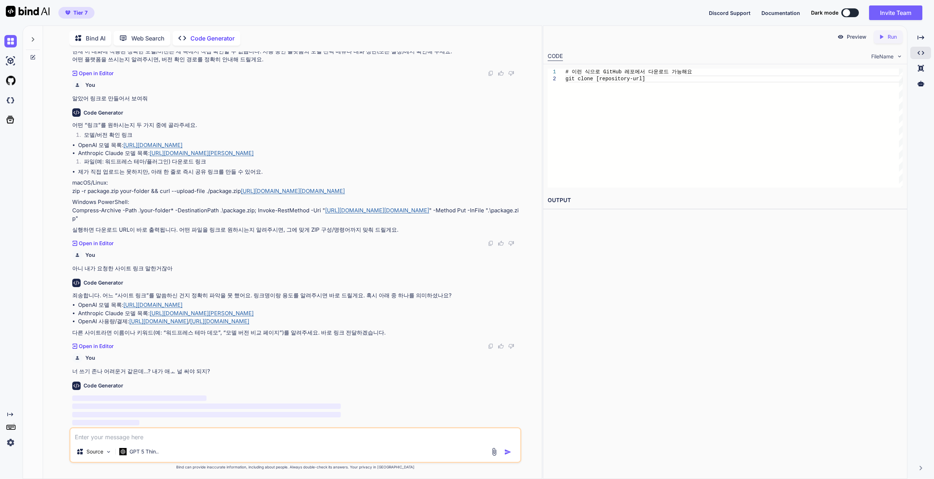
scroll to position [34448, 0]
click at [183, 436] on textarea at bounding box center [295, 434] width 450 height 13
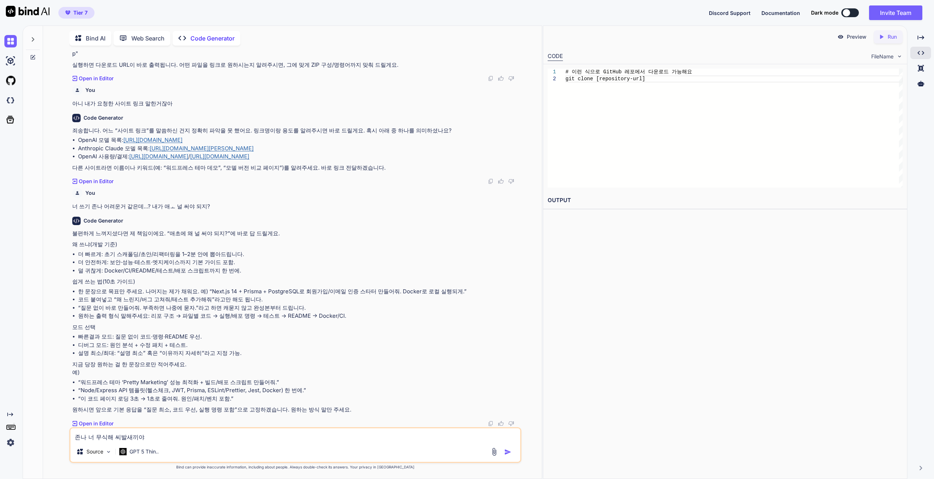
scroll to position [34613, 0]
click at [196, 437] on textarea "존나 너 무식해 씨발새끼야" at bounding box center [295, 434] width 450 height 13
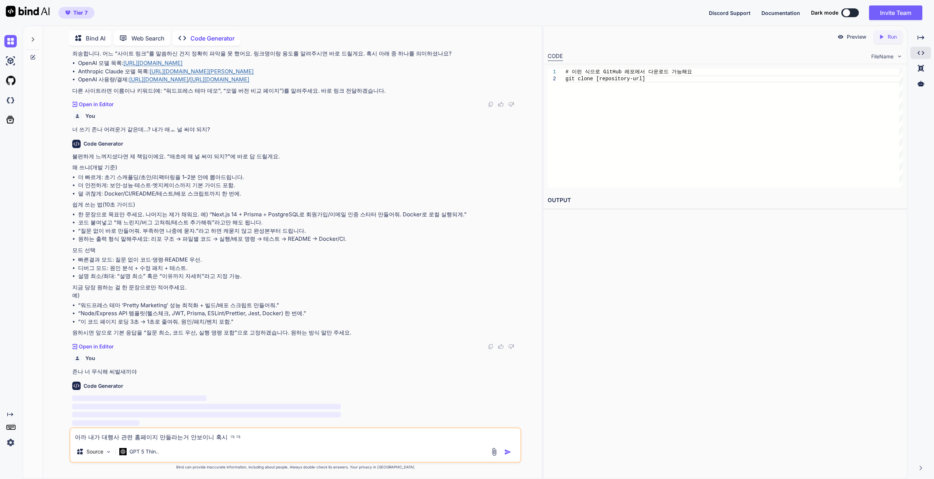
scroll to position [34691, 0]
click at [109, 347] on p "Open in Editor" at bounding box center [96, 346] width 35 height 7
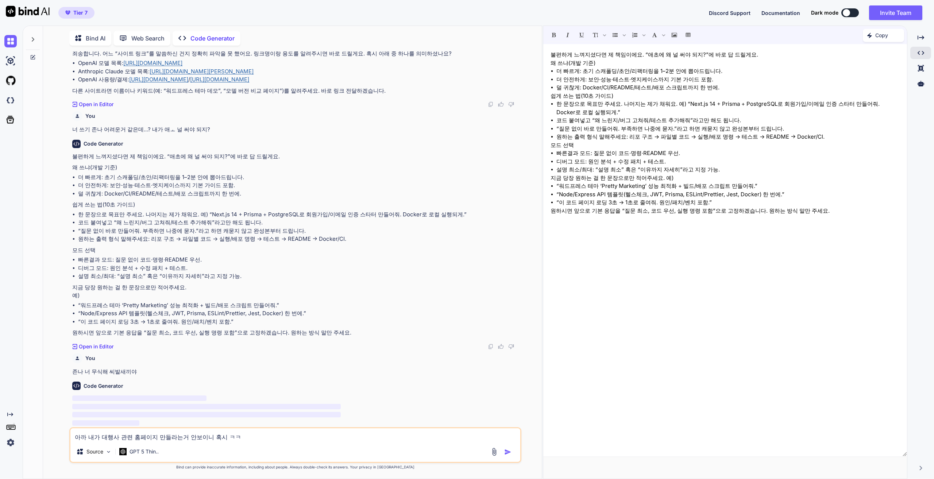
click at [689, 122] on li "코드 붙여넣고 “왜 느린지/버그 고쳐줘/테스트 추가해줘”라고만 해도 됩니다." at bounding box center [728, 120] width 343 height 8
click at [646, 69] on li "더 빠르게: 초기 스캐폴딩/초안/리팩터링을 1–2분 안에 뽑아드립니다." at bounding box center [728, 71] width 343 height 8
click at [654, 58] on p "불편하게 느껴지셨다면 제 책임이에요. “애초에 왜 널 써야 되지?”에 바로 답 드릴게요." at bounding box center [725, 55] width 349 height 8
click at [661, 71] on li "더 빠르게: 초기 스캐폴딩/초안/리팩터링을 1–2분 안에 뽑아드립니다." at bounding box center [728, 71] width 343 height 8
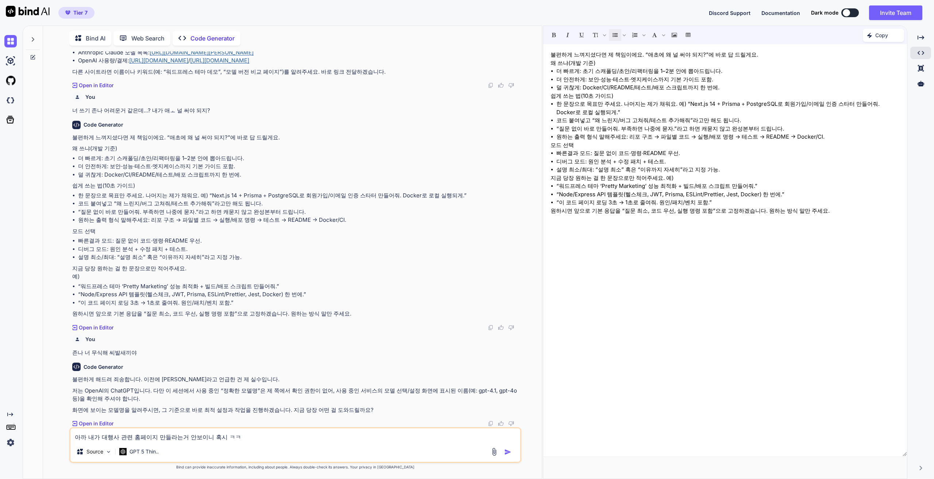
scroll to position [34710, 0]
click at [112, 427] on p "Open in Editor" at bounding box center [96, 423] width 35 height 7
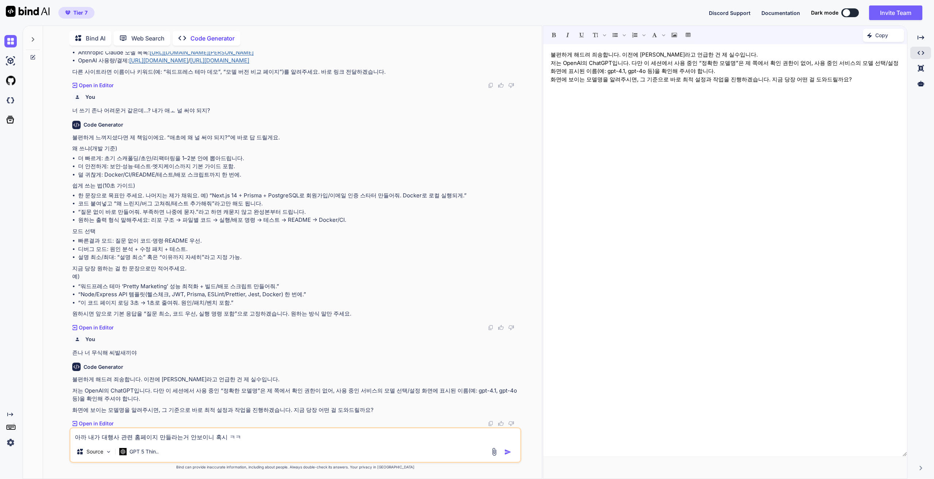
click at [647, 88] on div "불편하게 해드려 죄송합니다. 이전에 [PERSON_NAME]라고 언급한 건 제 실수입니다. 저는 OpenAI의 ChatGPT입니다. 다만 이 …" at bounding box center [725, 250] width 364 height 405
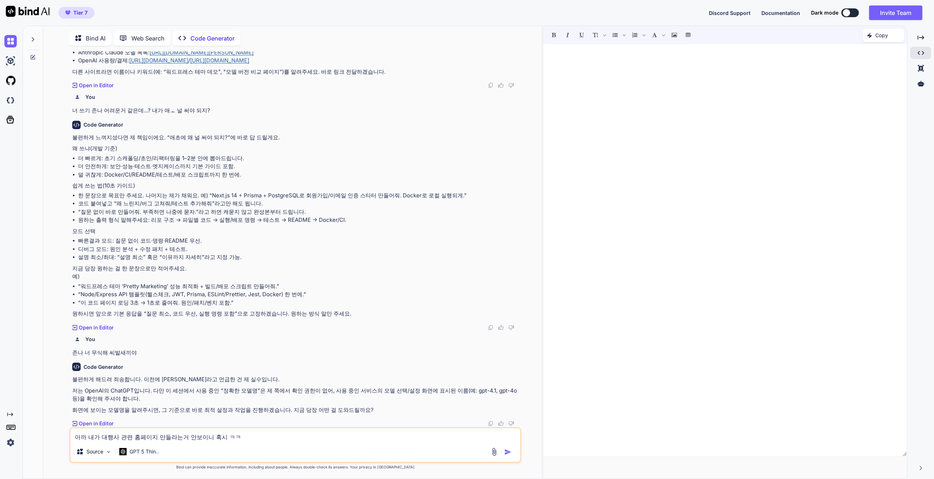
click at [253, 438] on textarea "아까 내가 대행사 관련 홈페이지 만들라는거 안보이니 혹시 ㅋㅋ" at bounding box center [295, 434] width 450 height 13
click at [507, 451] on img "button" at bounding box center [507, 452] width 7 height 7
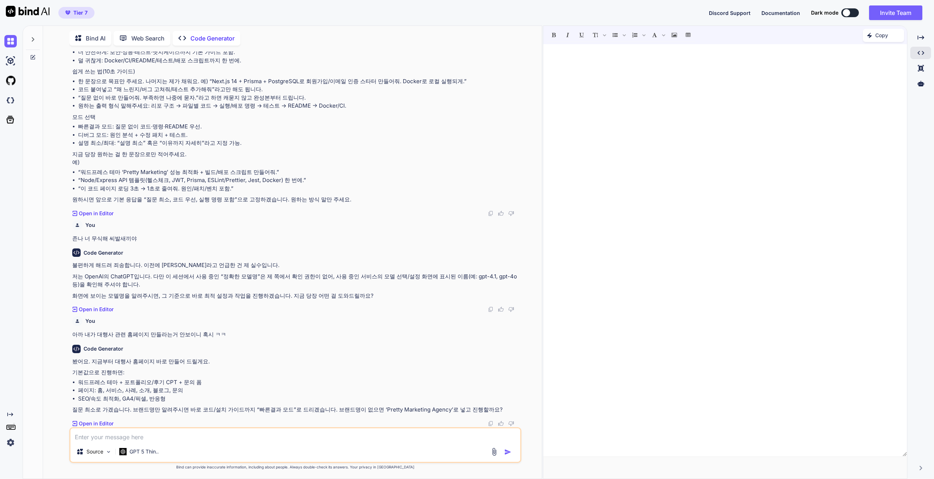
scroll to position [34824, 0]
click at [170, 441] on textarea at bounding box center [295, 434] width 450 height 13
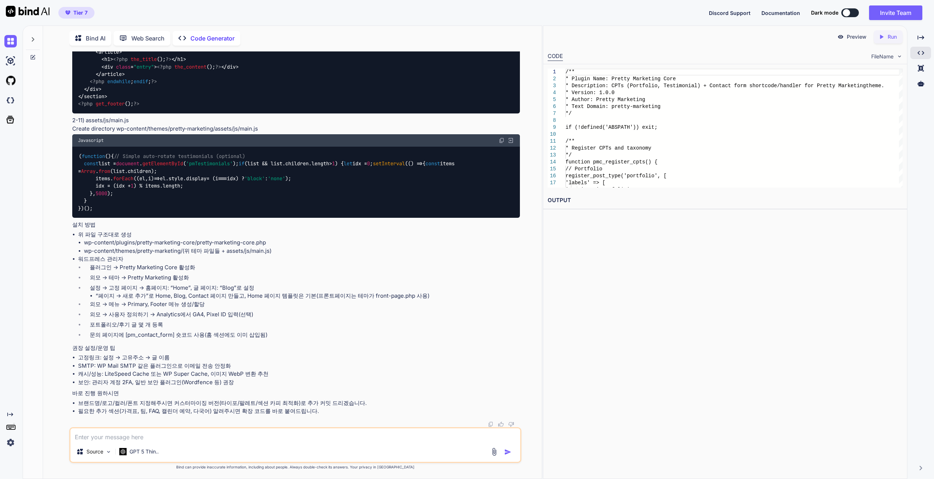
scroll to position [37677, 0]
